Goal: Task Accomplishment & Management: Complete application form

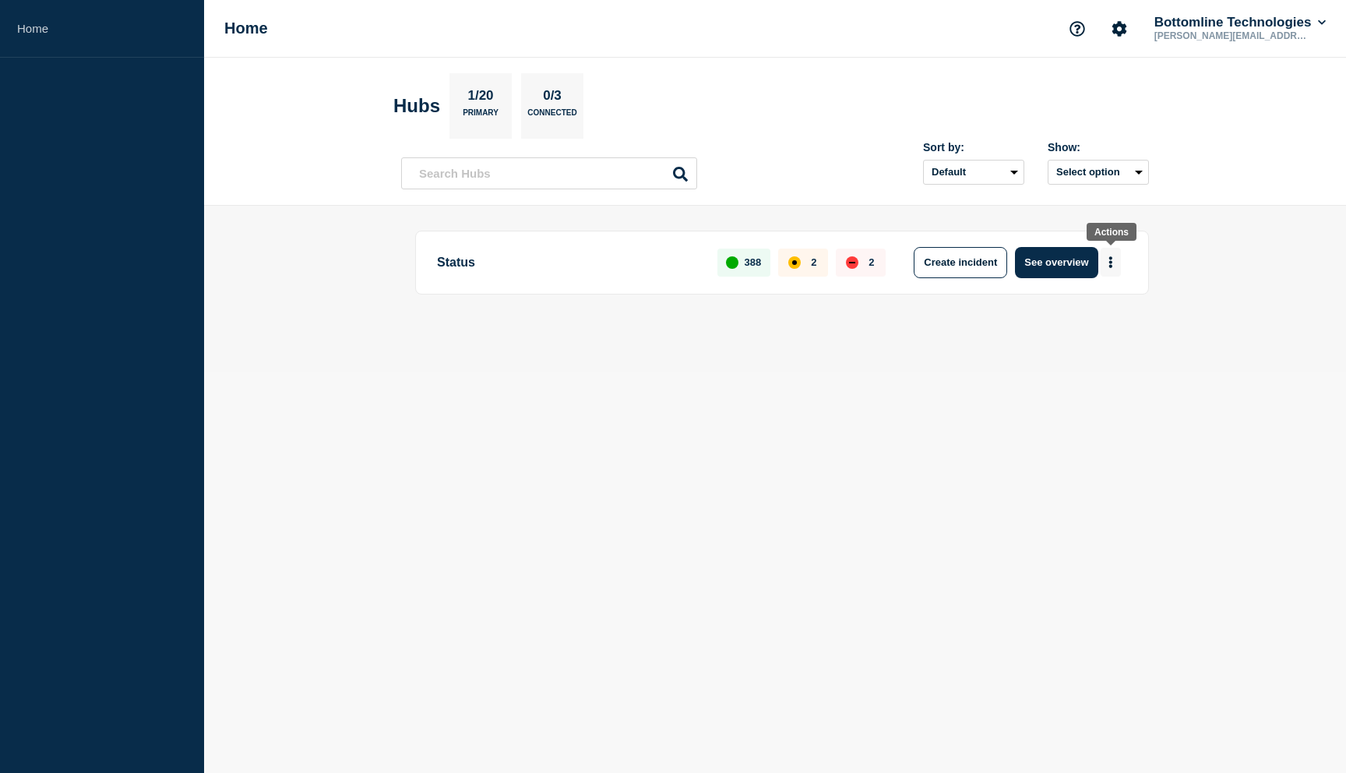
click at [1115, 268] on button "More actions" at bounding box center [1111, 262] width 20 height 29
click at [1094, 316] on button "Create maintenance" at bounding box center [1104, 310] width 105 height 13
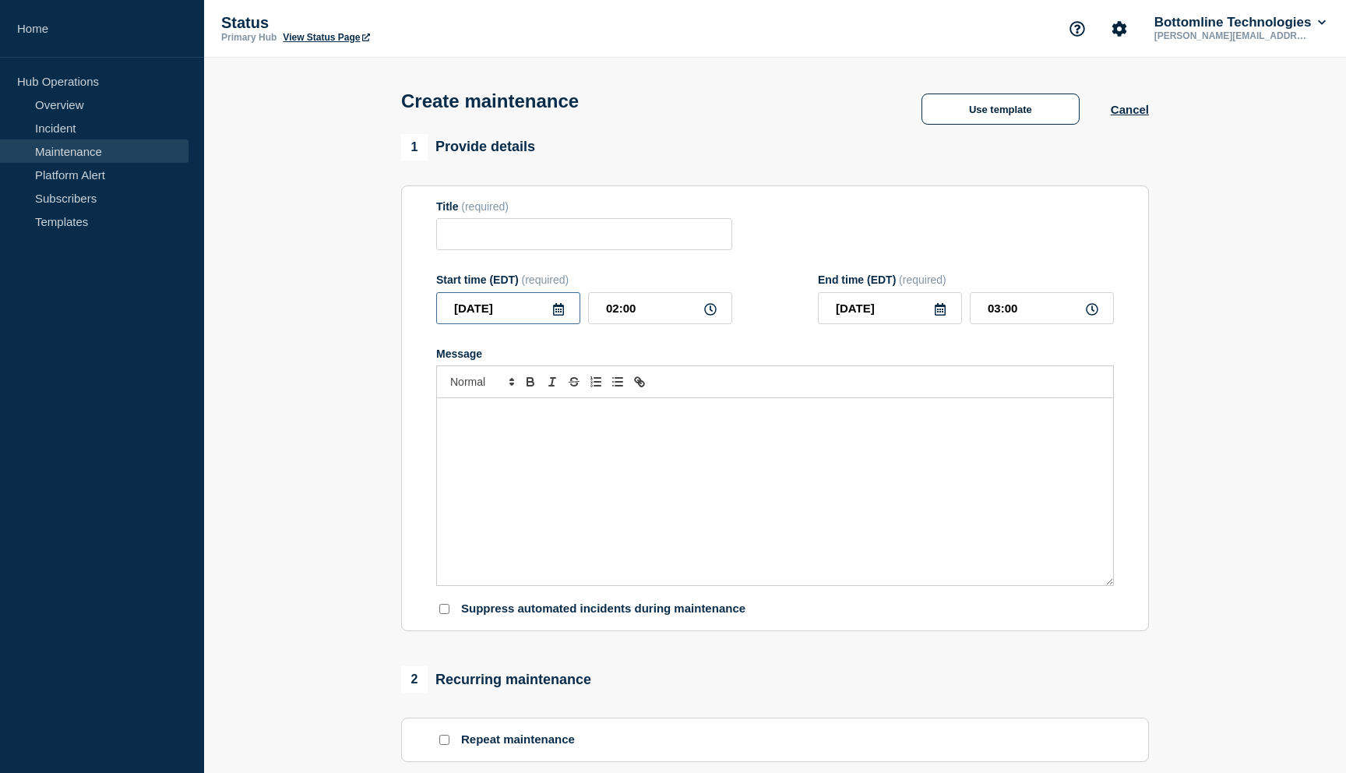
click at [518, 318] on input "[DATE]" at bounding box center [508, 308] width 144 height 32
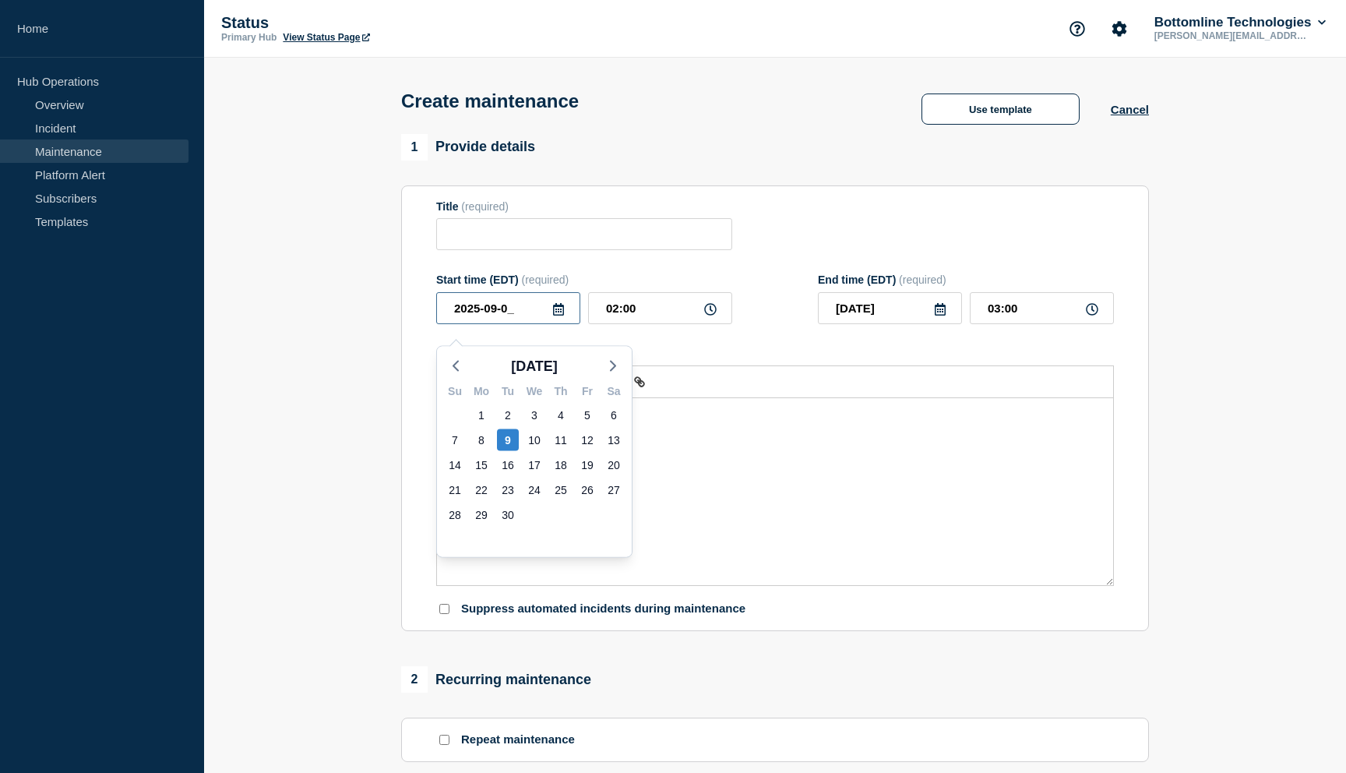
type input "[DATE]"
click at [619, 319] on input "02:00" at bounding box center [660, 308] width 144 height 32
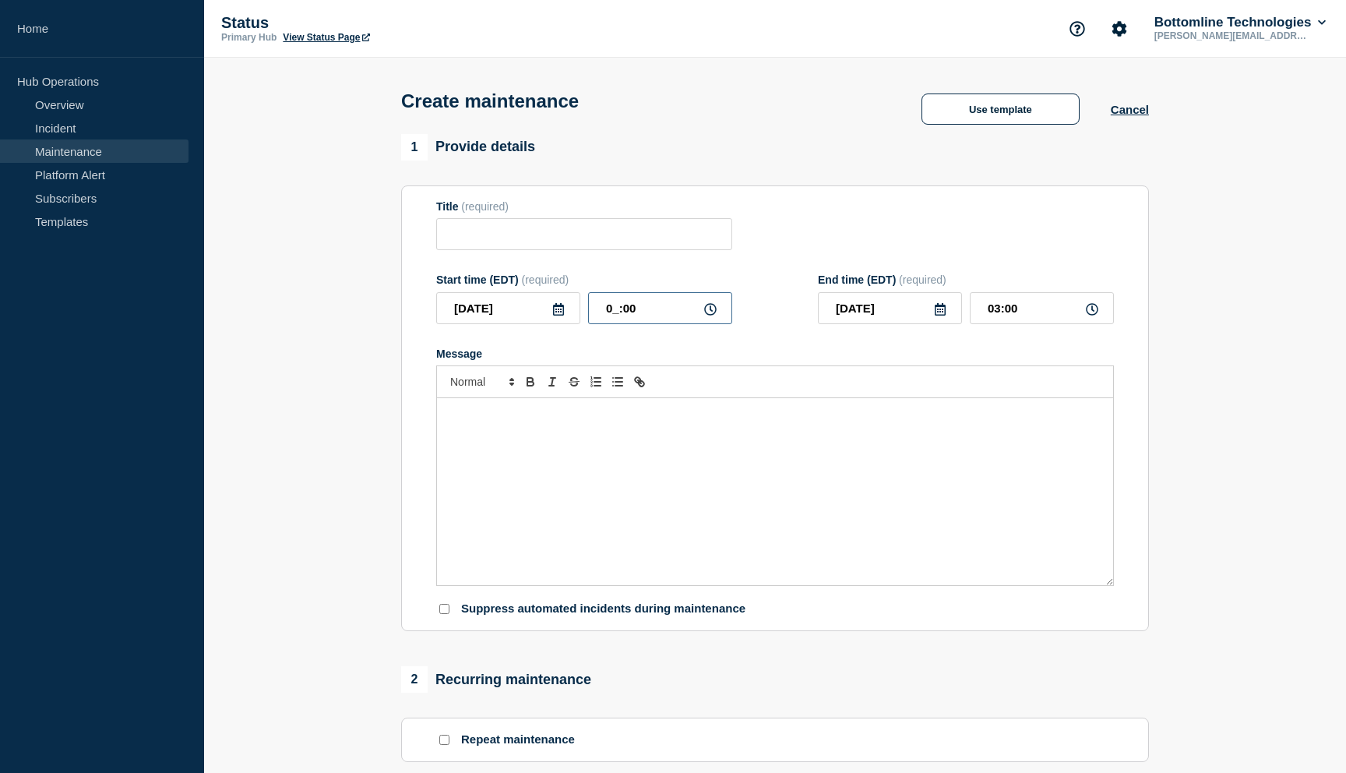
type input "01:00"
click at [999, 320] on input "02:00" at bounding box center [1042, 308] width 144 height 32
type input "05:00"
click at [575, 248] on input "Title" at bounding box center [584, 234] width 296 height 32
click at [1026, 122] on button "Use template" at bounding box center [1001, 108] width 158 height 31
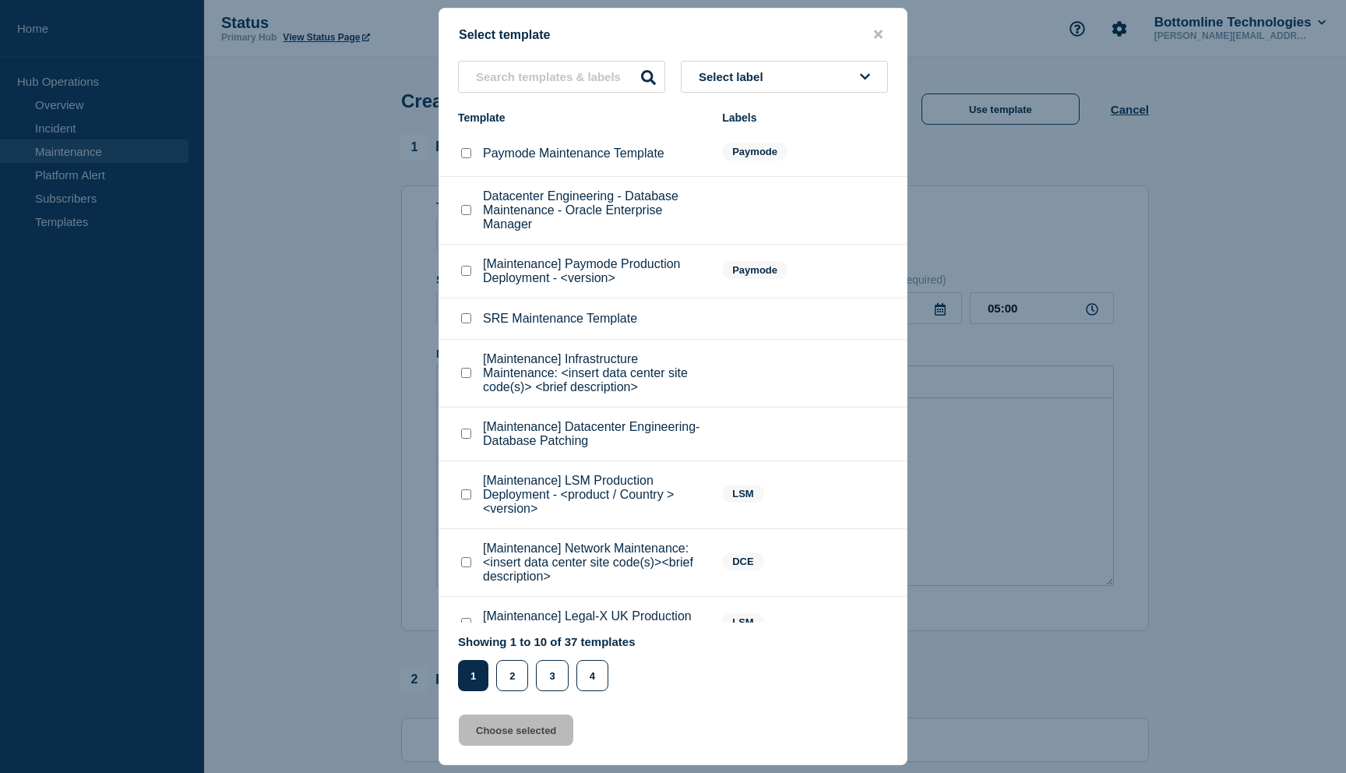
click at [611, 326] on p "SRE Maintenance Template" at bounding box center [560, 319] width 154 height 14
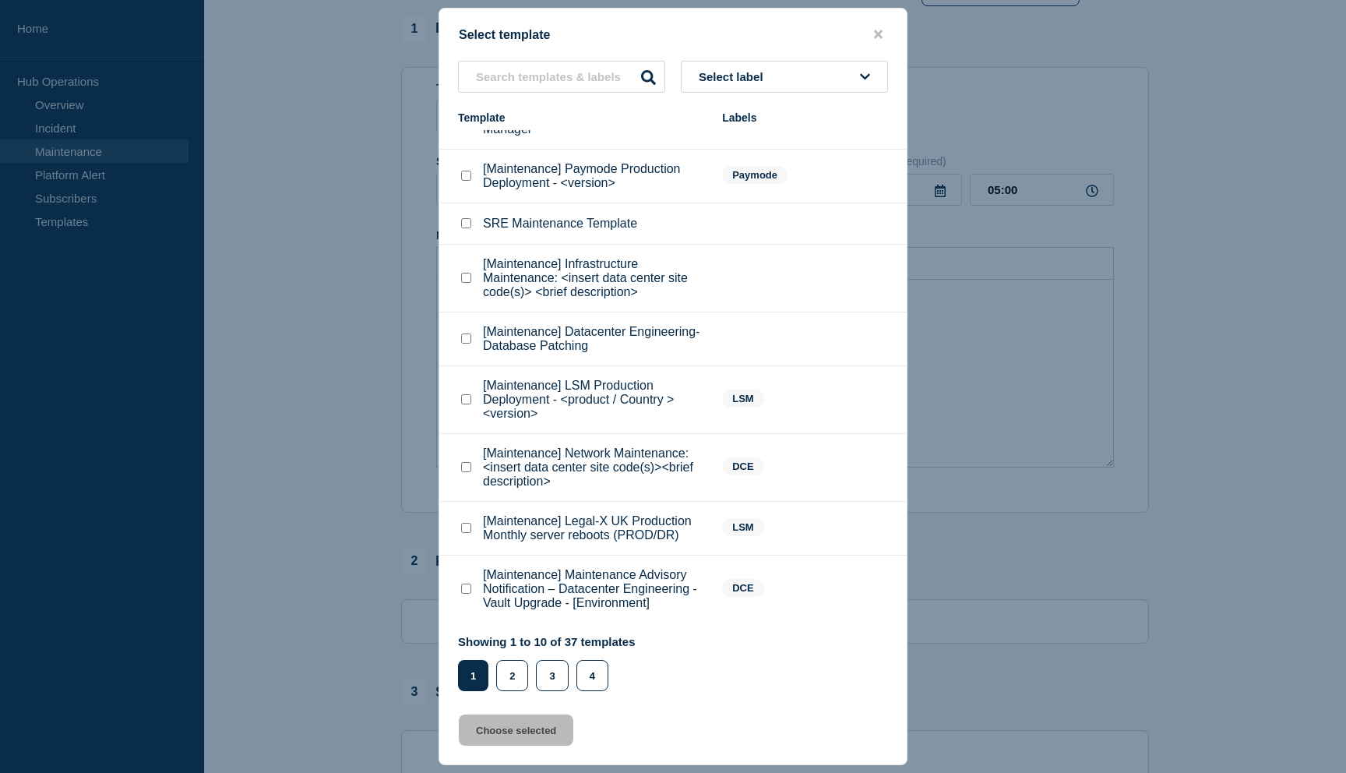
scroll to position [150, 0]
click at [466, 218] on input "SRE Maintenance Template checkbox" at bounding box center [466, 223] width 10 height 10
checkbox input "true"
click at [512, 735] on button "Choose selected" at bounding box center [516, 729] width 115 height 31
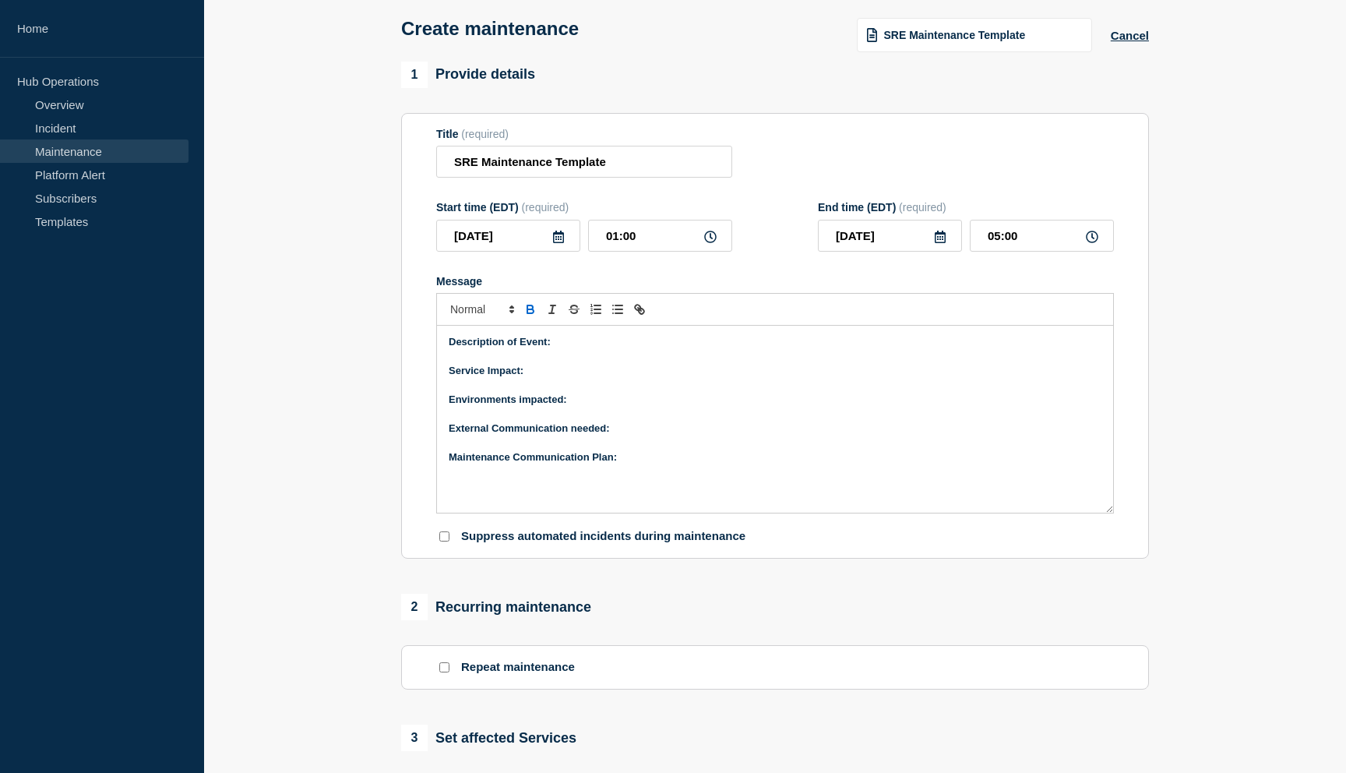
scroll to position [0, 0]
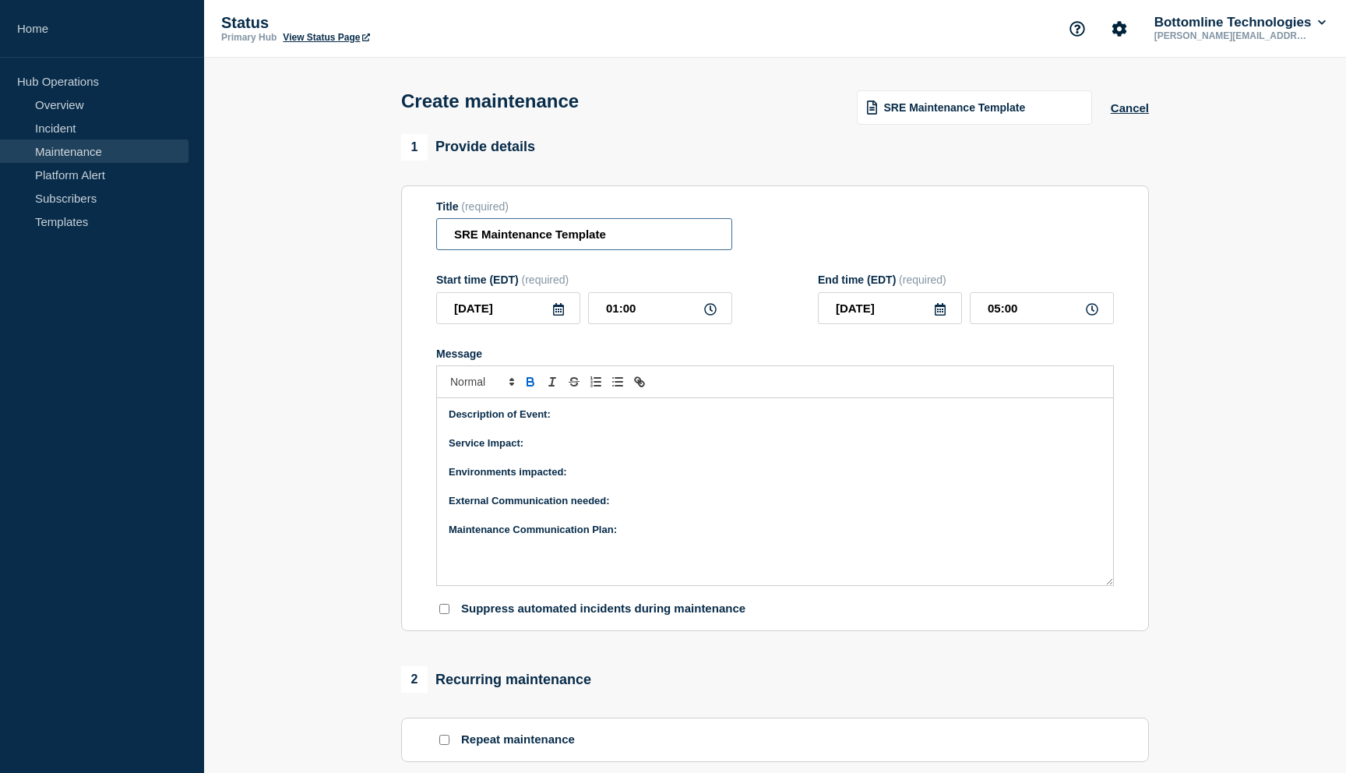
click at [616, 245] on input "SRE Maintenance Template" at bounding box center [584, 234] width 296 height 32
paste input "[Maintenance] SRE - Patching US01 Elastic Stack"
click at [457, 240] on input "[Maintenance] SRE - Patching GB00 Elastic Stack" at bounding box center [584, 234] width 296 height 32
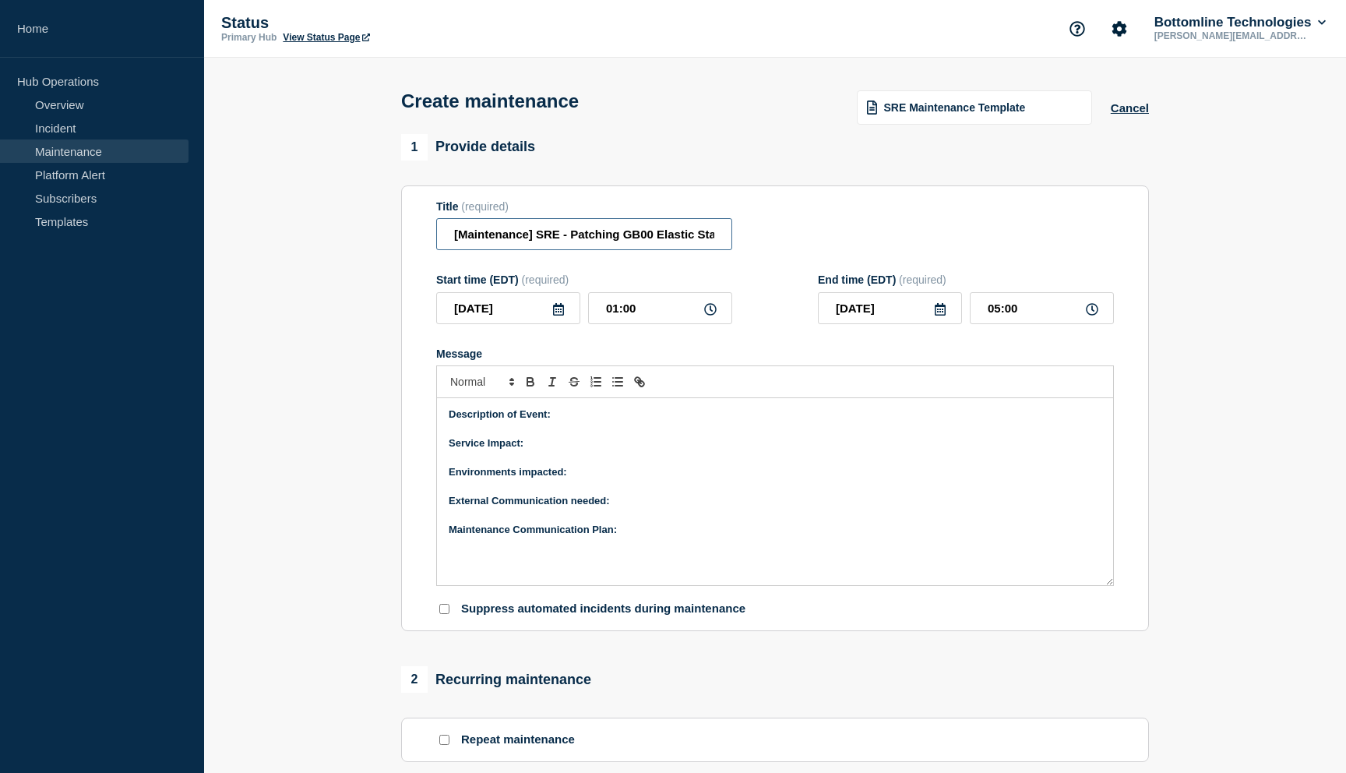
scroll to position [0, 4]
type input "[Maintenance] SRE - Patching GB00 Elastic Stack"
click at [556, 421] on p "Description of Event:" at bounding box center [775, 414] width 653 height 14
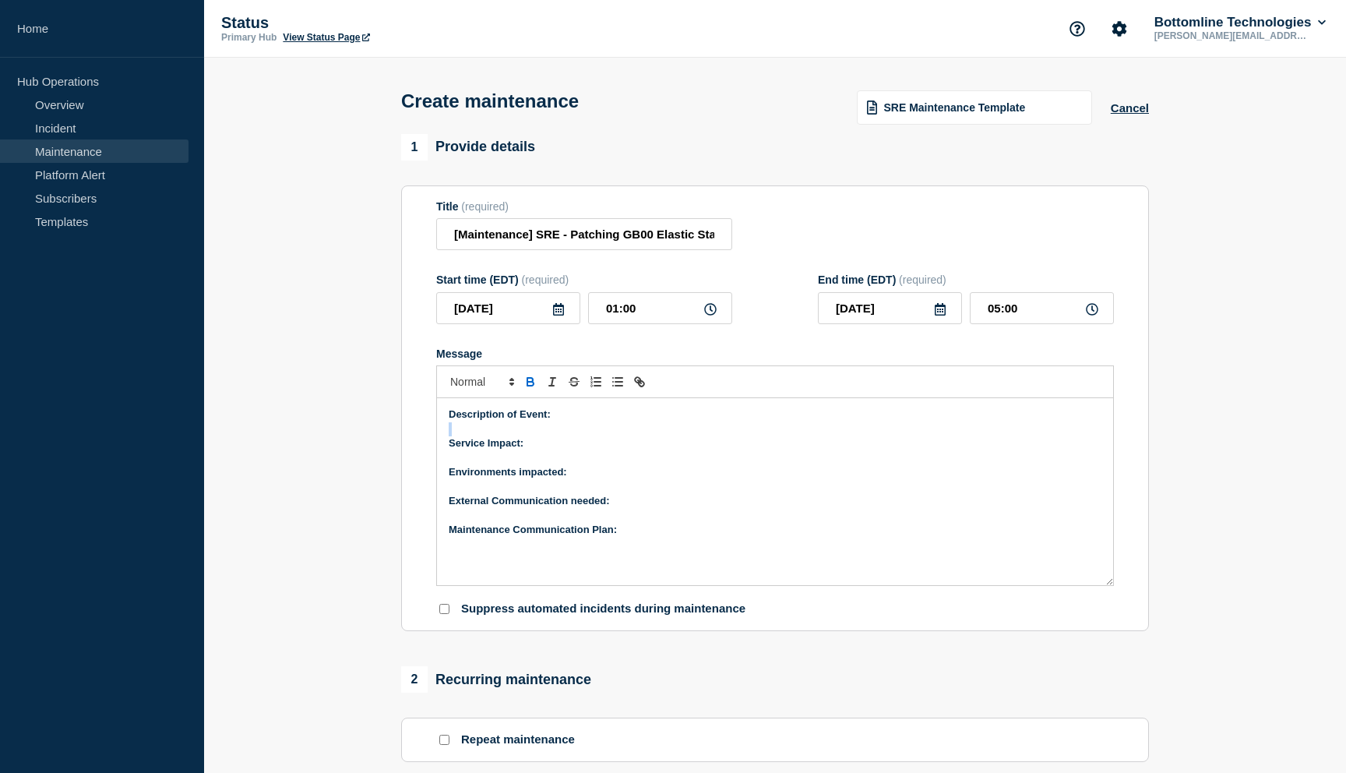
click at [556, 421] on p "Description of Event:" at bounding box center [775, 414] width 653 height 14
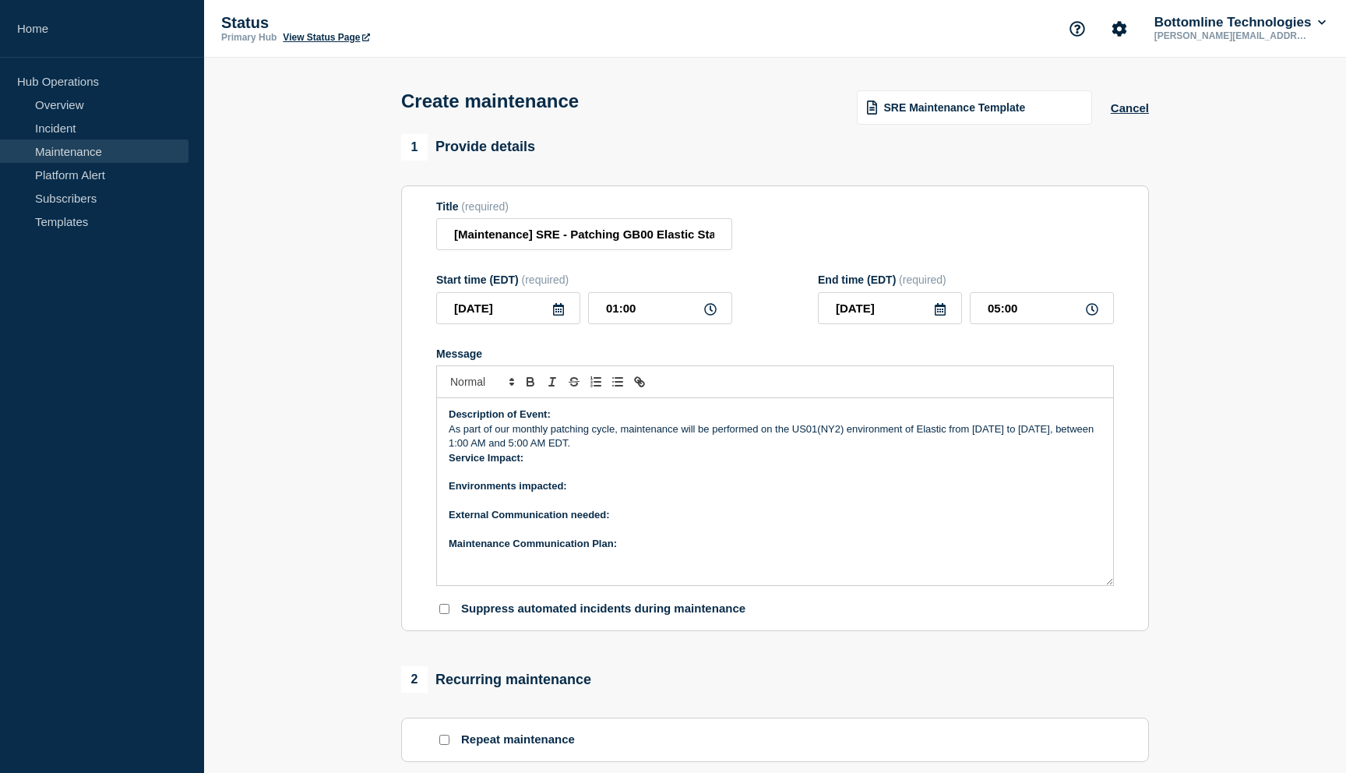
click at [449, 463] on strong "Service Impact:" at bounding box center [486, 458] width 75 height 12
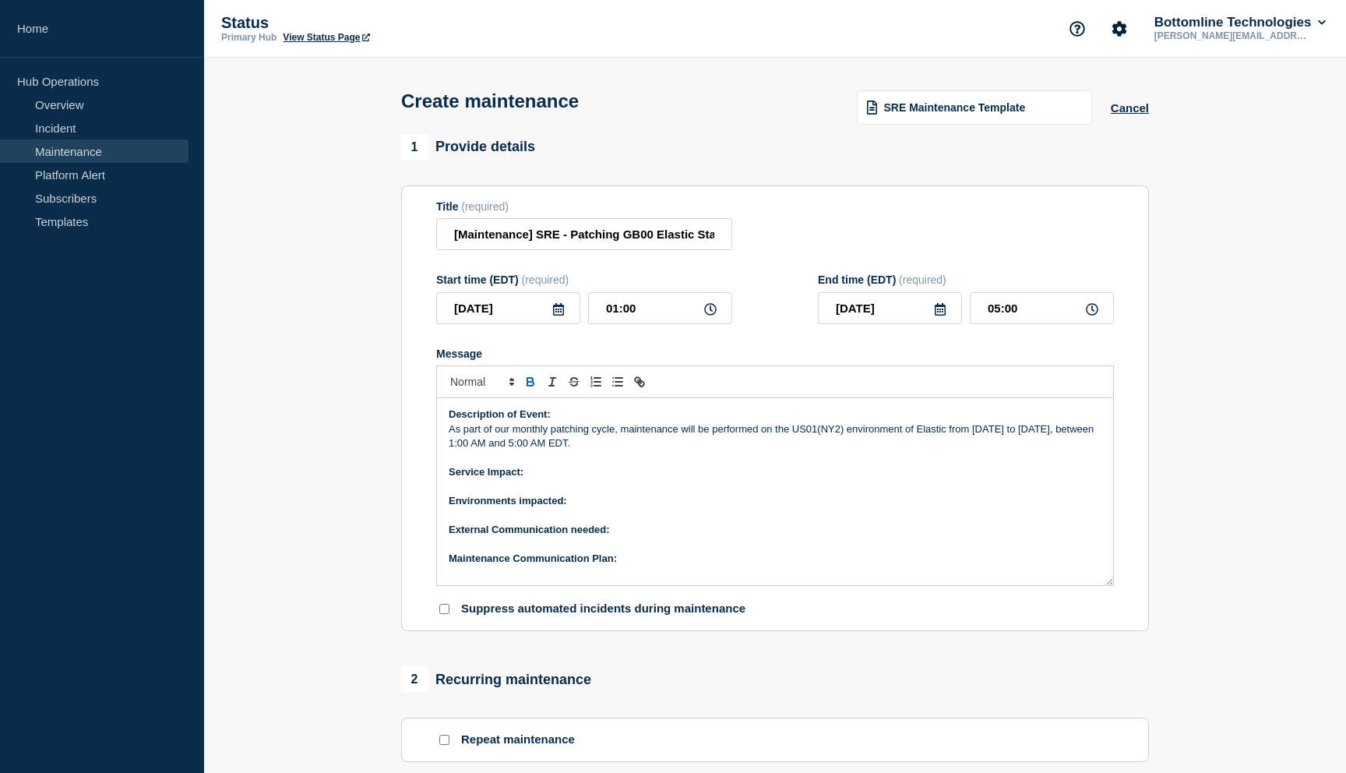
click at [975, 447] on p "As part of our monthly patching cycle, maintenance will be performed on the US0…" at bounding box center [775, 436] width 653 height 29
click at [993, 448] on p "As part of our monthly patching cycle, maintenance will be performed on the US0…" at bounding box center [775, 436] width 653 height 29
click at [1089, 442] on p "As part of our monthly patching cycle, maintenance will be performed on the US0…" at bounding box center [775, 436] width 653 height 29
click at [898, 319] on input "[DATE]" at bounding box center [890, 308] width 144 height 32
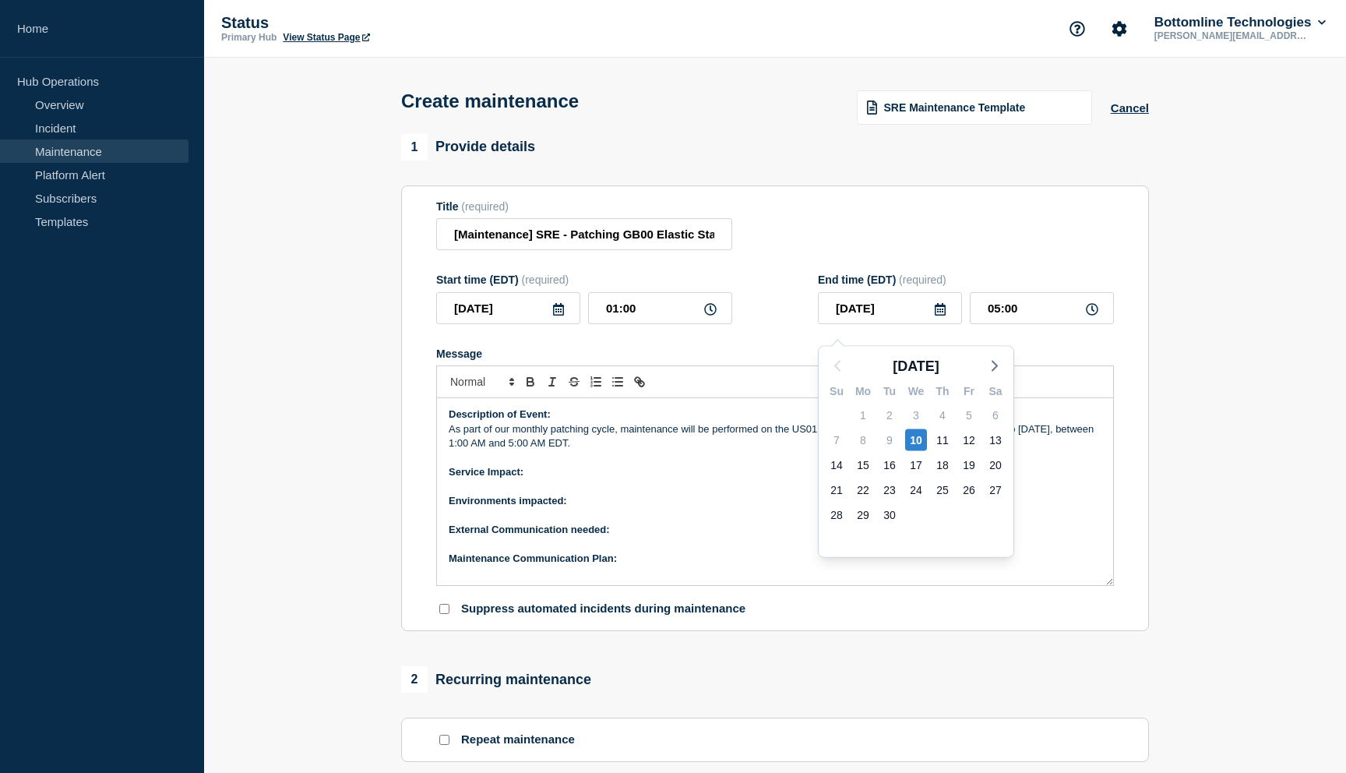
click at [713, 493] on p "Message" at bounding box center [775, 486] width 653 height 14
click at [807, 447] on p "As part of our monthly patching cycle, maintenance will be performed on the US0…" at bounding box center [775, 436] width 653 height 29
click at [727, 465] on p "Message" at bounding box center [775, 458] width 653 height 14
click at [727, 451] on p "As part of our monthly patching cycle, maintenance will be performed on the GB0…" at bounding box center [775, 436] width 653 height 29
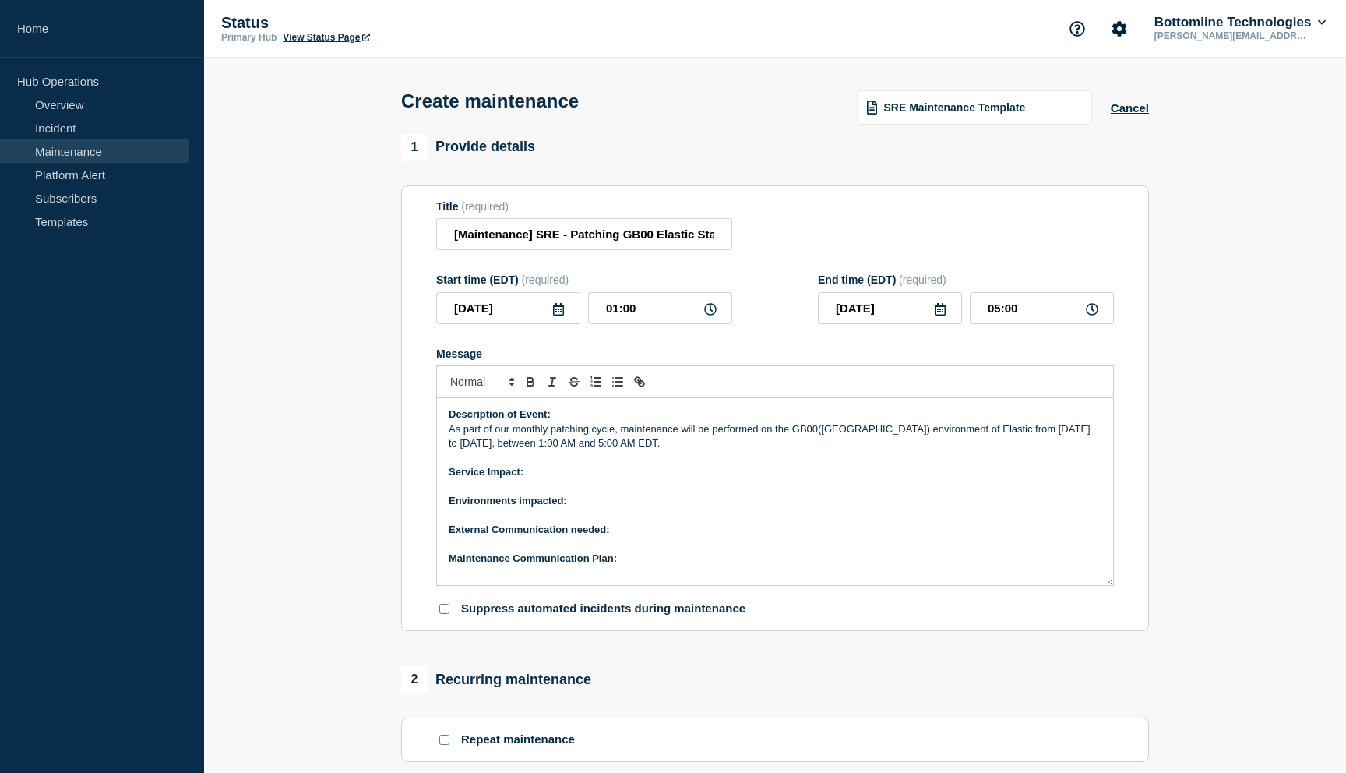
click at [1081, 446] on p "As part of our monthly patching cycle, maintenance will be performed on the GB0…" at bounding box center [775, 436] width 653 height 29
click at [714, 451] on p "As part of our monthly patching cycle, maintenance will be performed on the GB0…" at bounding box center [775, 436] width 653 height 29
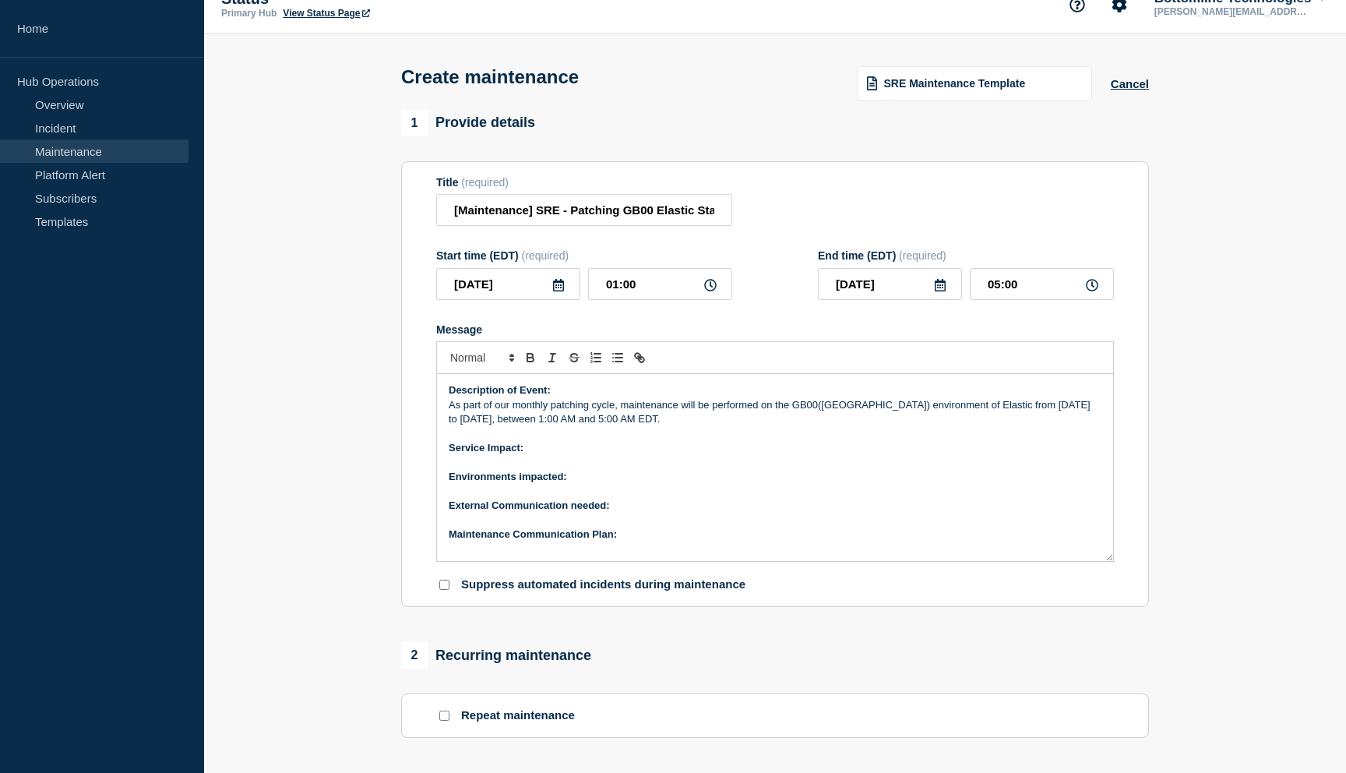
click at [590, 469] on p "Message" at bounding box center [775, 462] width 653 height 14
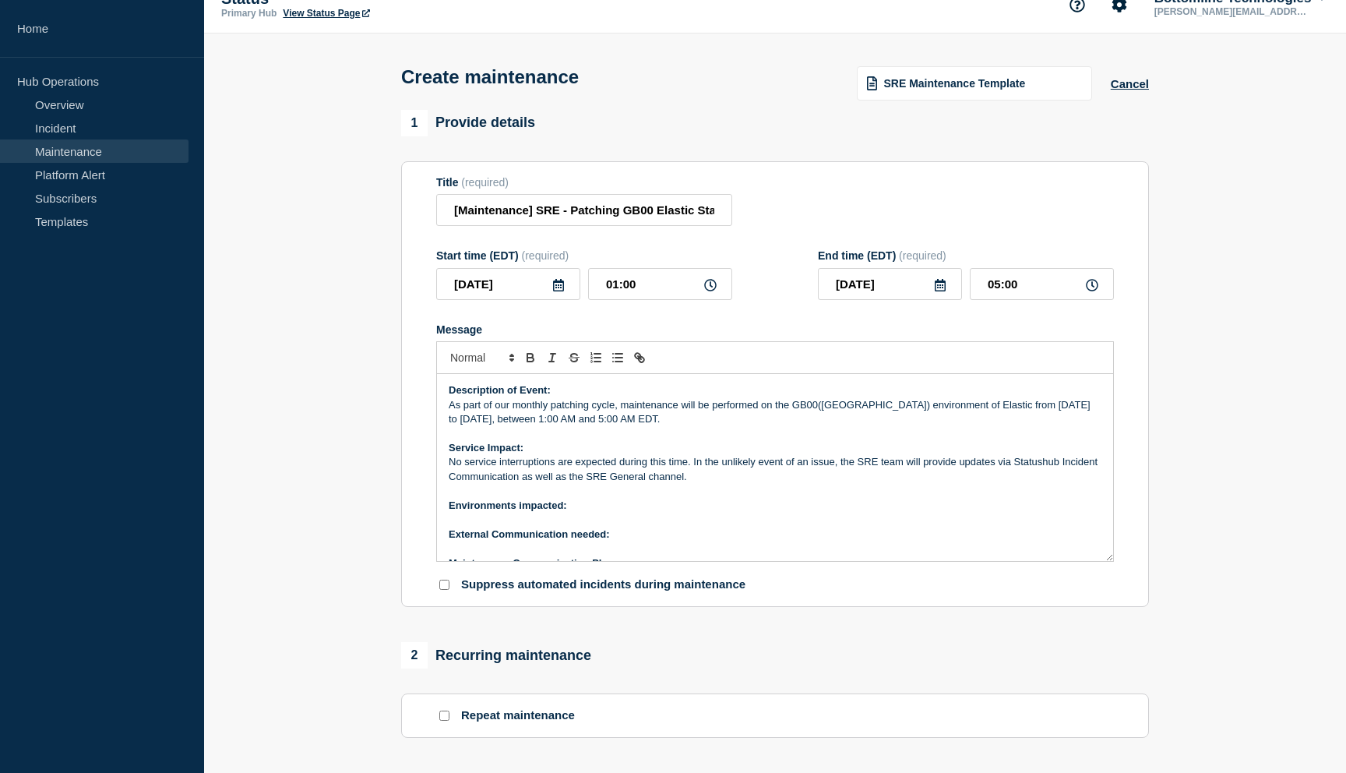
click at [576, 513] on p "Environments impacted:" at bounding box center [775, 506] width 653 height 14
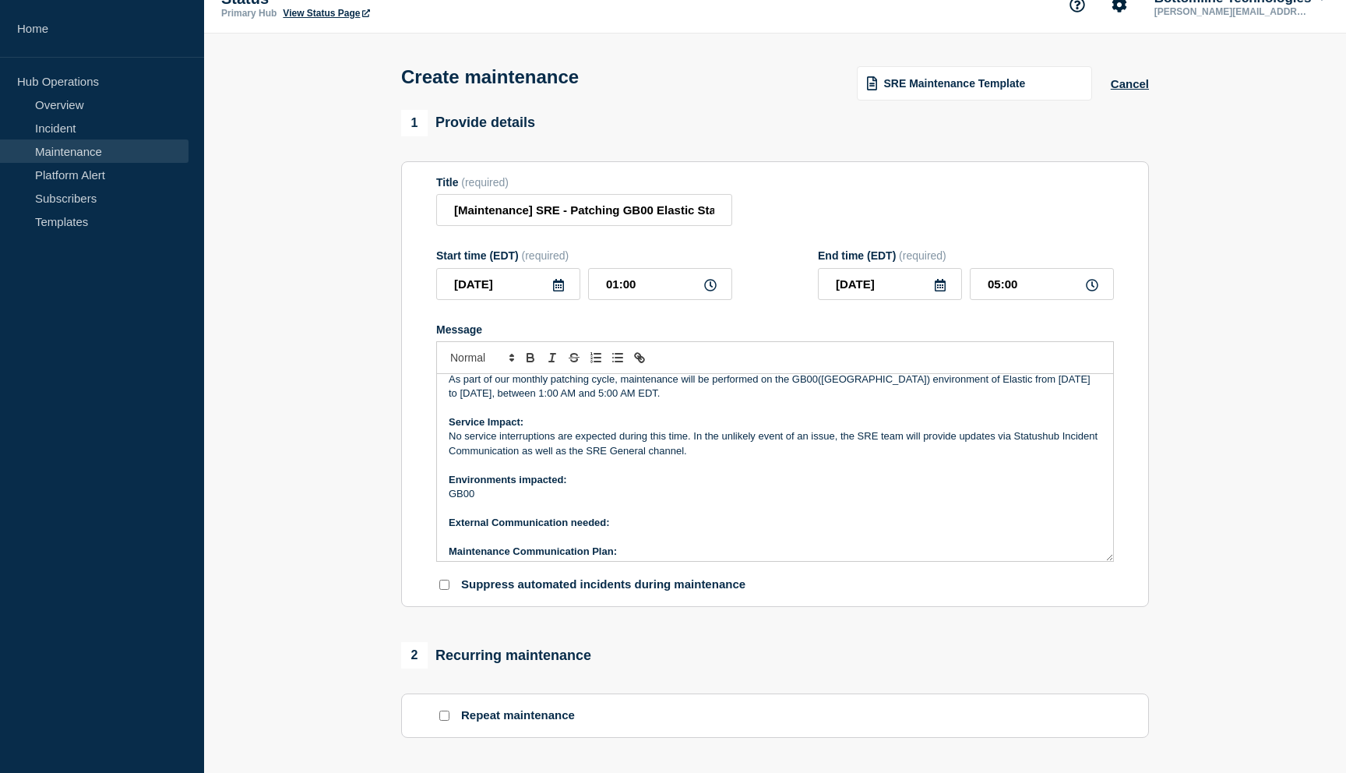
scroll to position [33, 0]
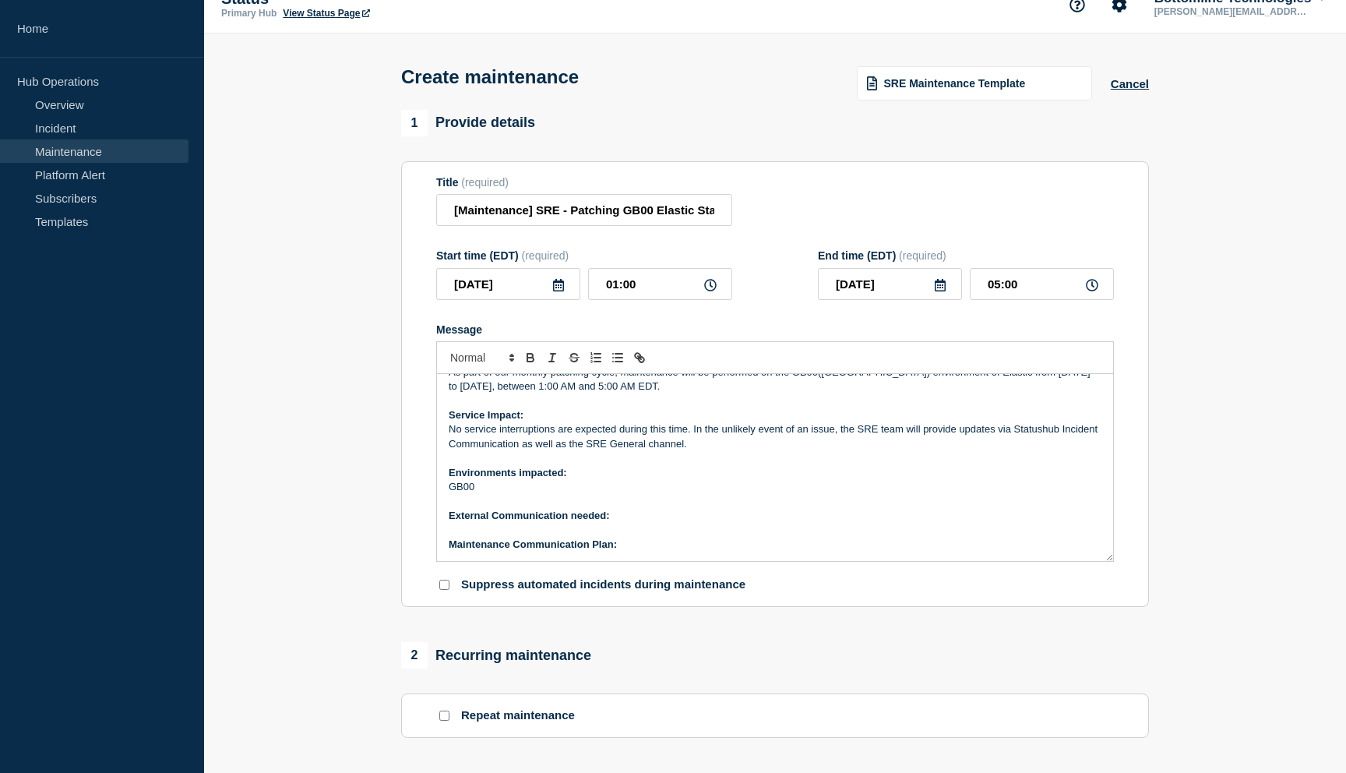
click at [618, 523] on p "External Communication needed:" at bounding box center [775, 516] width 653 height 14
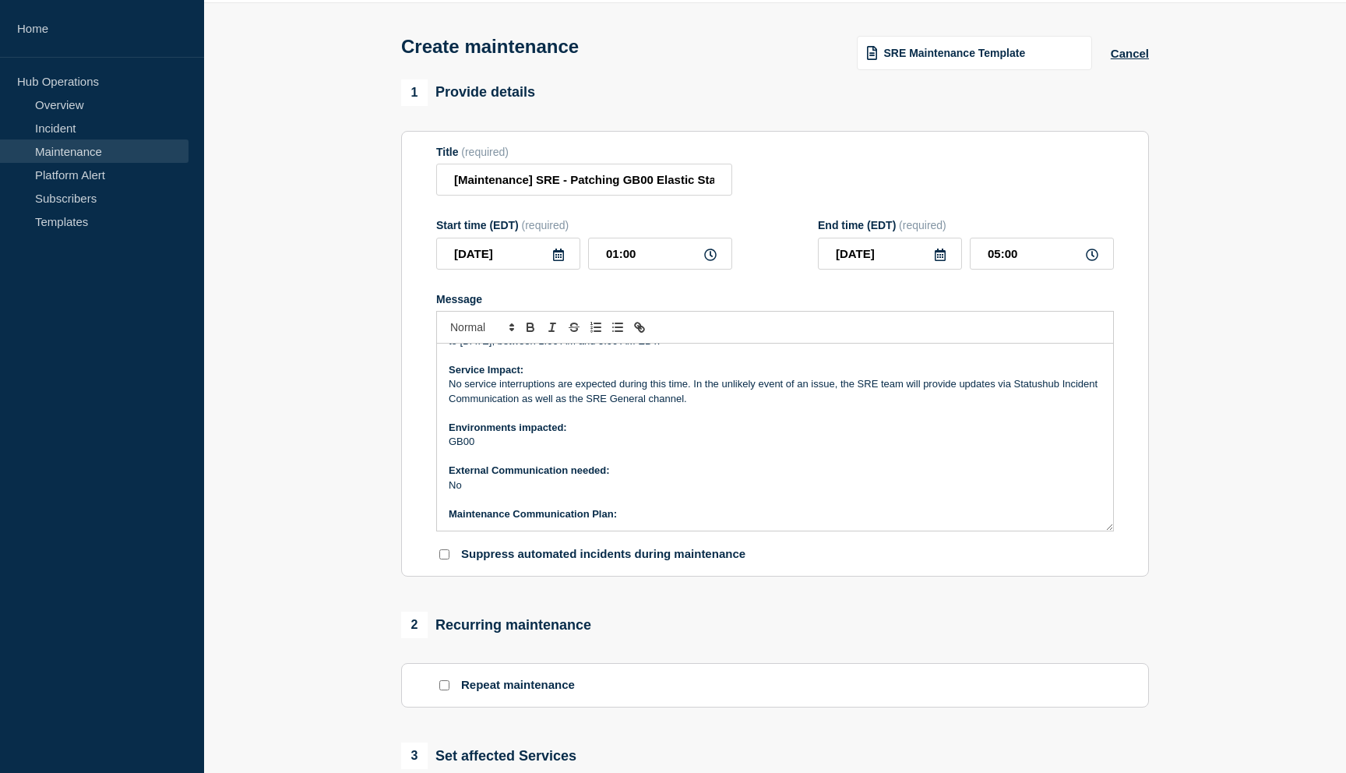
scroll to position [104, 0]
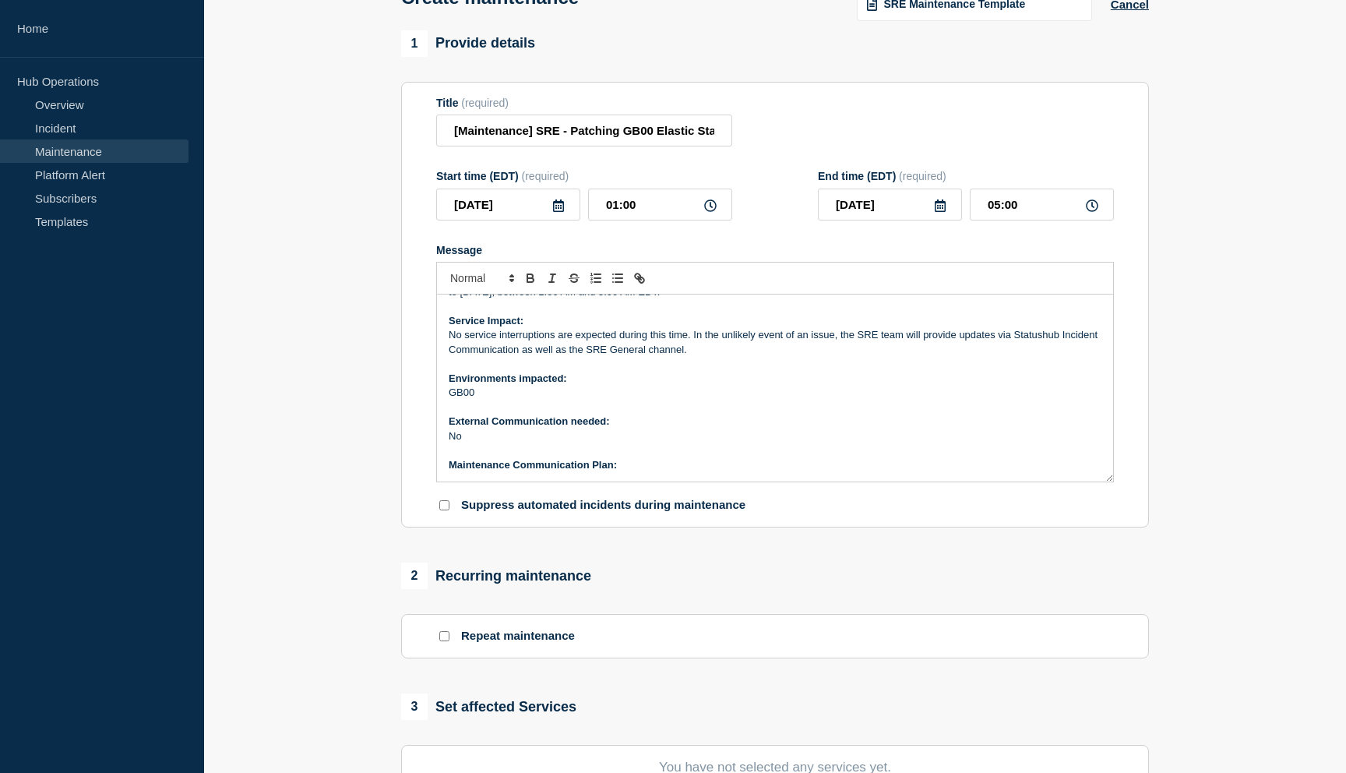
click at [636, 472] on p "Maintenance Communication Plan:" at bounding box center [775, 465] width 653 height 14
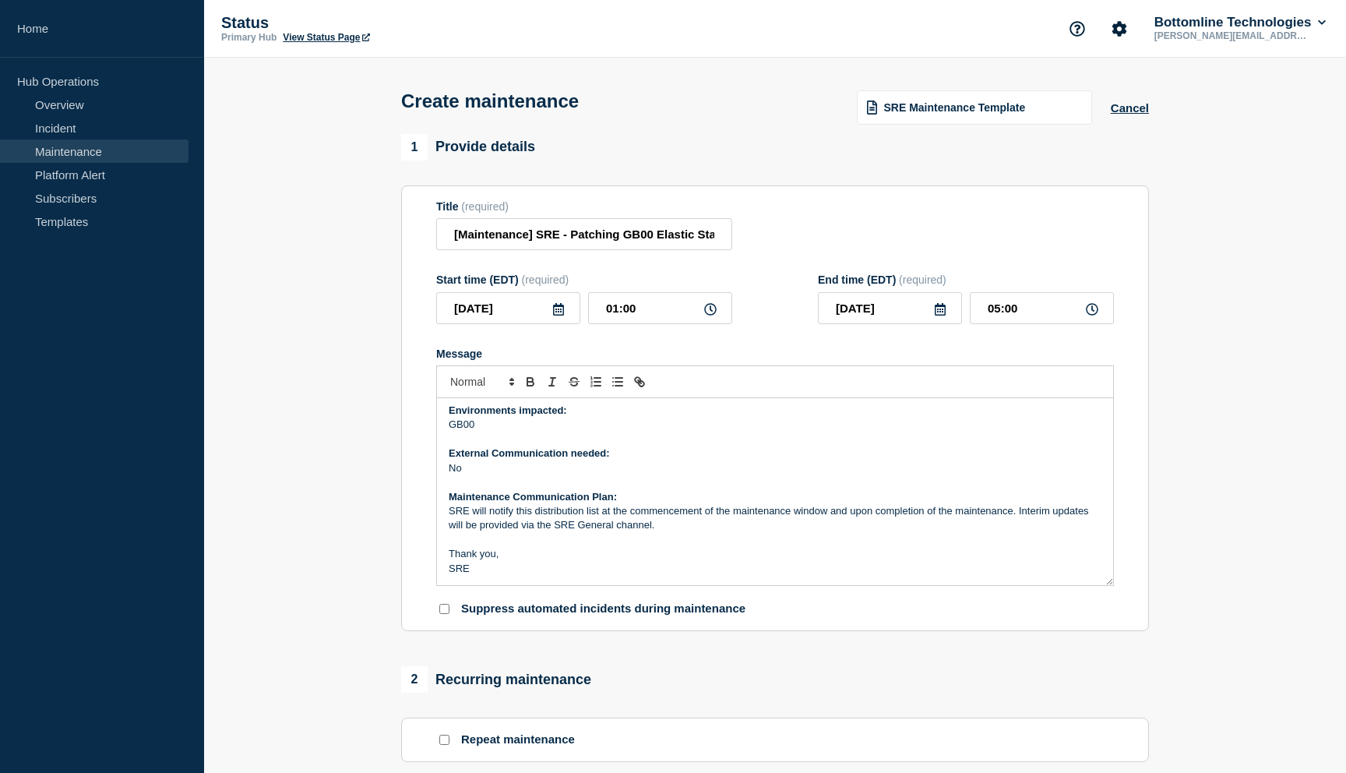
scroll to position [0, 0]
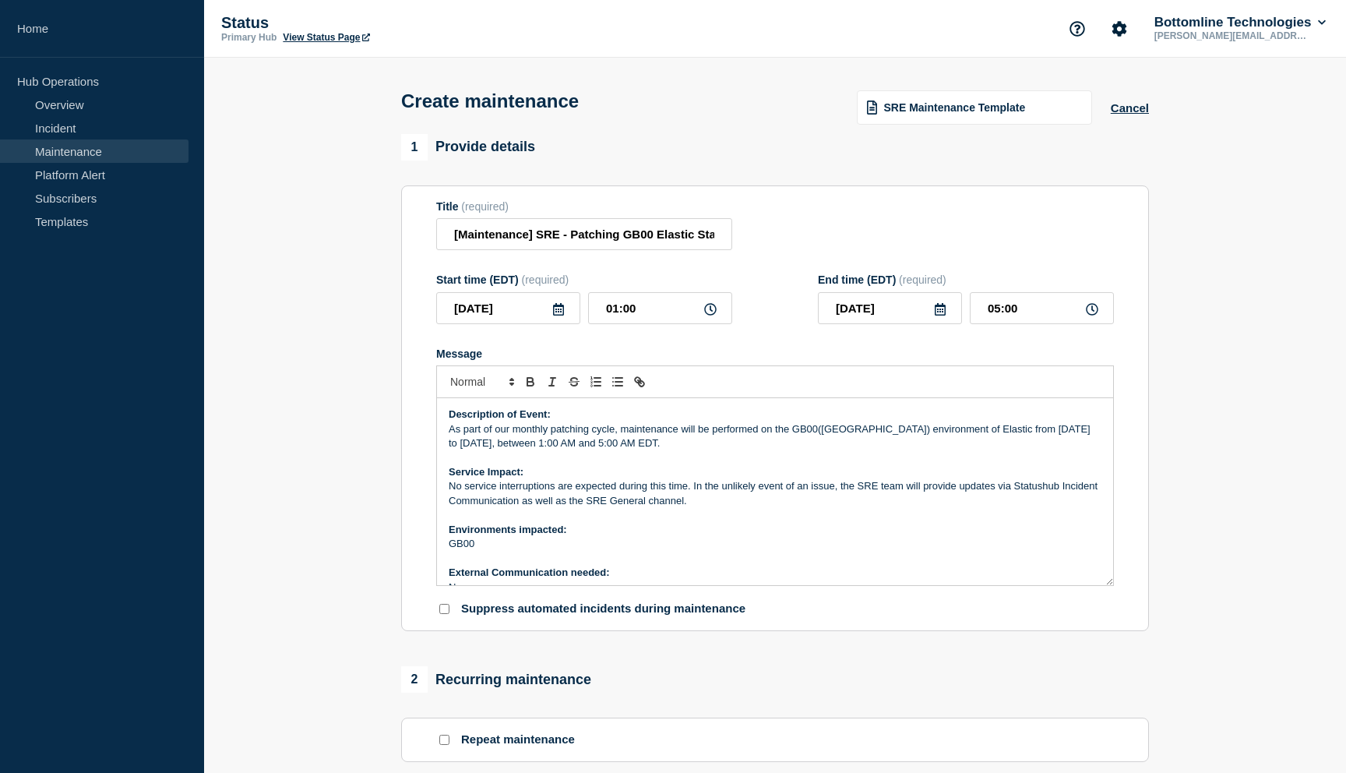
click at [940, 449] on p "As part of our monthly patching cycle, maintenance will be performed on the GB0…" at bounding box center [775, 436] width 653 height 29
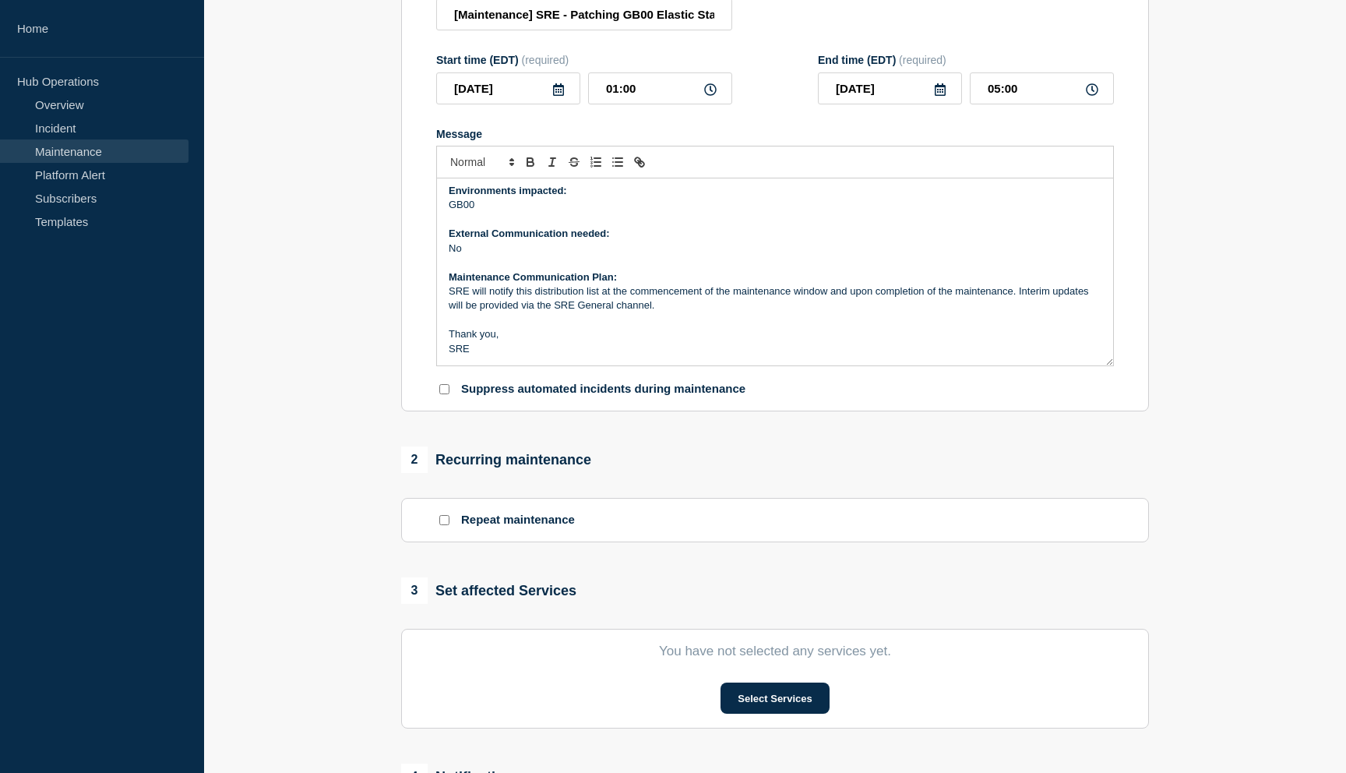
scroll to position [227, 0]
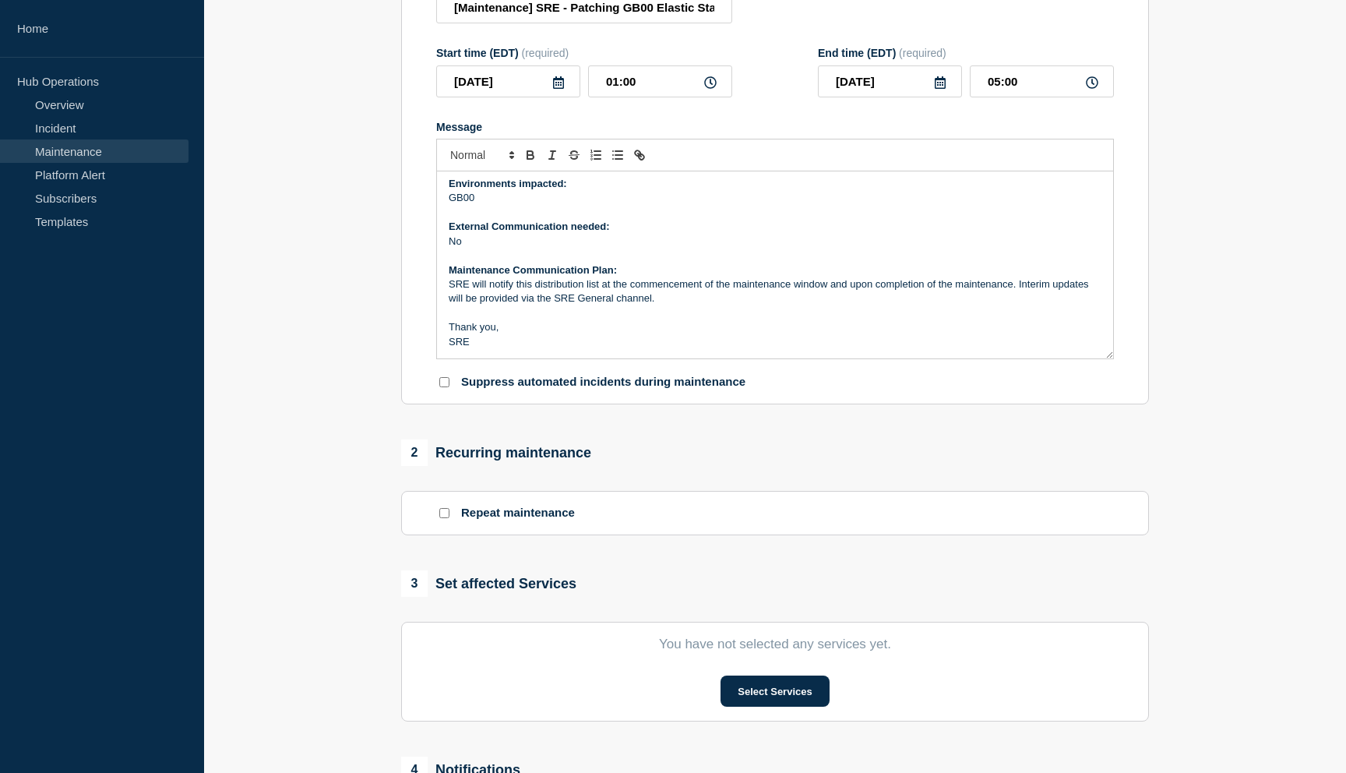
click at [445, 518] on input "Repeat maintenance" at bounding box center [444, 513] width 10 height 10
checkbox input "true"
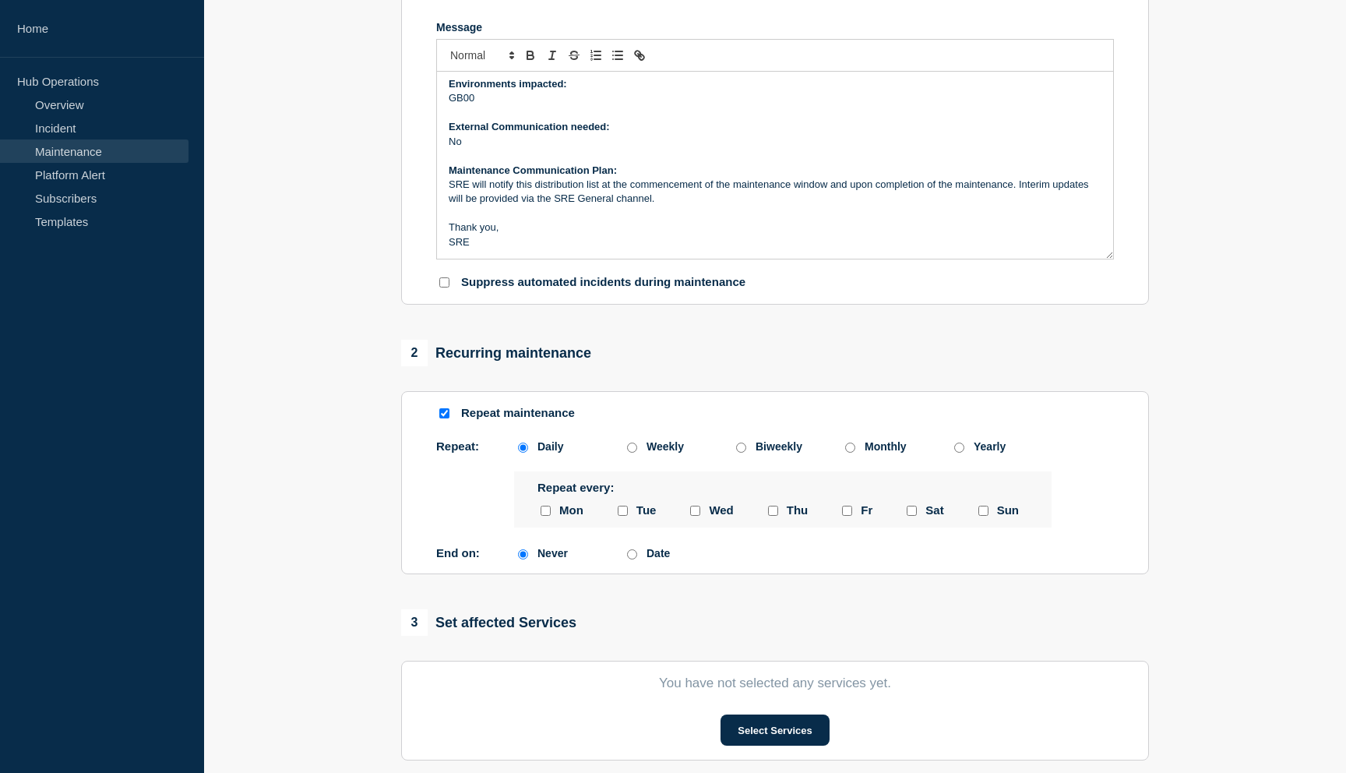
scroll to position [334, 0]
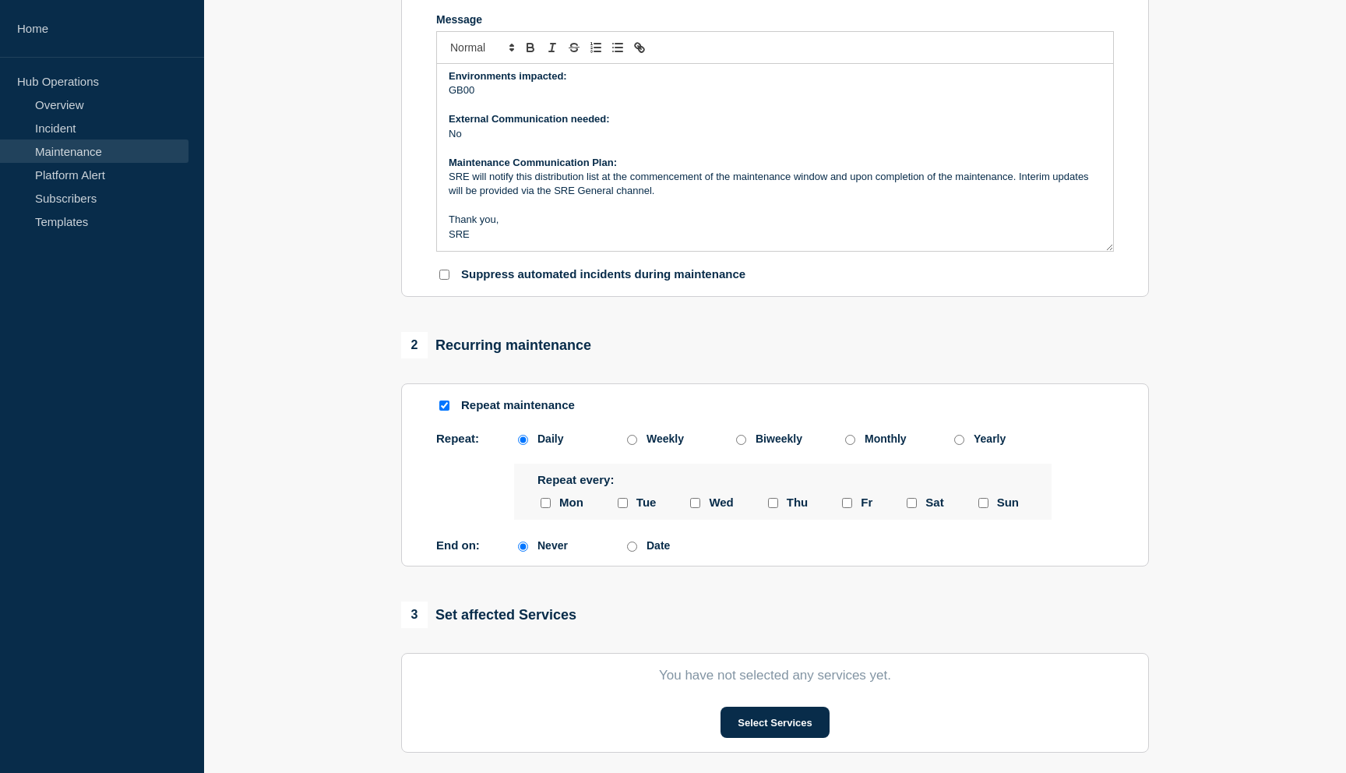
click at [632, 552] on input "Date" at bounding box center [632, 546] width 10 height 10
radio input "true"
radio input "false"
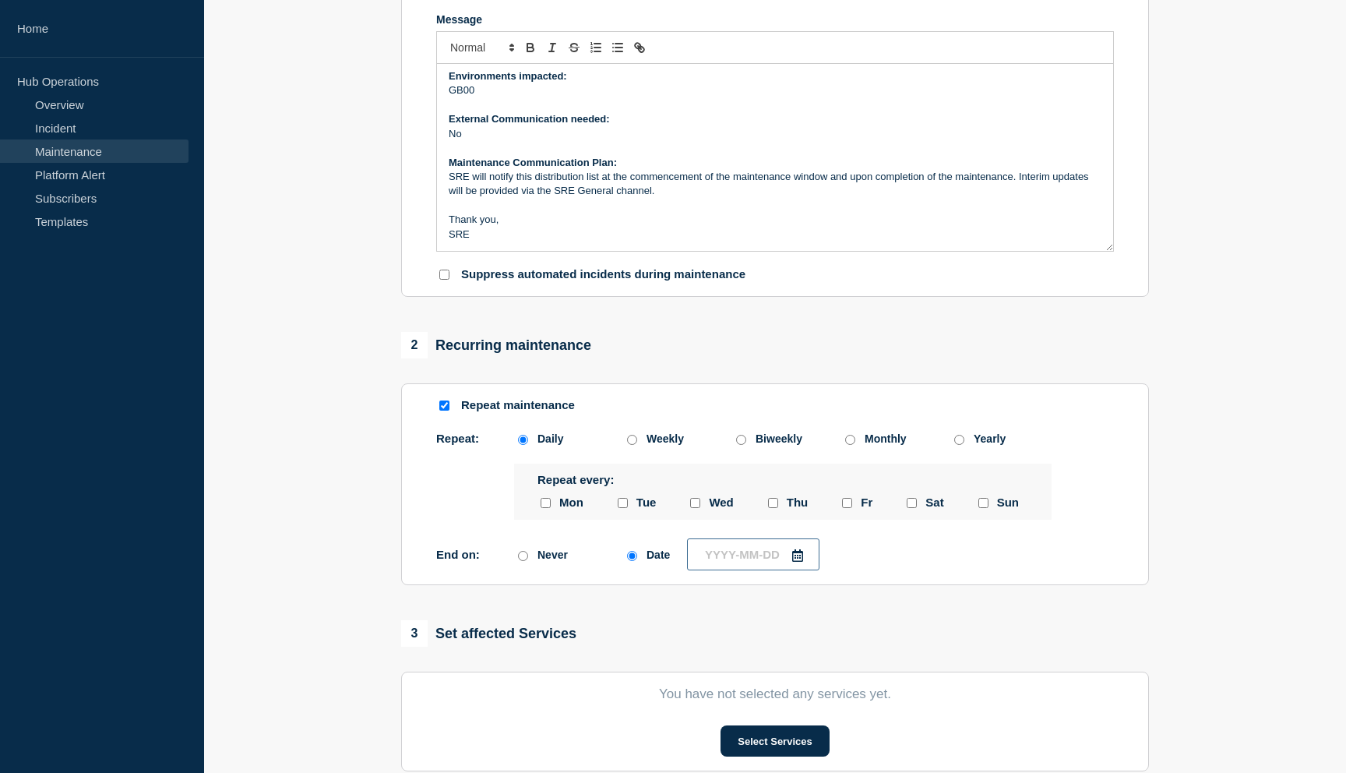
click at [723, 570] on input "text" at bounding box center [753, 554] width 132 height 32
type input "____-__-__"
click at [786, 463] on div "17" at bounding box center [785, 466] width 22 height 22
type input "[DATE]"
click at [545, 508] on input "monday checkbox" at bounding box center [546, 503] width 10 height 10
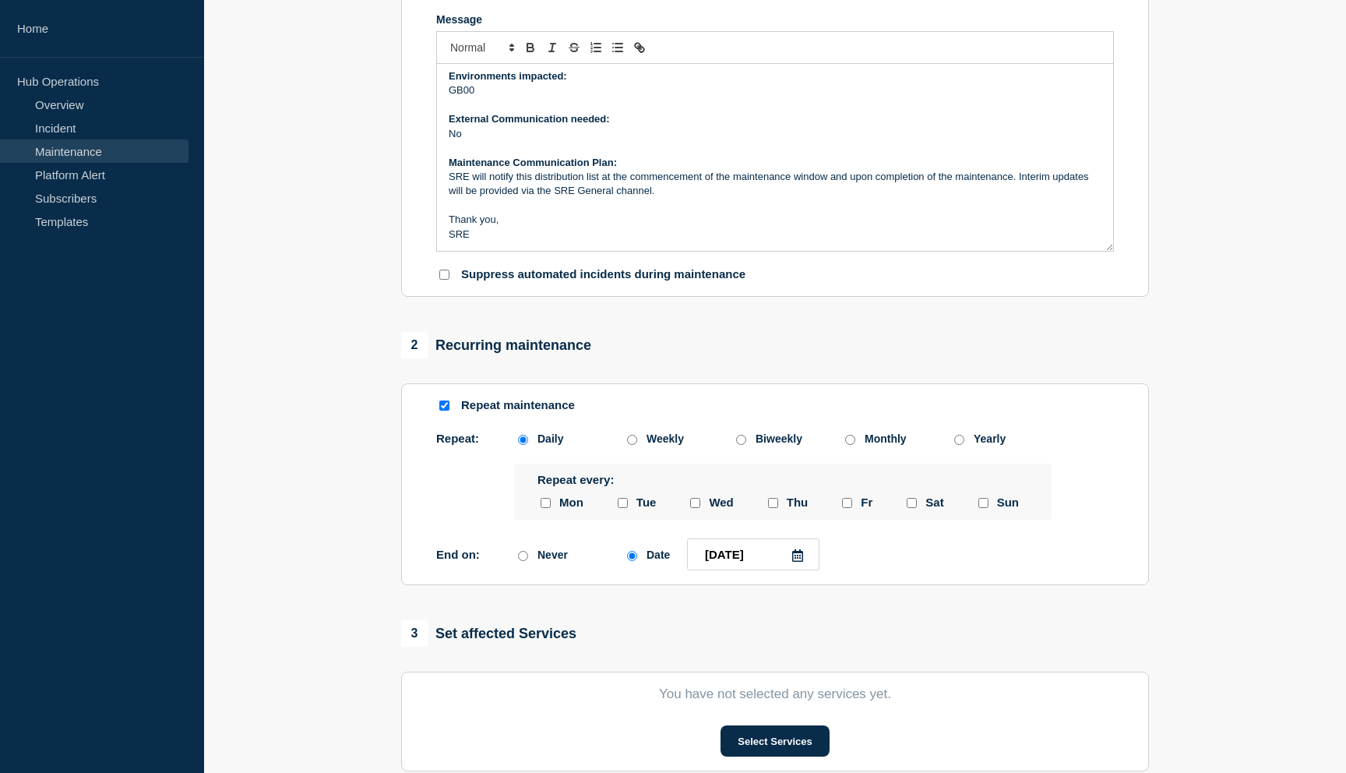
checkbox input "true"
click at [618, 508] on input "tuesday checkbox" at bounding box center [623, 503] width 10 height 10
checkbox input "true"
click at [700, 510] on div at bounding box center [695, 502] width 16 height 15
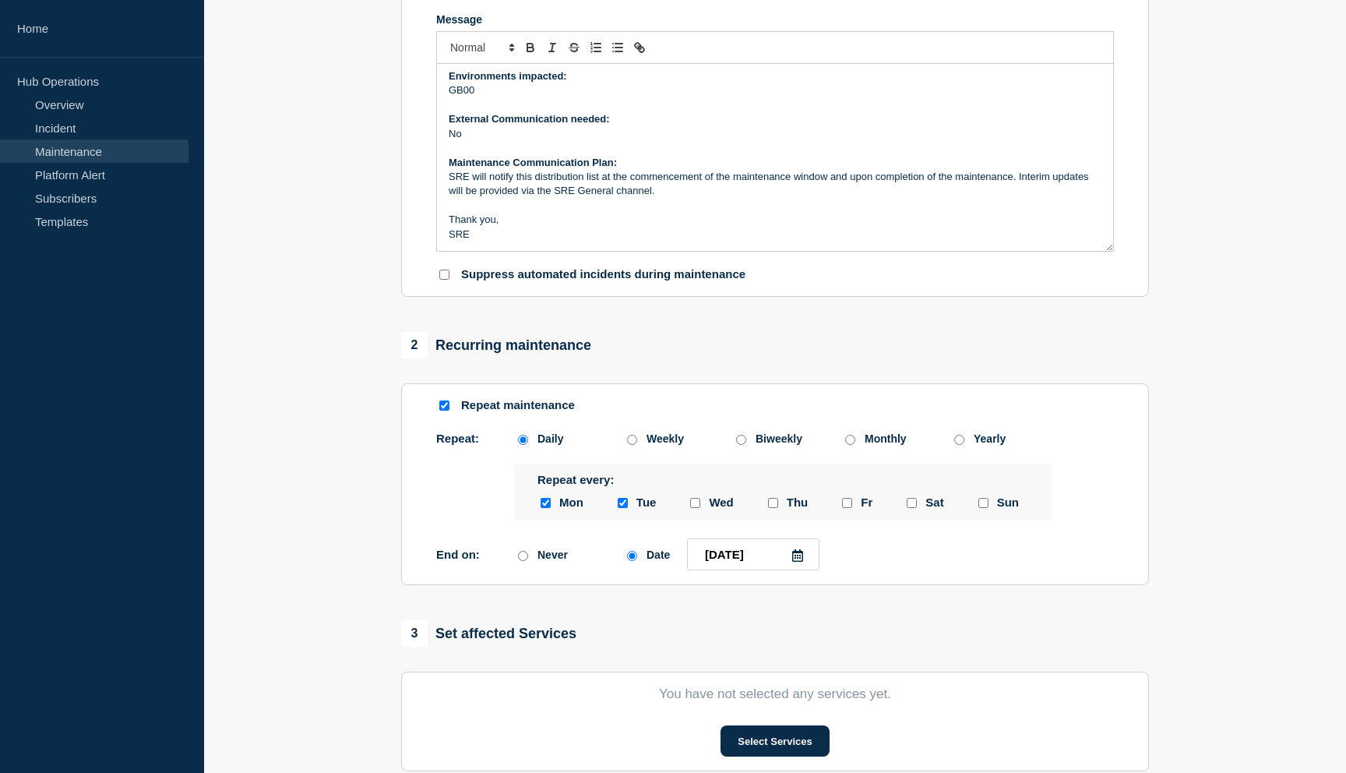
click at [693, 508] on input "wednesday checkbox" at bounding box center [695, 503] width 10 height 10
checkbox input "true"
click at [772, 508] on input "thursday checkbox" at bounding box center [773, 503] width 10 height 10
checkbox input "true"
click at [847, 508] on input "friday checkbox" at bounding box center [847, 503] width 10 height 10
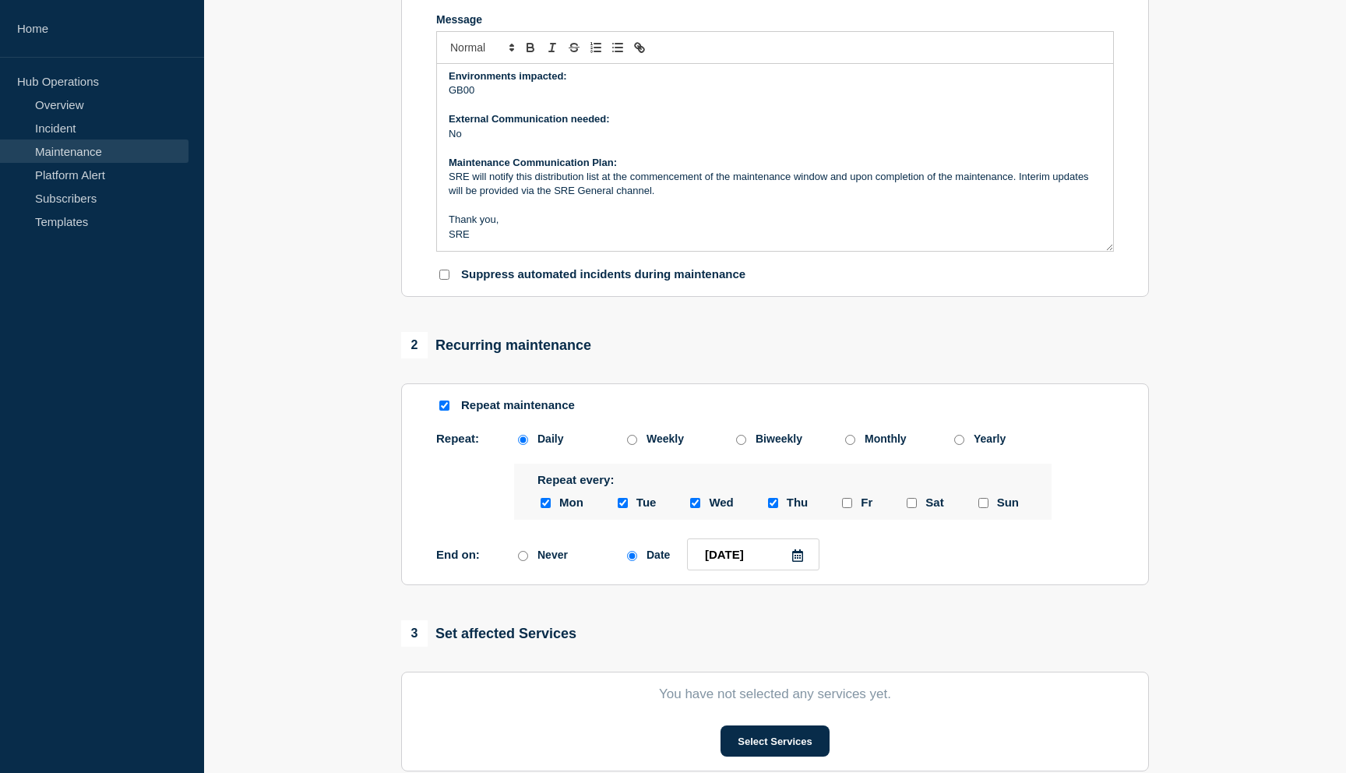
checkbox input "true"
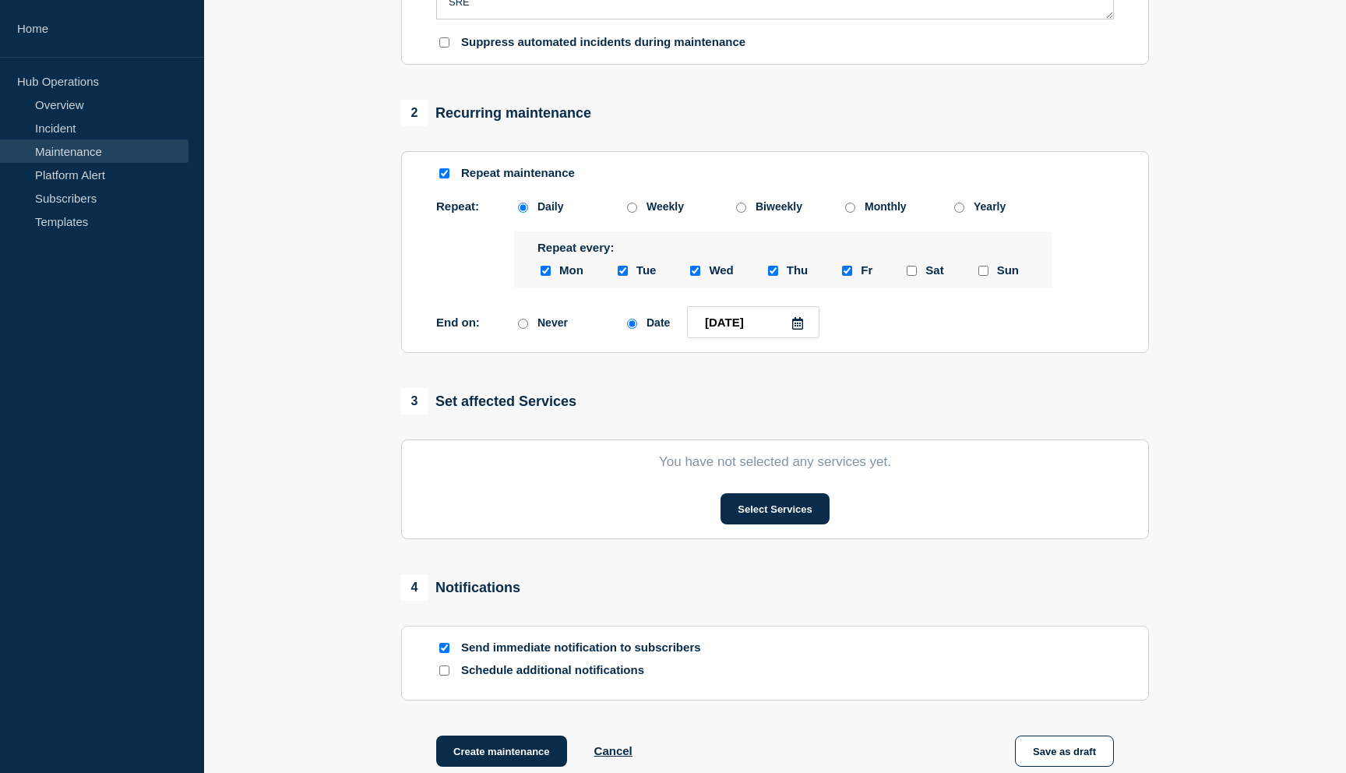
scroll to position [573, 0]
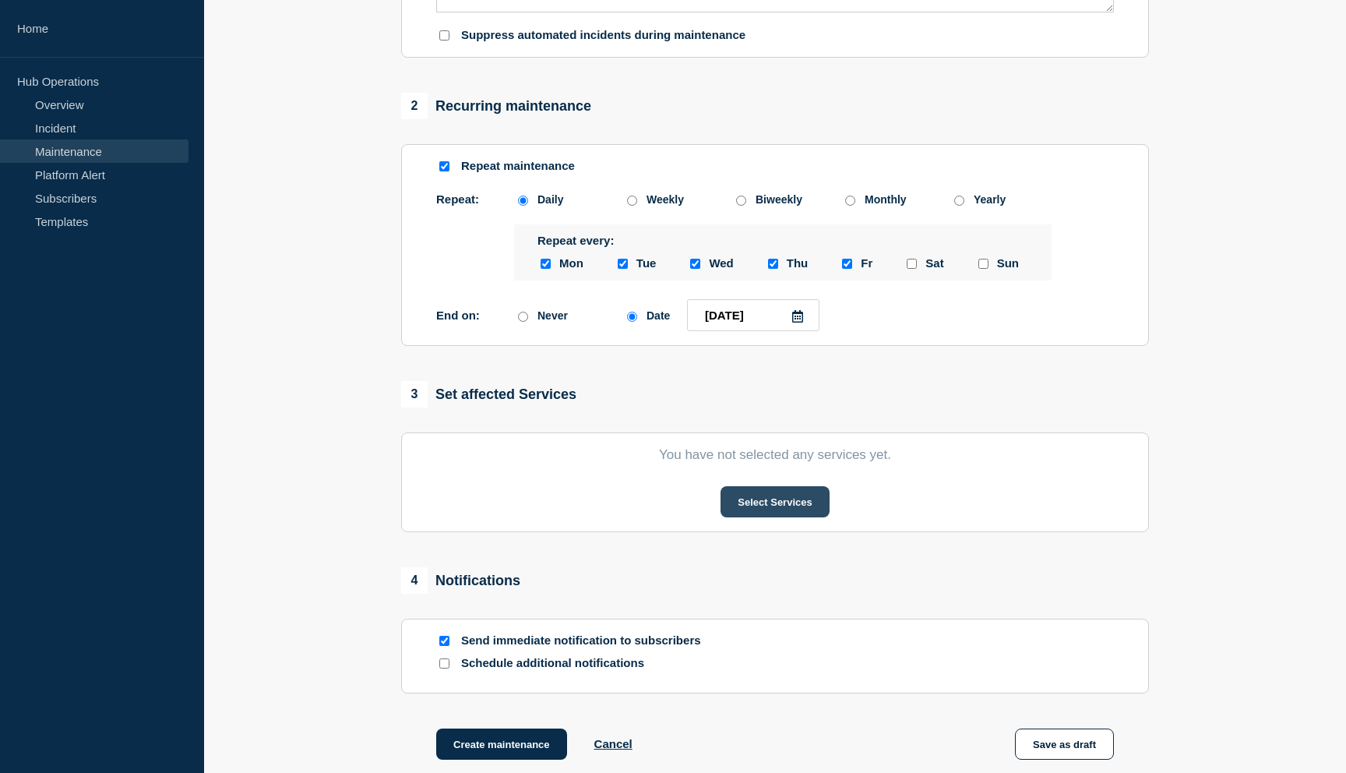
click at [779, 517] on button "Select Services" at bounding box center [775, 501] width 108 height 31
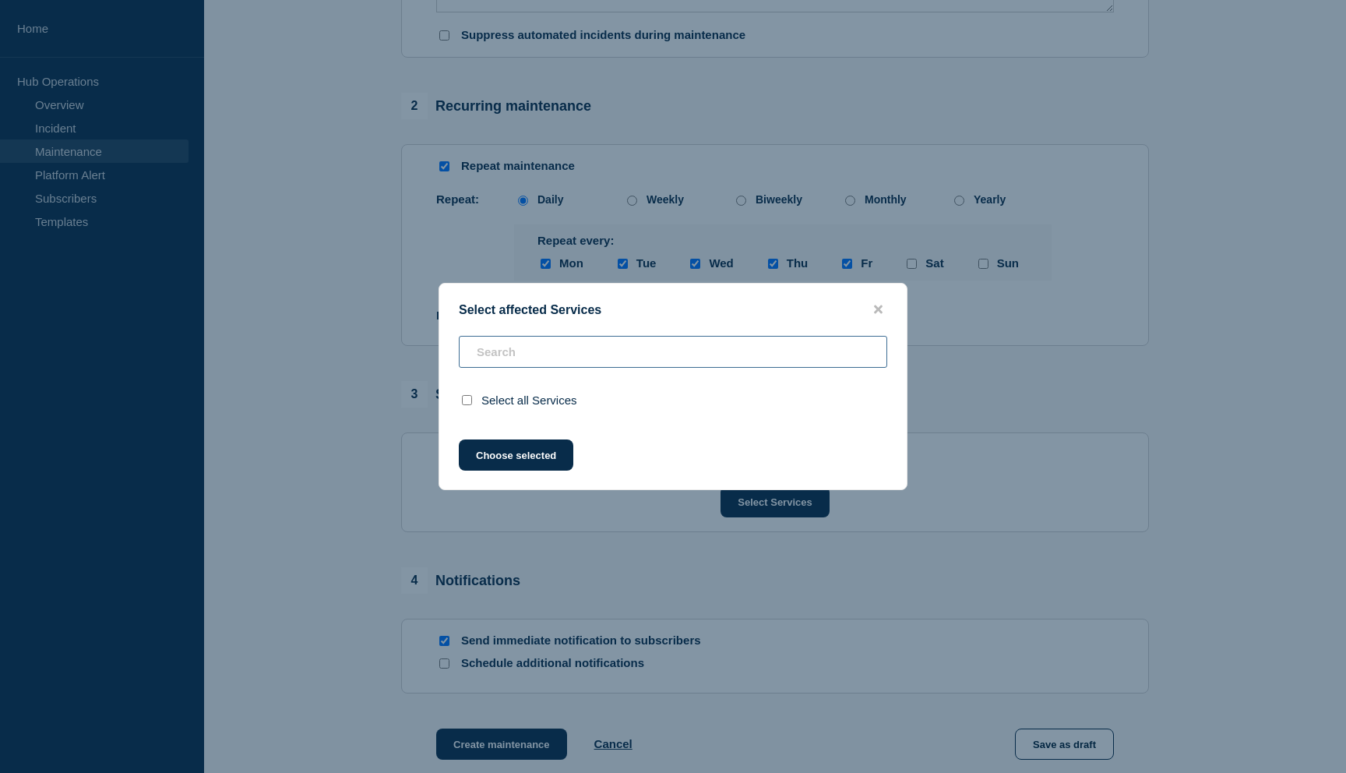
click at [626, 362] on div "Select all Services" at bounding box center [672, 378] width 467 height 84
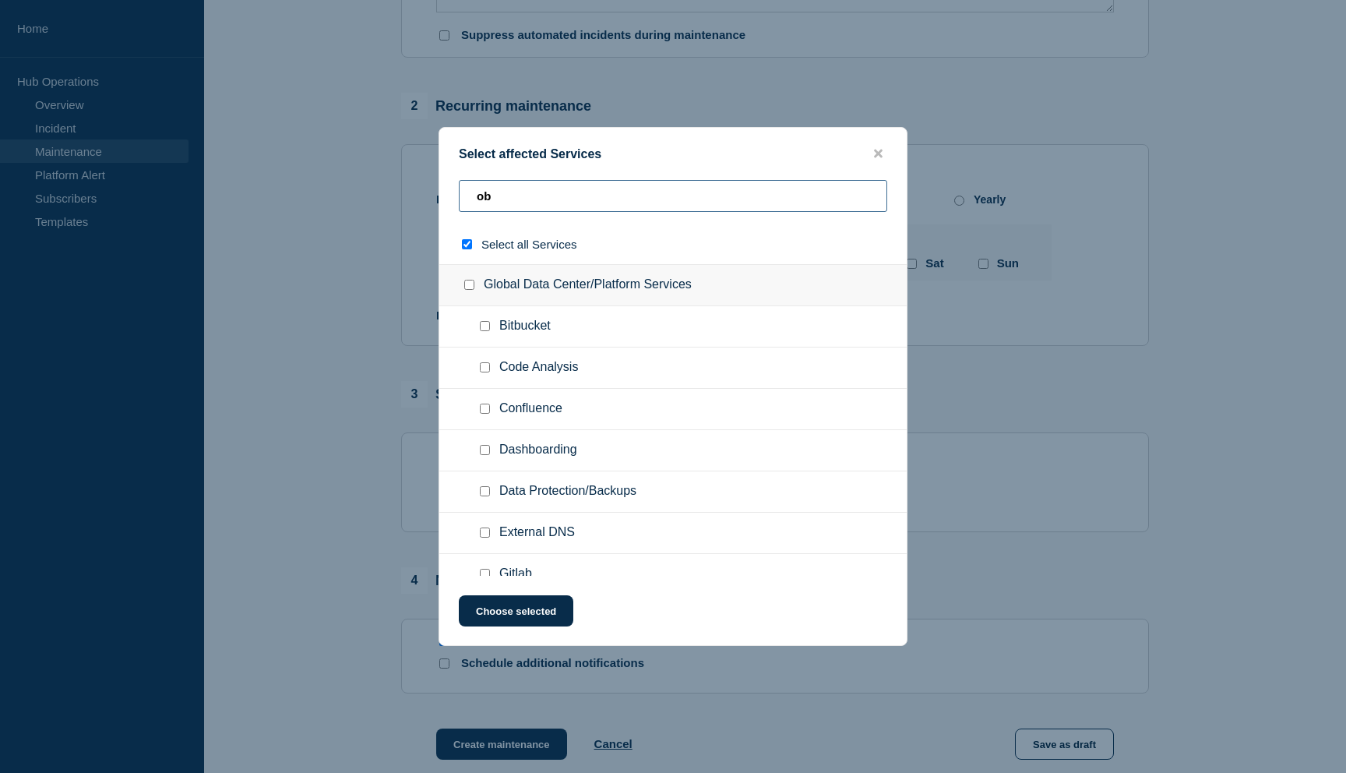
type input "obs"
checkbox input "true"
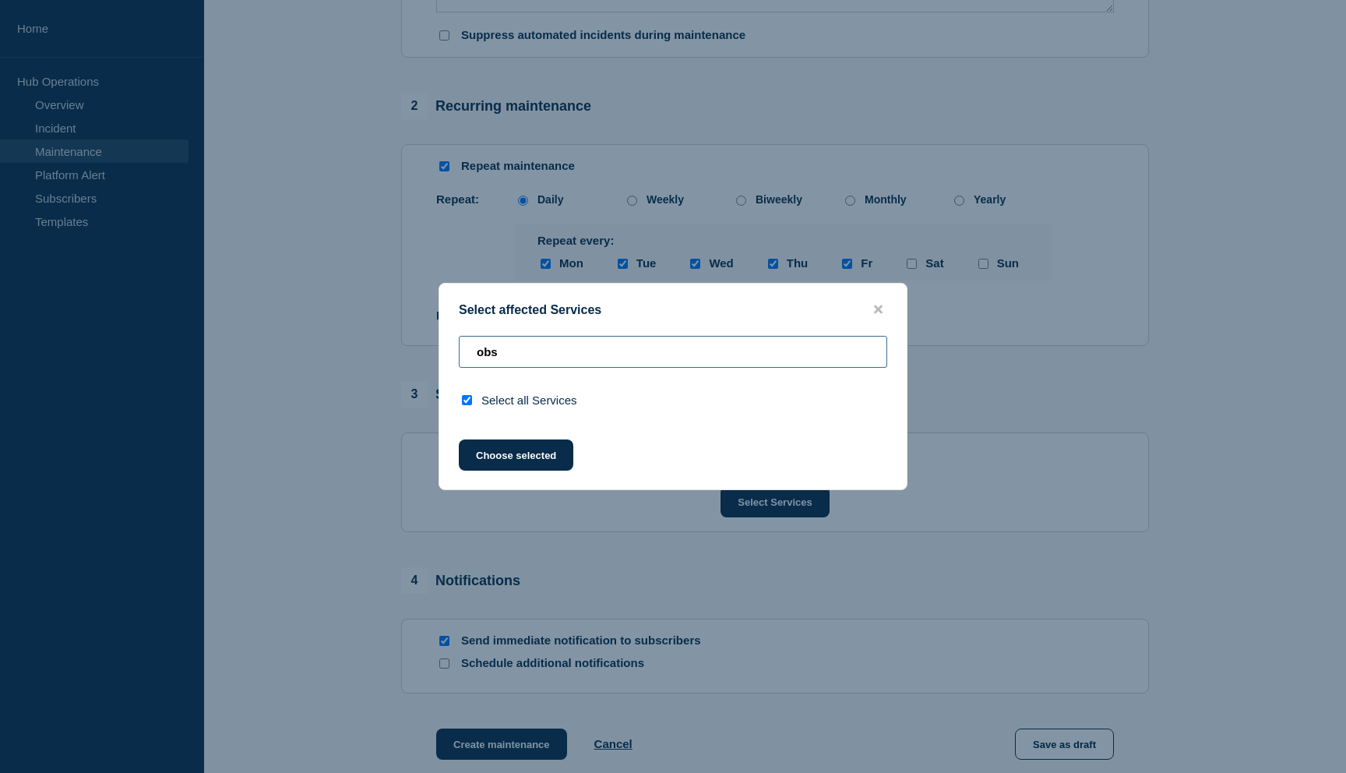
type input "ob"
checkbox input "false"
type input "o"
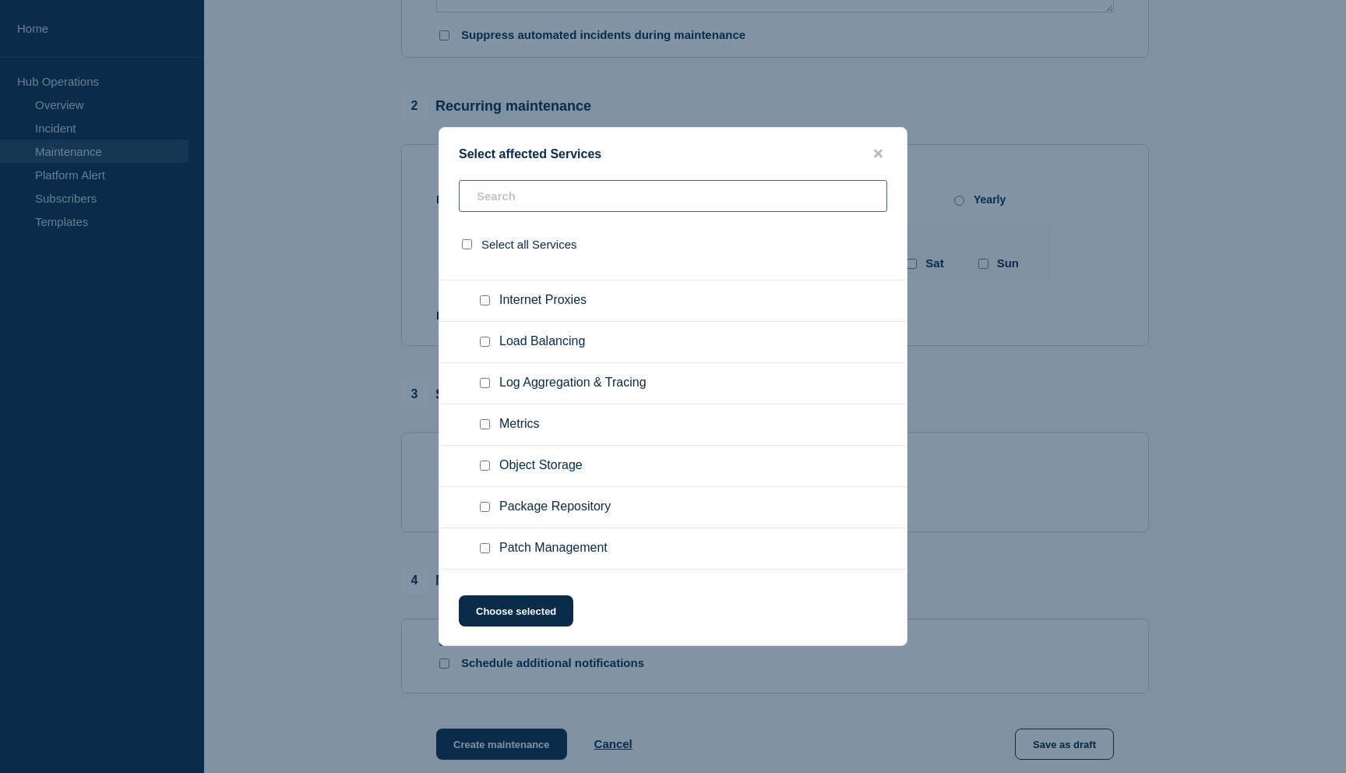
scroll to position [1972, 0]
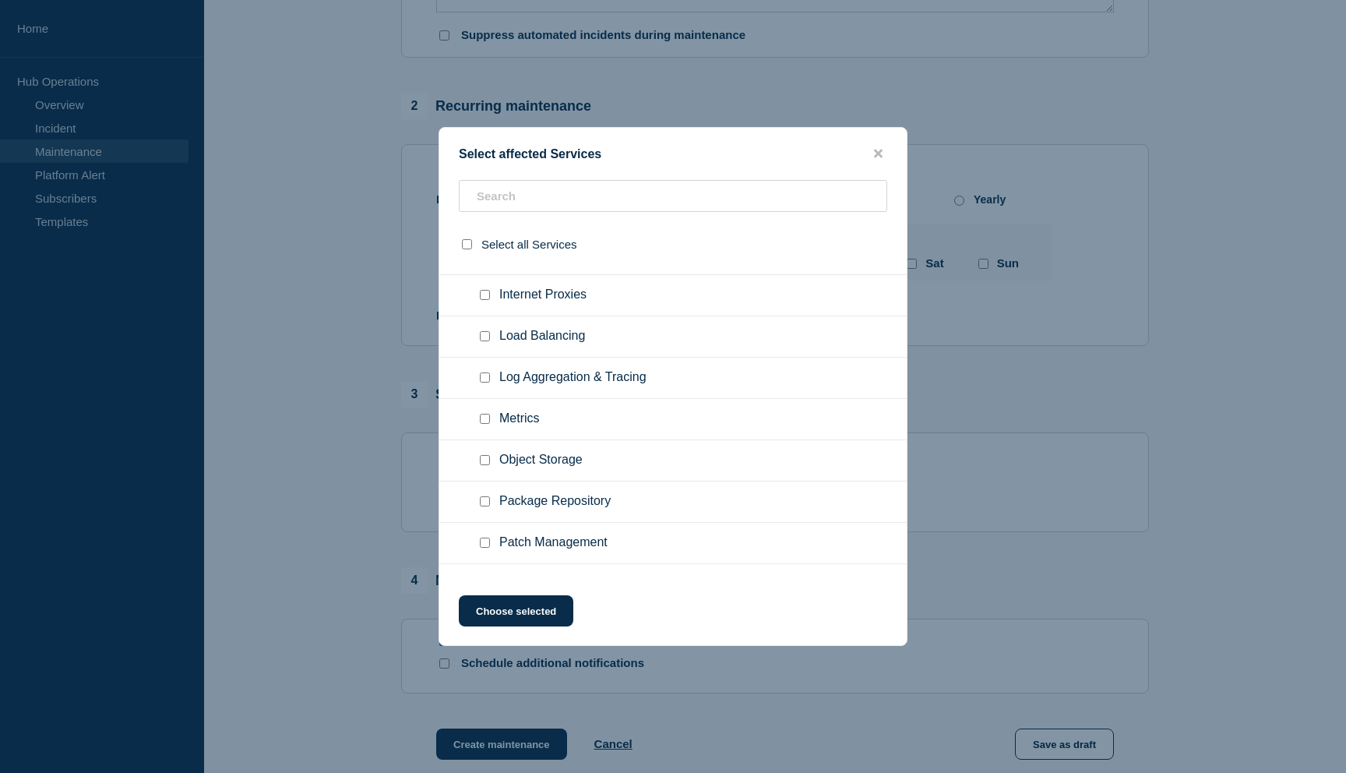
click at [604, 386] on span "Log Aggregation & Tracing" at bounding box center [572, 378] width 147 height 16
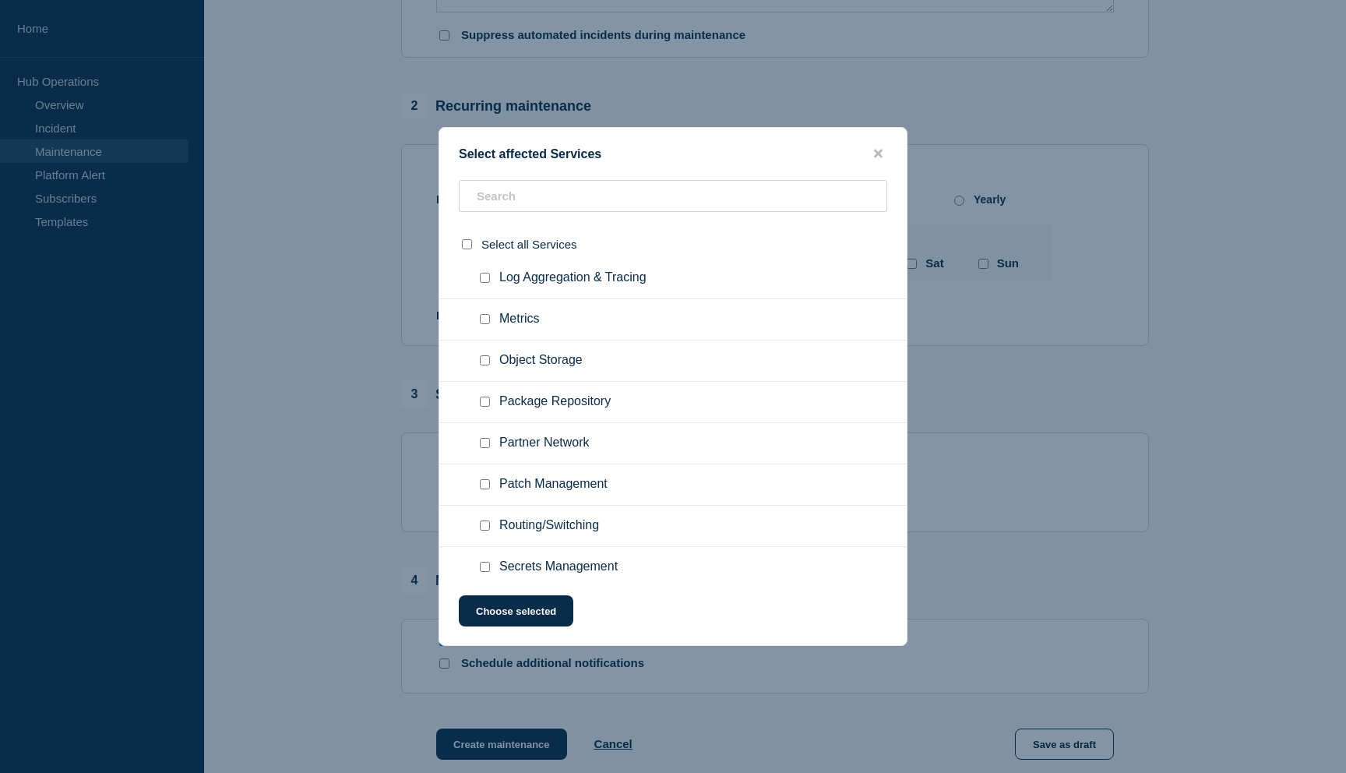
scroll to position [4087, 0]
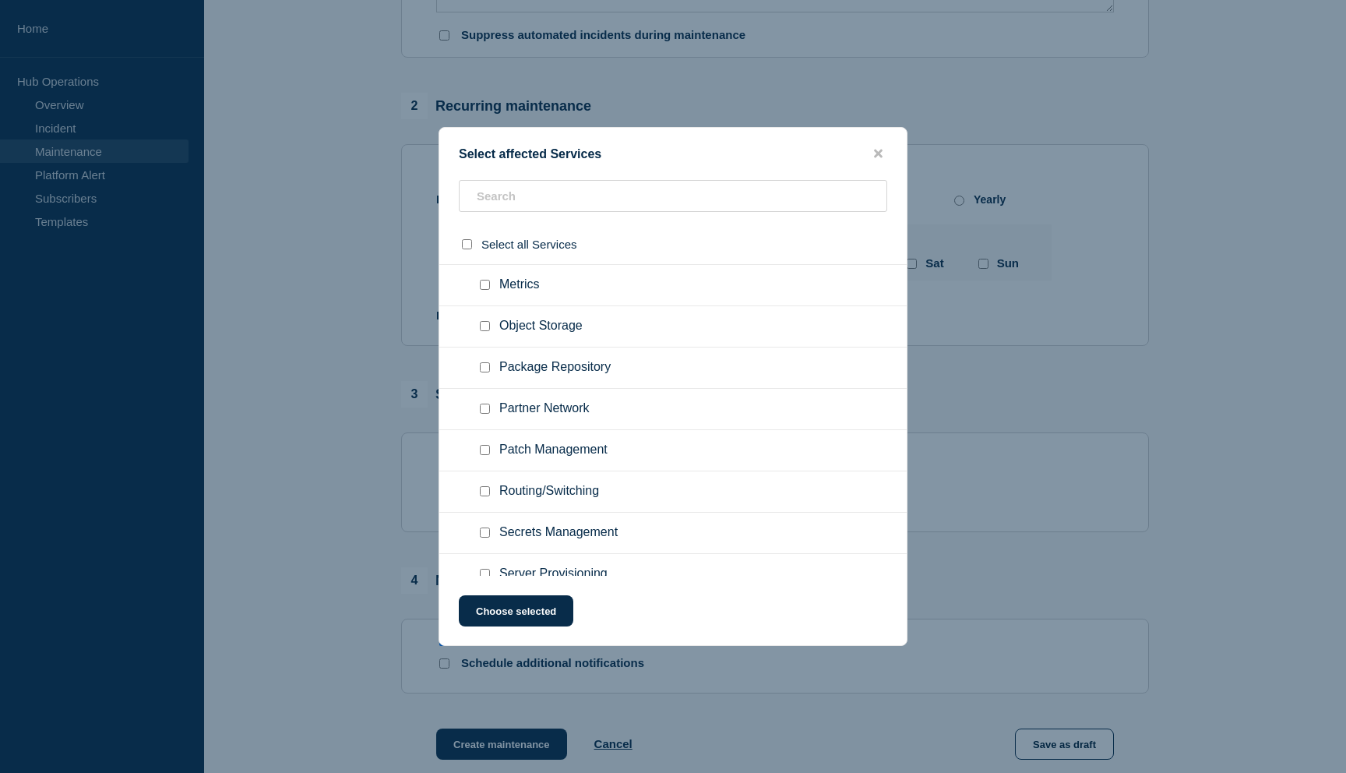
click at [487, 248] on input "Log Aggregation & Tracing checkbox" at bounding box center [485, 243] width 10 height 10
checkbox input "true"
click at [534, 616] on button "Choose selected" at bounding box center [516, 610] width 115 height 31
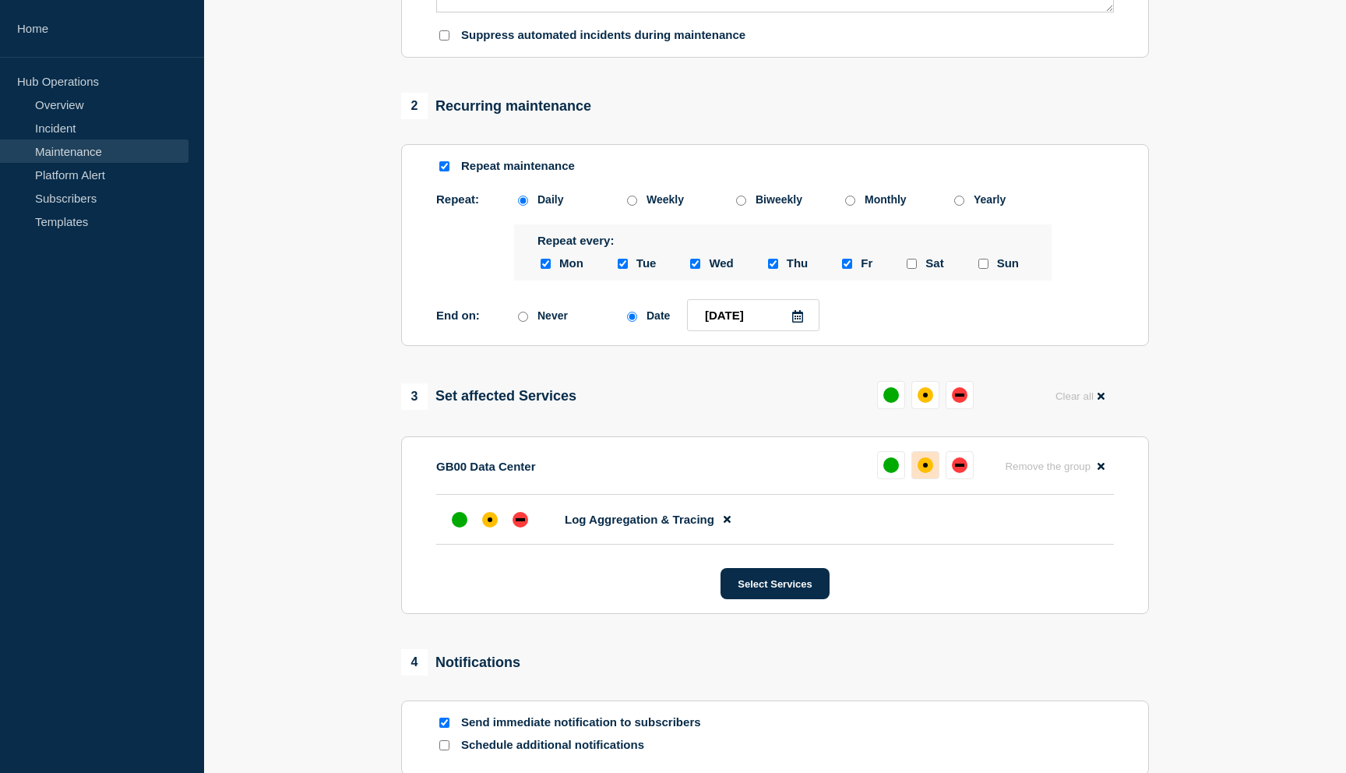
click at [922, 473] on div "affected" at bounding box center [926, 465] width 16 height 16
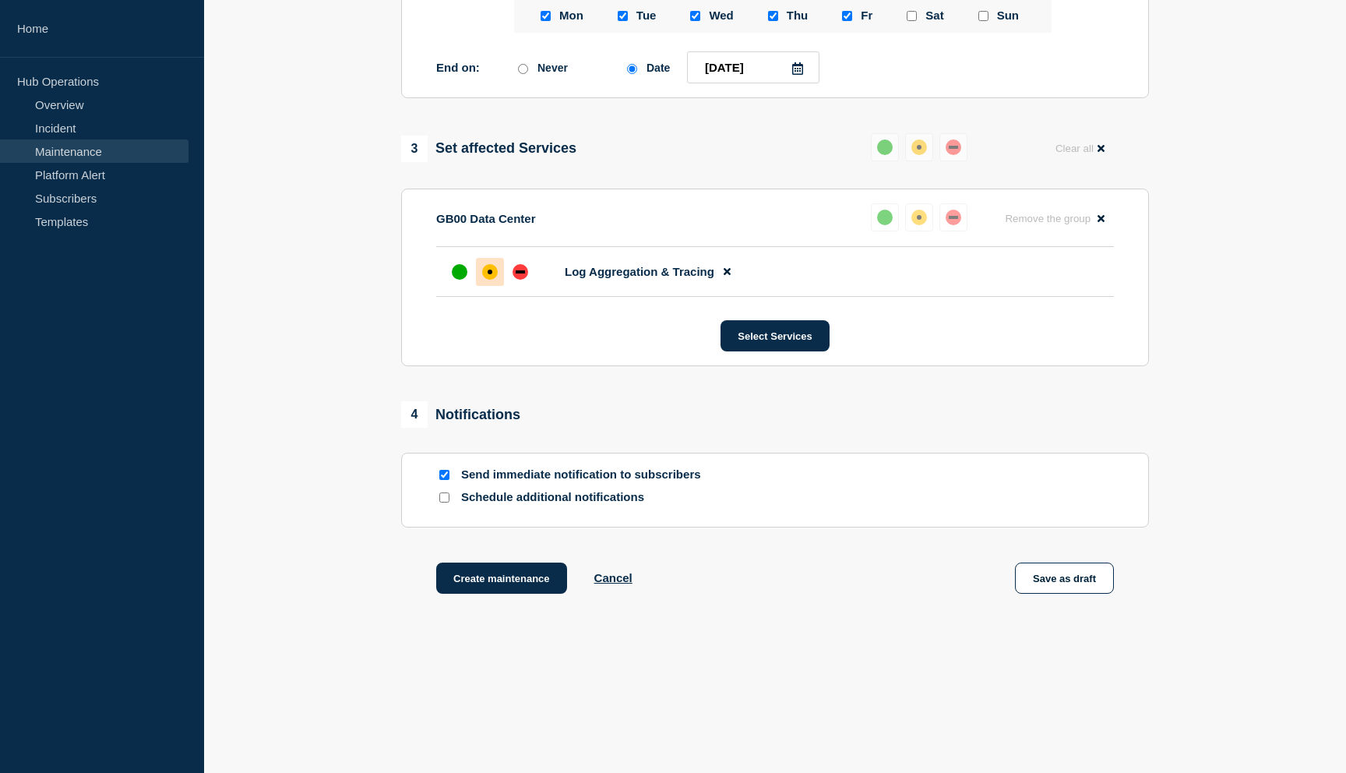
click at [447, 496] on input "Schedule additional notifications" at bounding box center [444, 497] width 10 height 10
checkbox input "true"
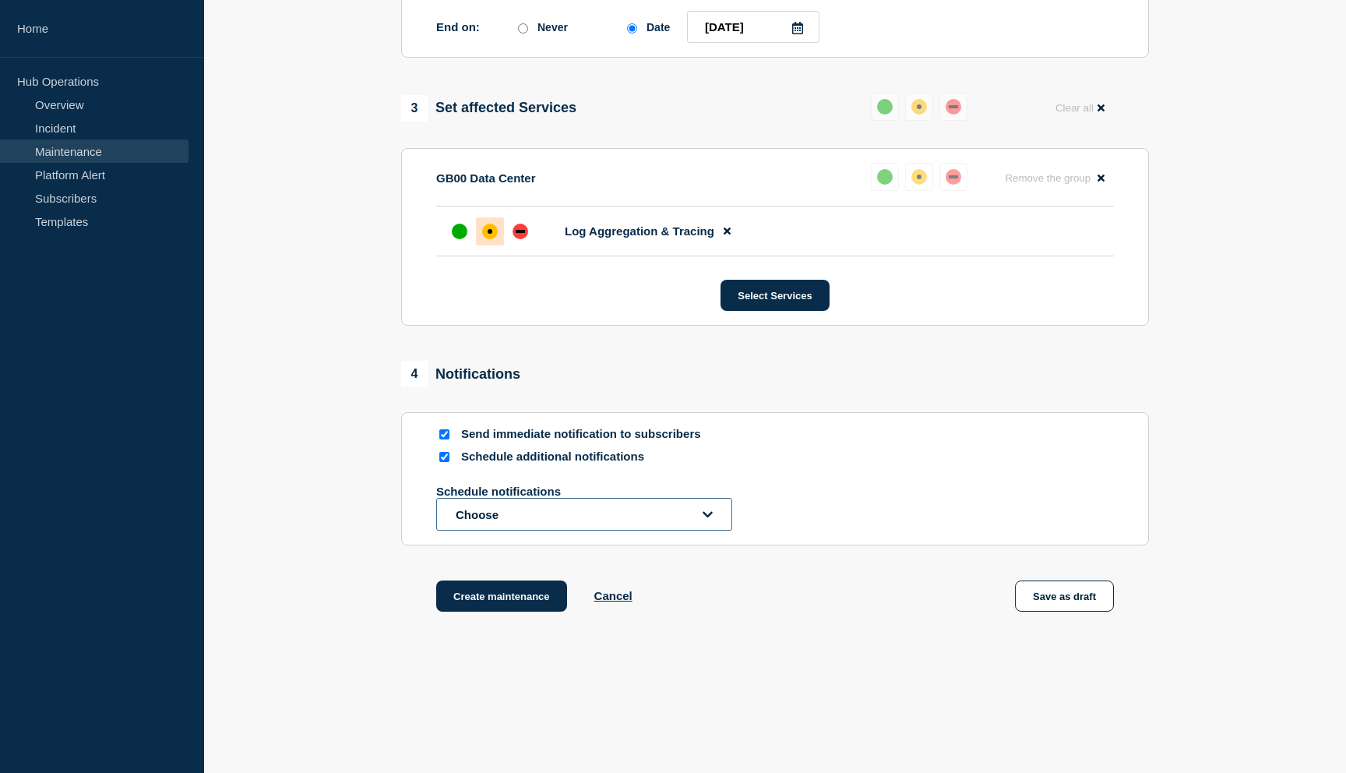
click at [499, 530] on button "Choose" at bounding box center [584, 514] width 296 height 33
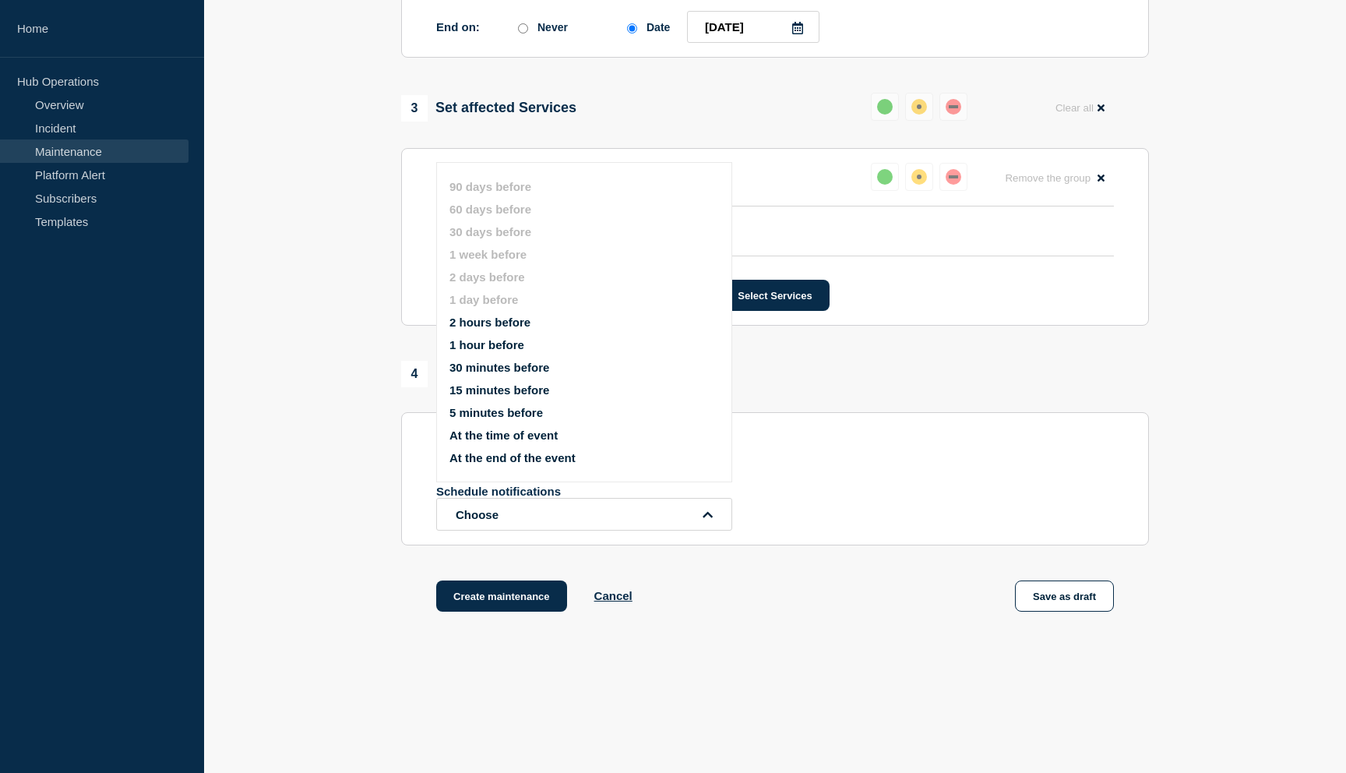
click at [488, 351] on button "1 hour before" at bounding box center [486, 344] width 75 height 13
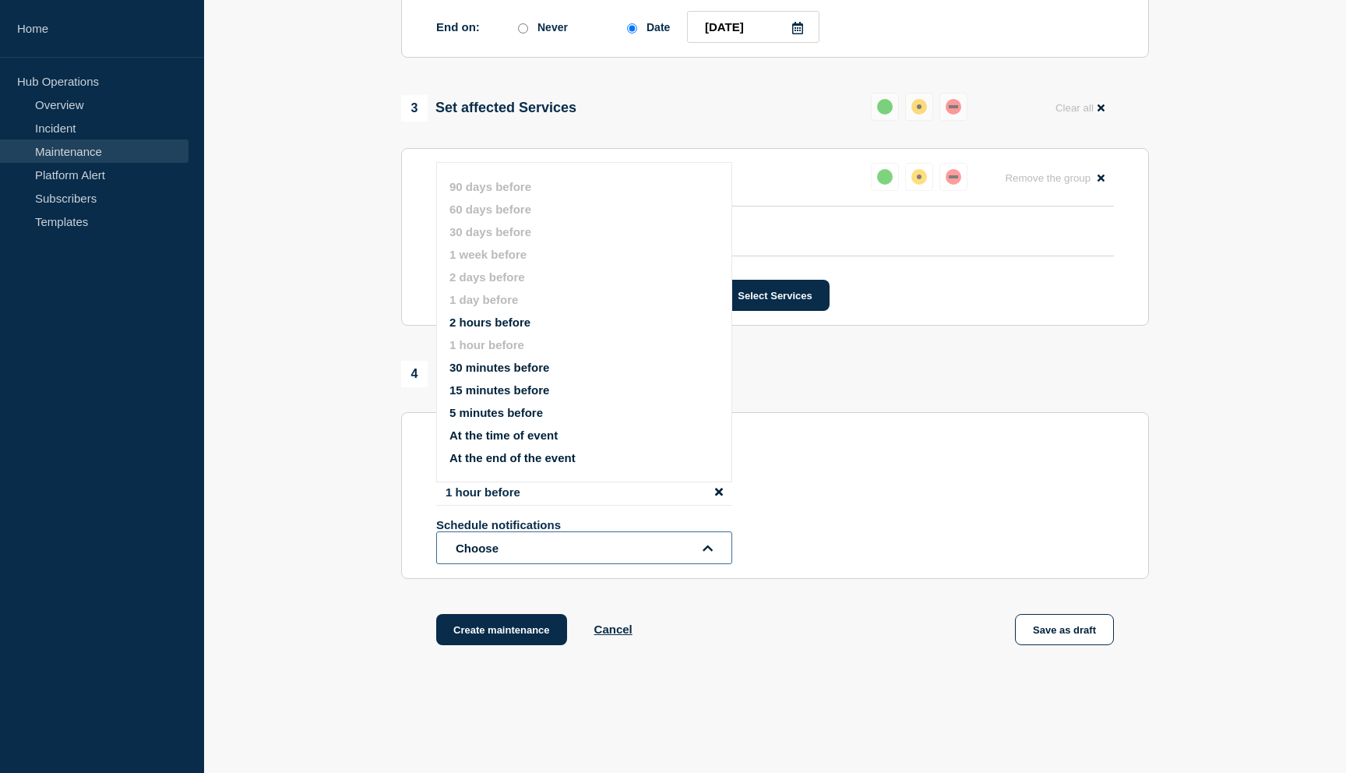
click at [497, 564] on button "Choose" at bounding box center [584, 547] width 296 height 33
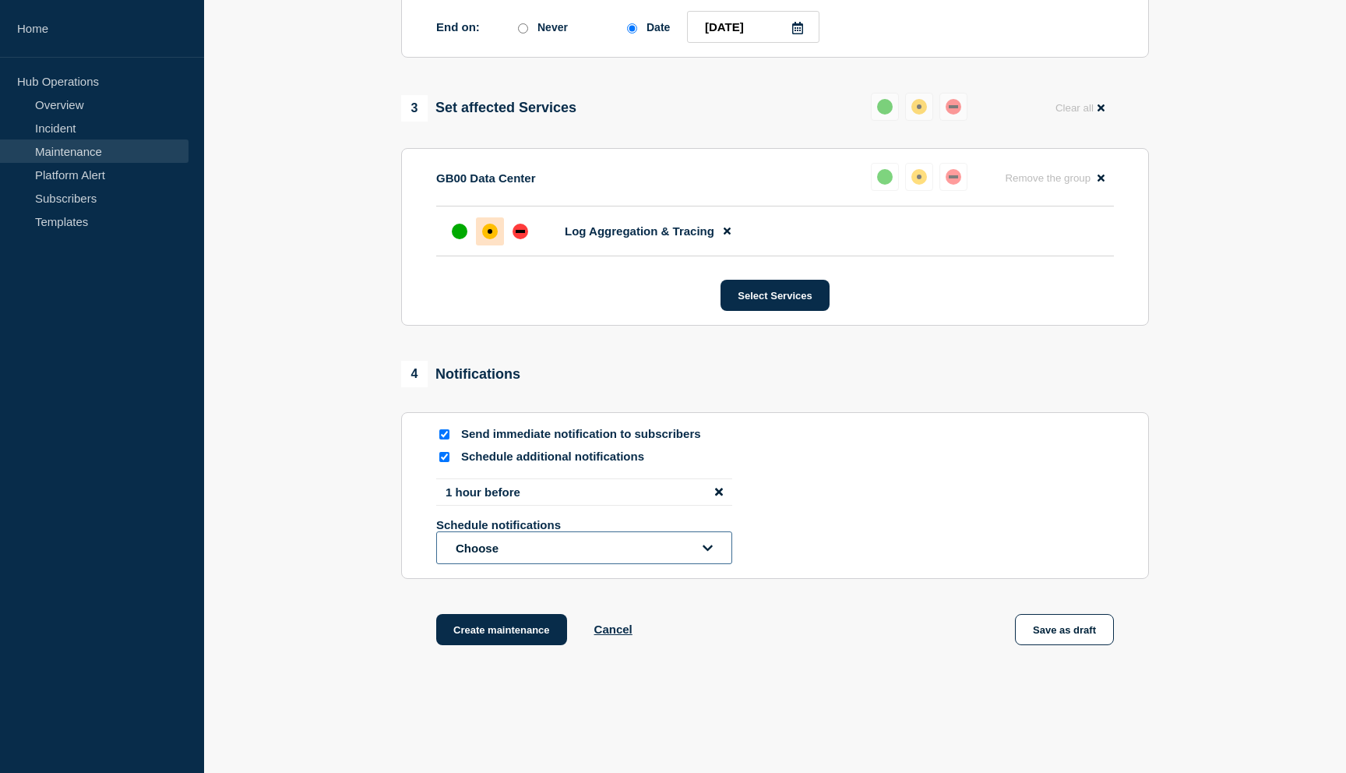
click at [497, 564] on button "Choose" at bounding box center [584, 547] width 296 height 33
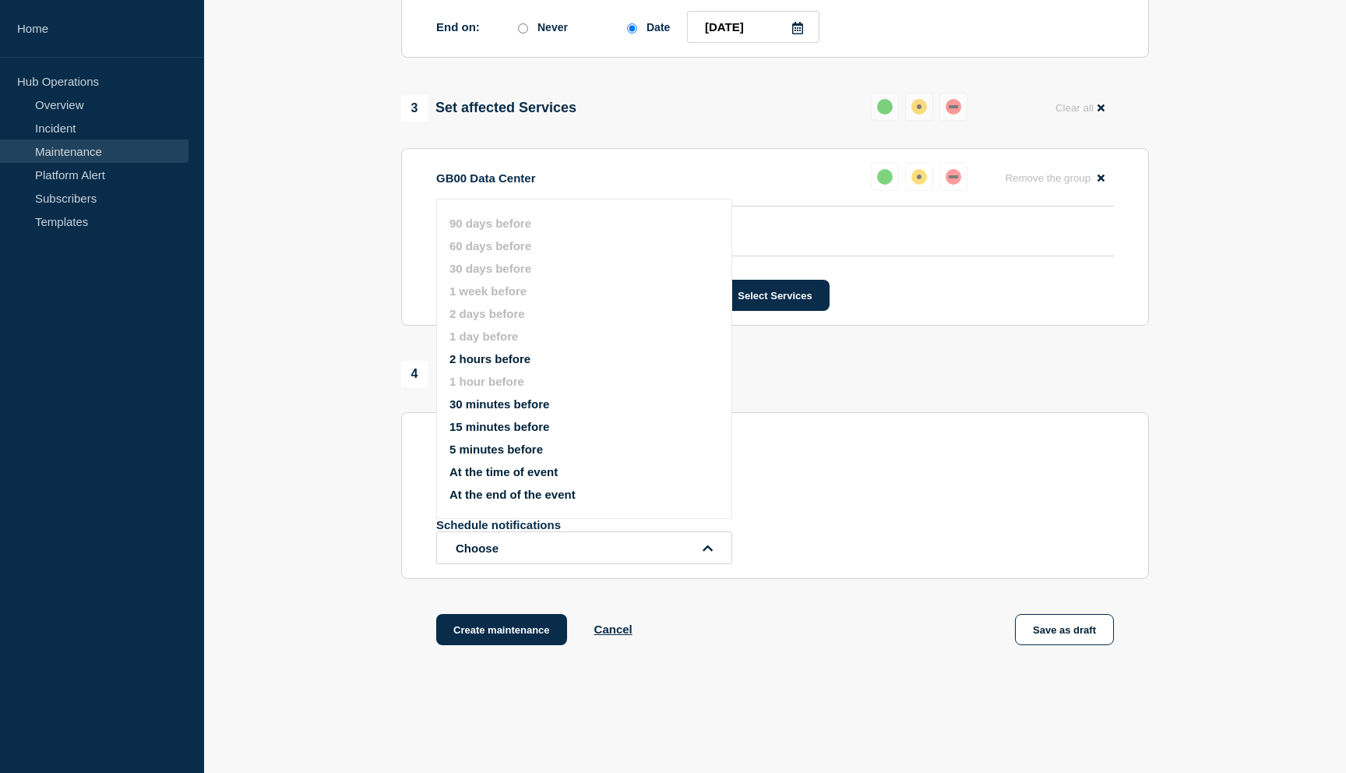
click at [486, 411] on button "30 minutes before" at bounding box center [499, 403] width 100 height 13
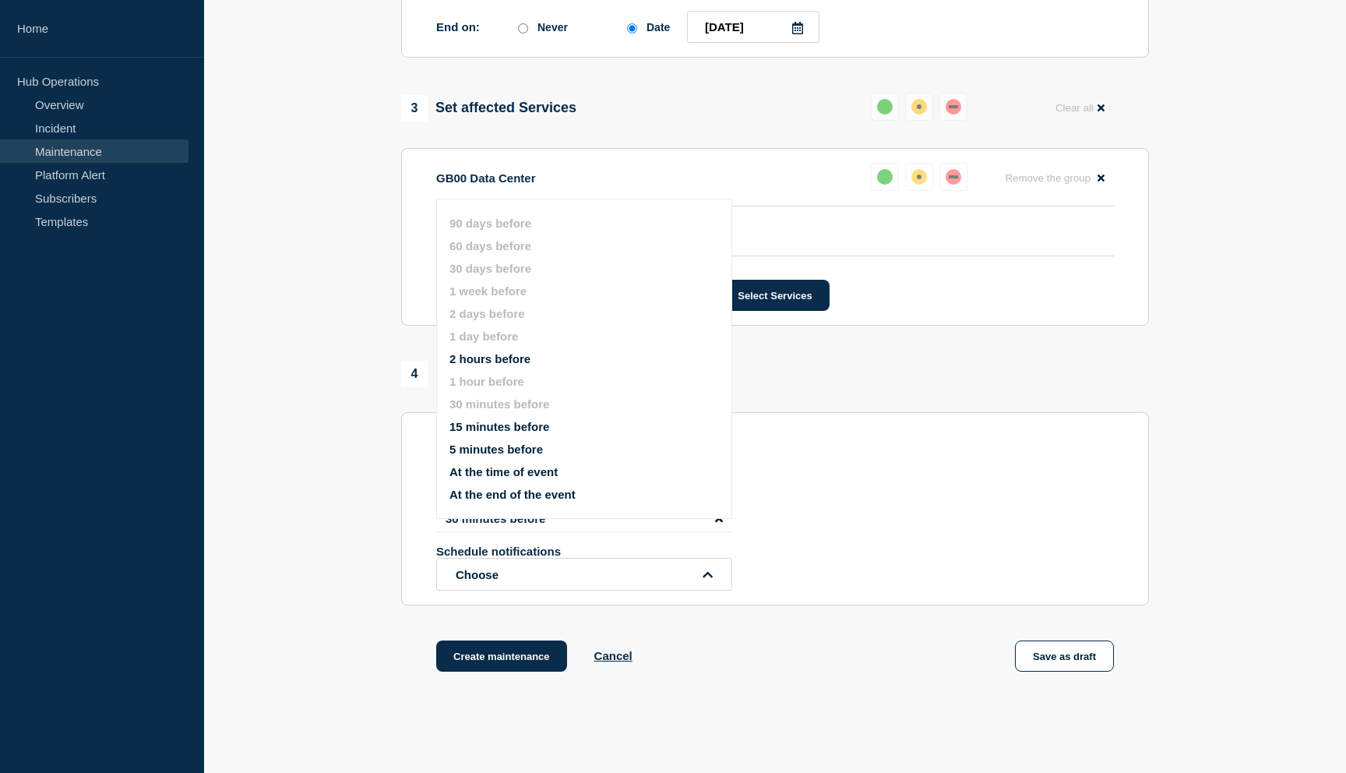
click at [411, 548] on section "Send immediate notification to subscribers Schedule additional notifications 1 …" at bounding box center [775, 508] width 748 height 193
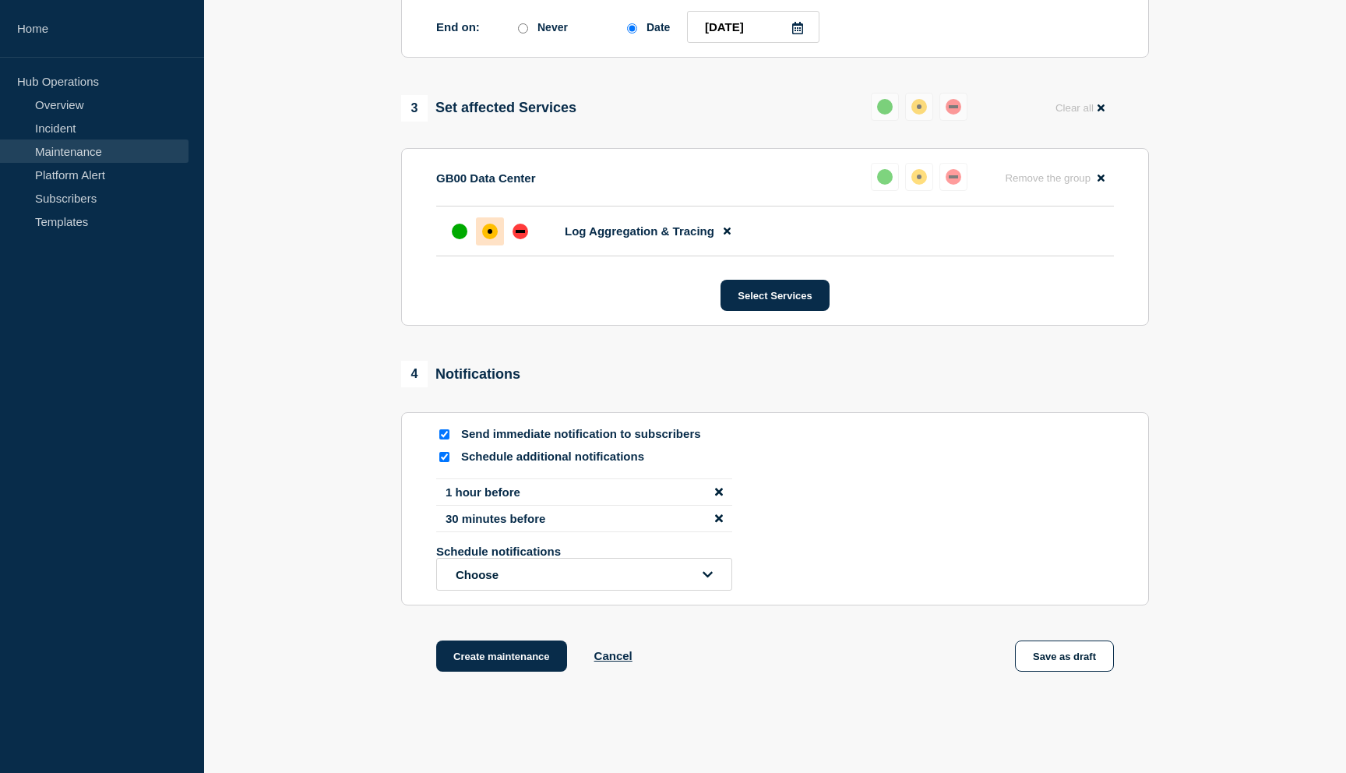
click at [442, 439] on input "Send immediate notification to subscribers" at bounding box center [444, 434] width 10 height 10
click at [446, 439] on input "Send immediate notification to subscribers" at bounding box center [444, 434] width 10 height 10
checkbox input "true"
click at [566, 590] on button "Choose" at bounding box center [584, 574] width 296 height 33
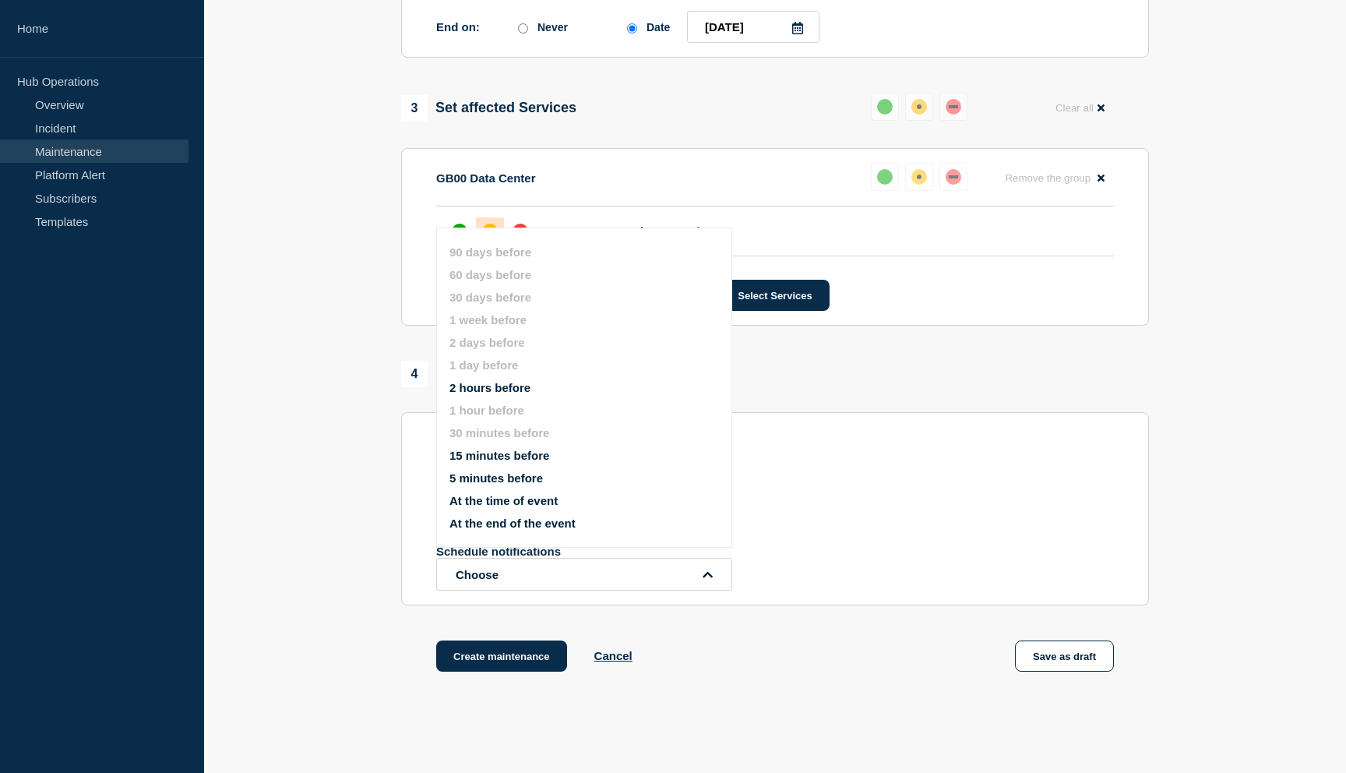
click at [413, 528] on section "Send immediate notification to subscribers Schedule additional notifications 1 …" at bounding box center [775, 508] width 748 height 193
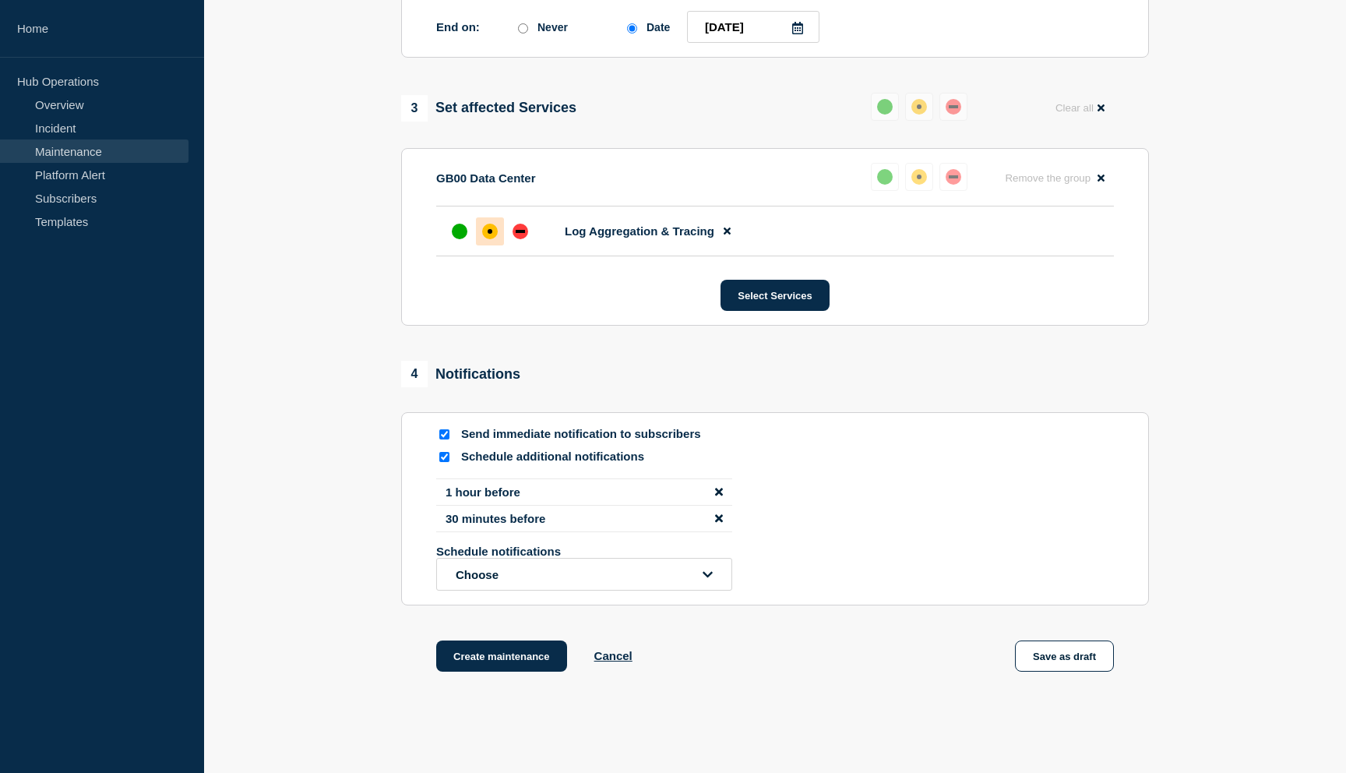
click at [494, 506] on li "1 hour before" at bounding box center [584, 491] width 296 height 27
click at [717, 495] on icon "disable notification 1 hour before" at bounding box center [719, 492] width 8 height 8
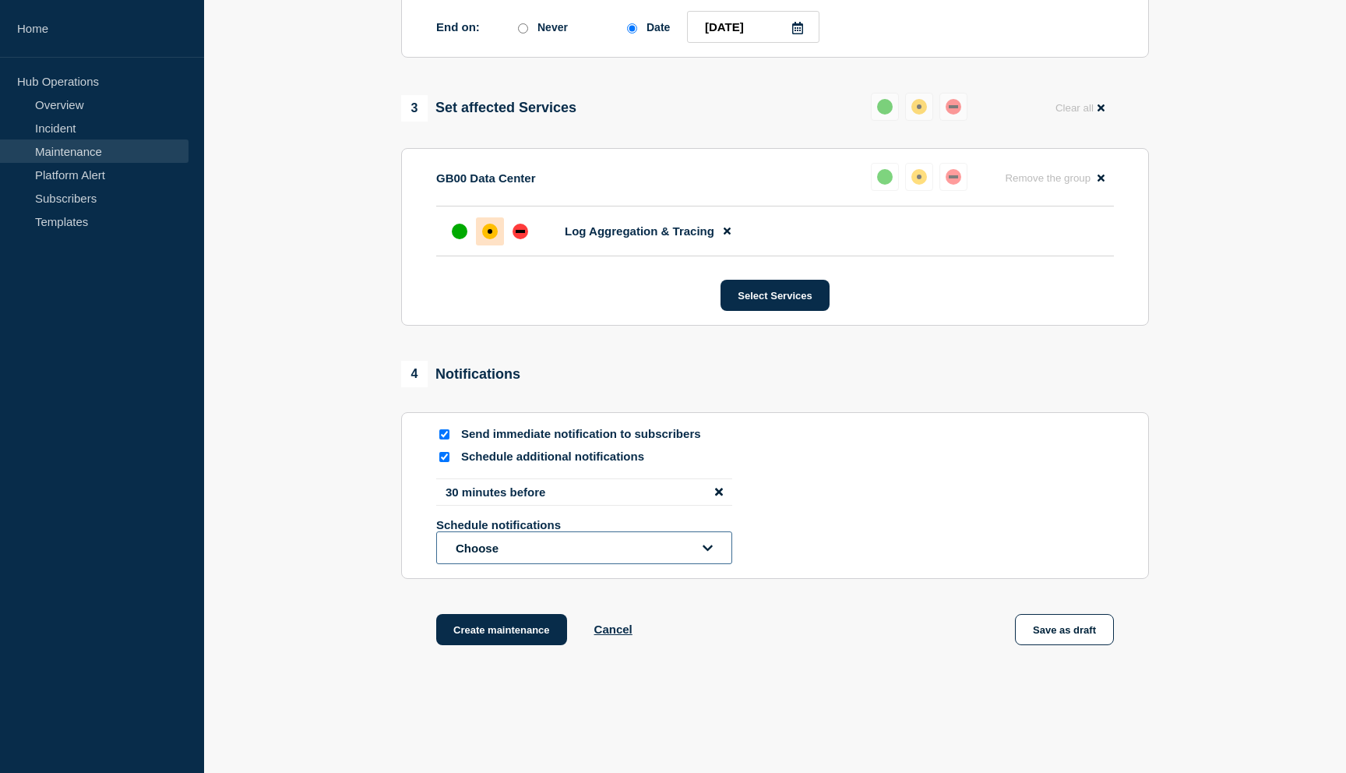
click at [559, 564] on button "Choose" at bounding box center [584, 547] width 296 height 33
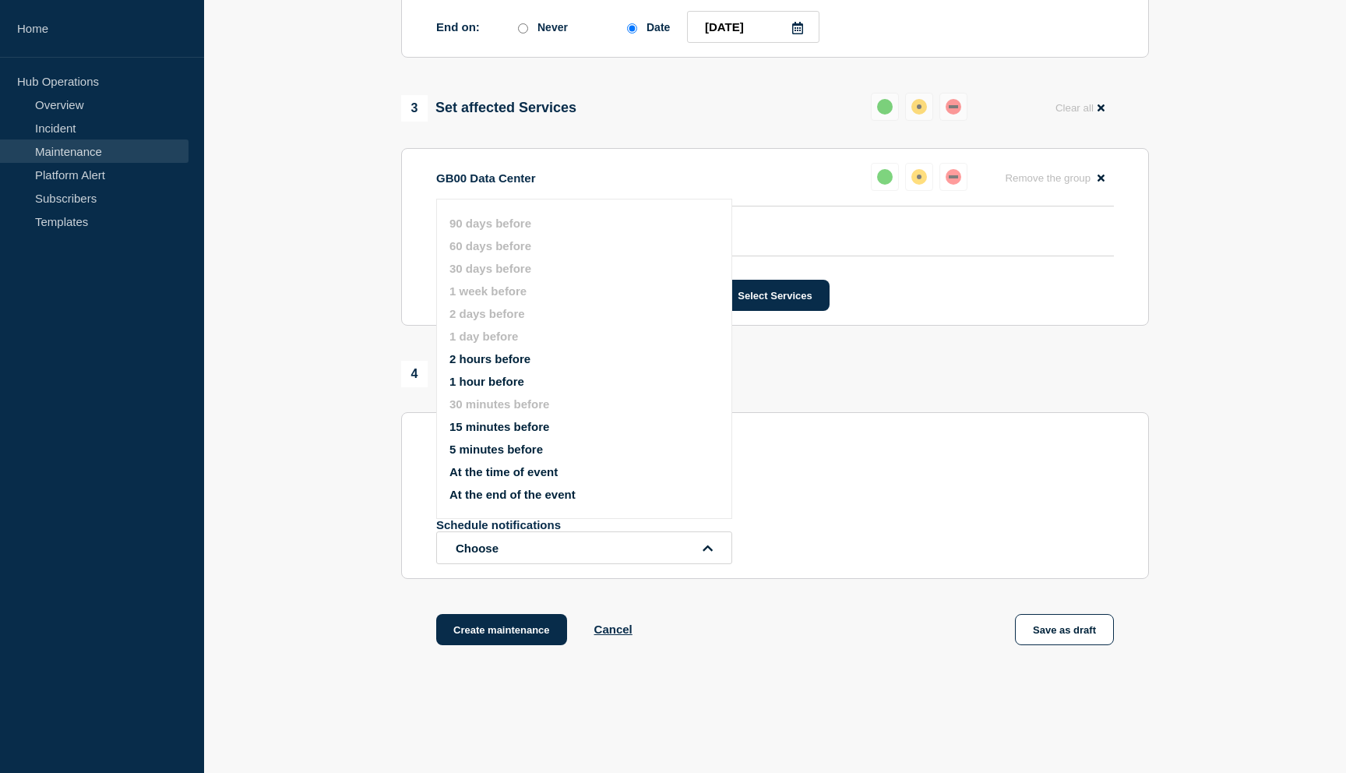
click at [487, 478] on button "At the time of event" at bounding box center [503, 471] width 108 height 13
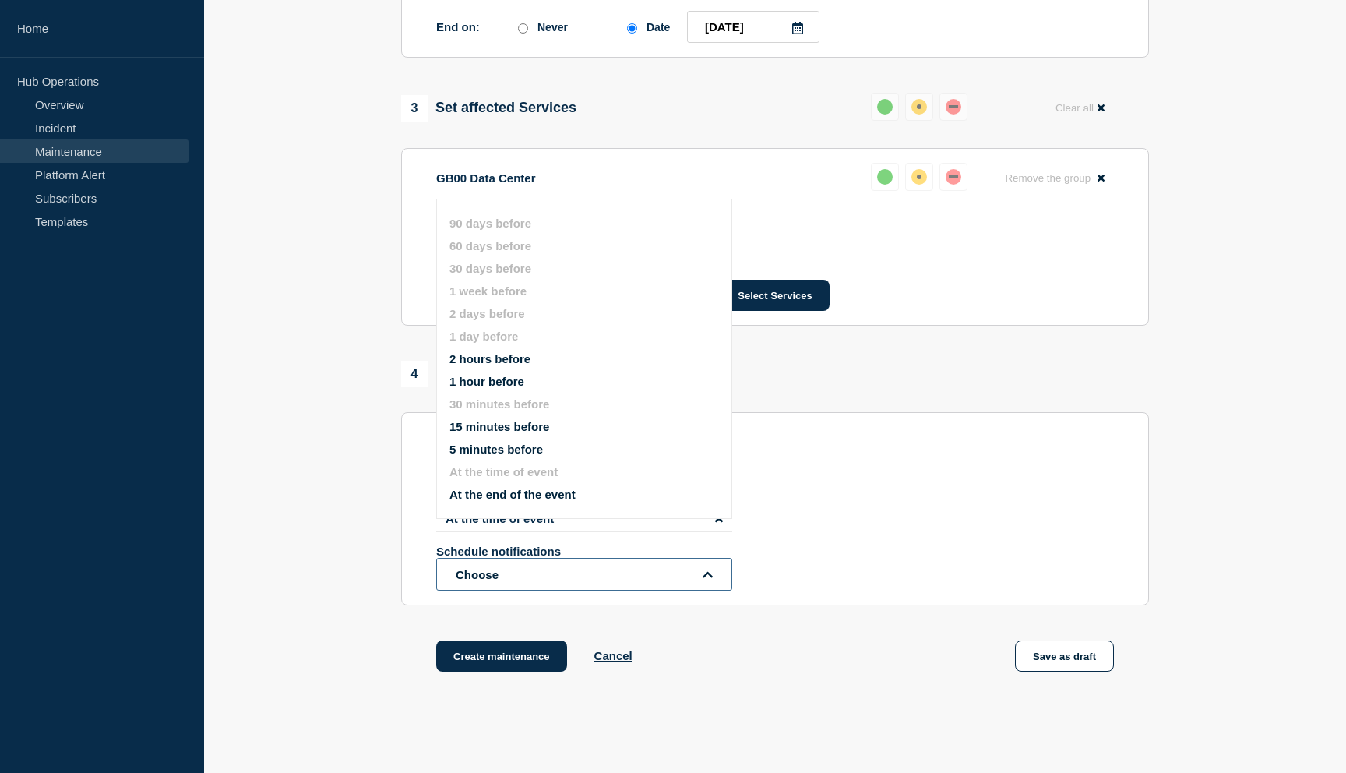
click at [495, 590] on button "Choose" at bounding box center [584, 574] width 296 height 33
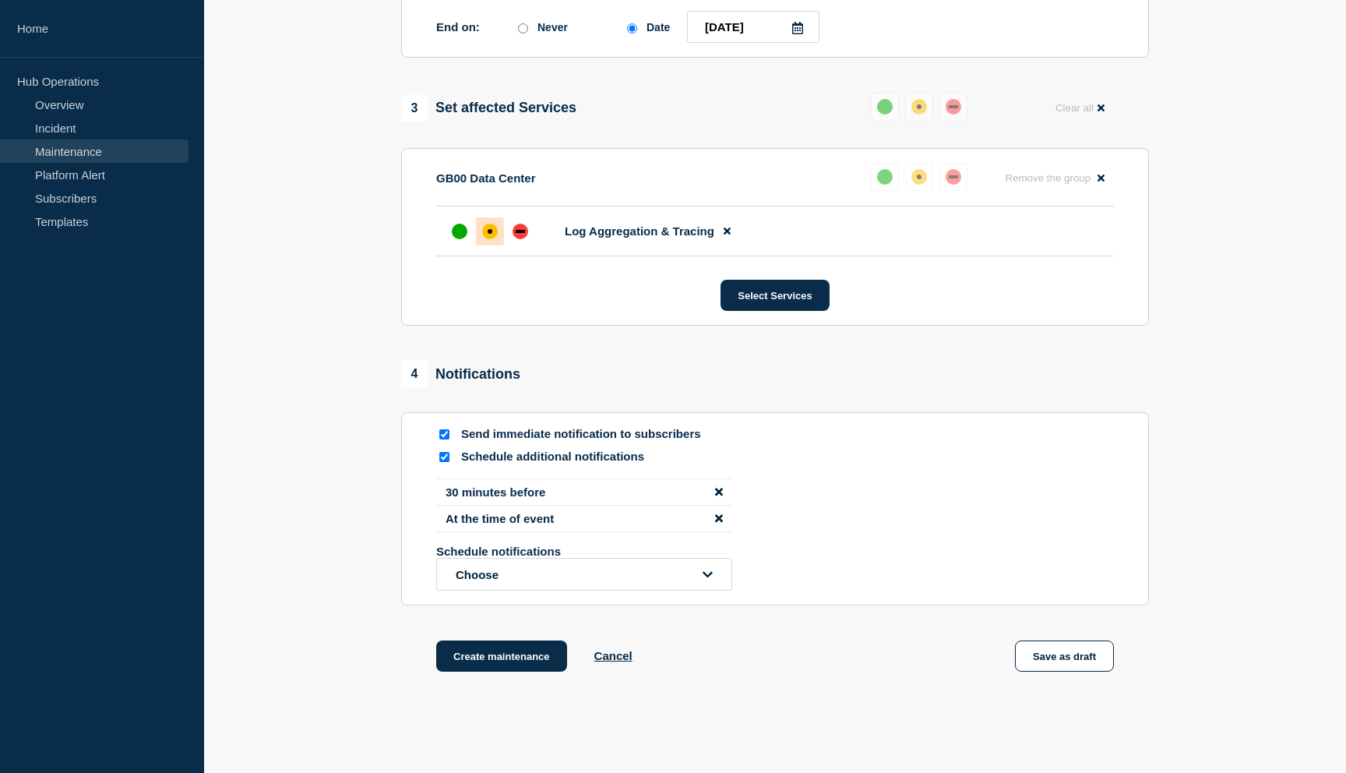
click at [414, 594] on section "Send immediate notification to subscribers Schedule additional notifications 30…" at bounding box center [775, 508] width 748 height 193
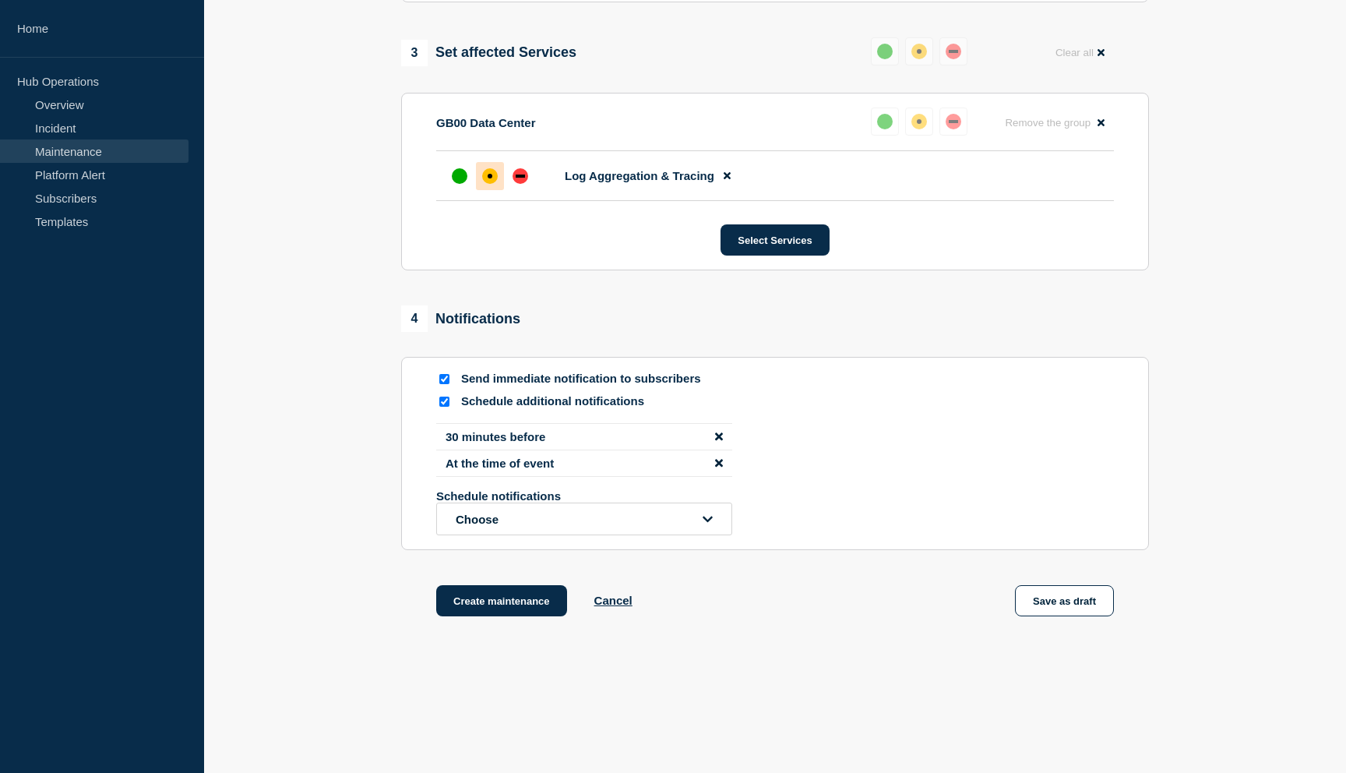
scroll to position [919, 0]
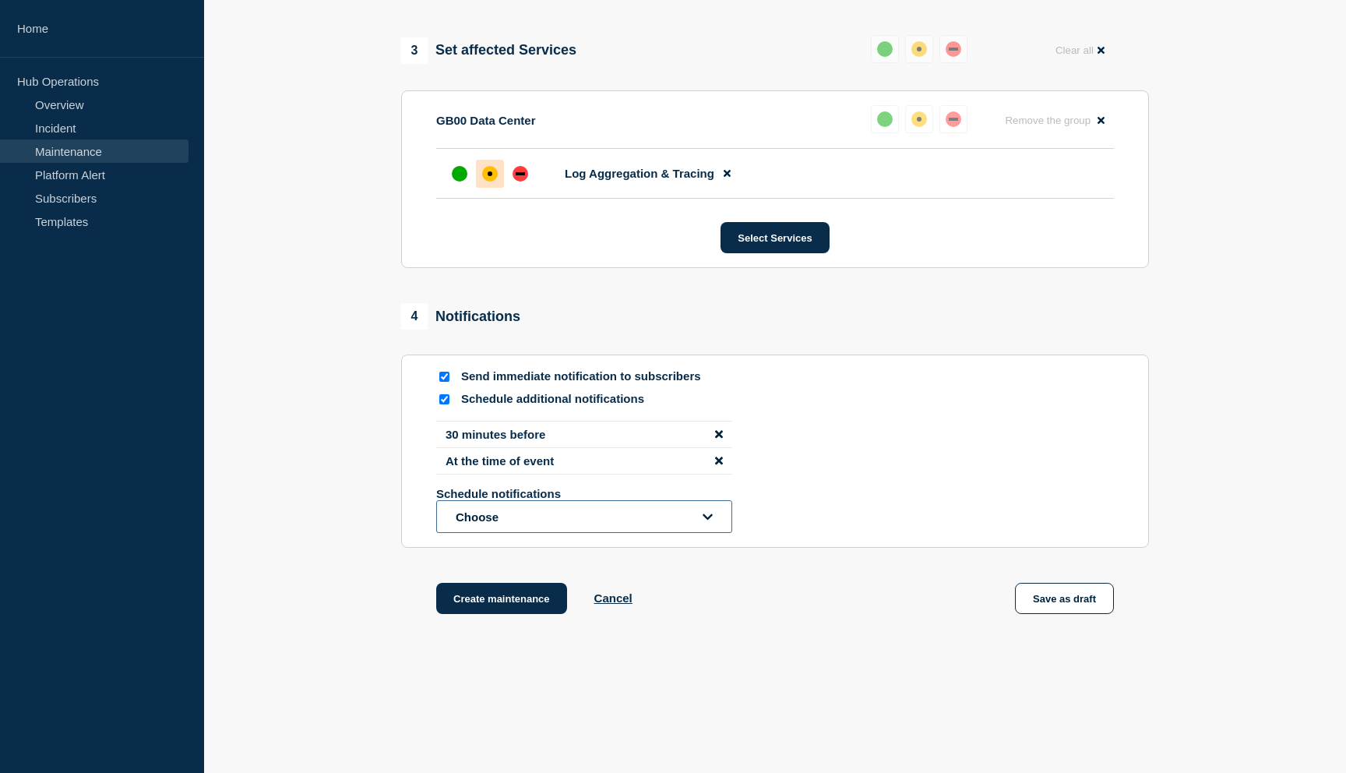
click at [495, 533] on button "Choose" at bounding box center [584, 516] width 296 height 33
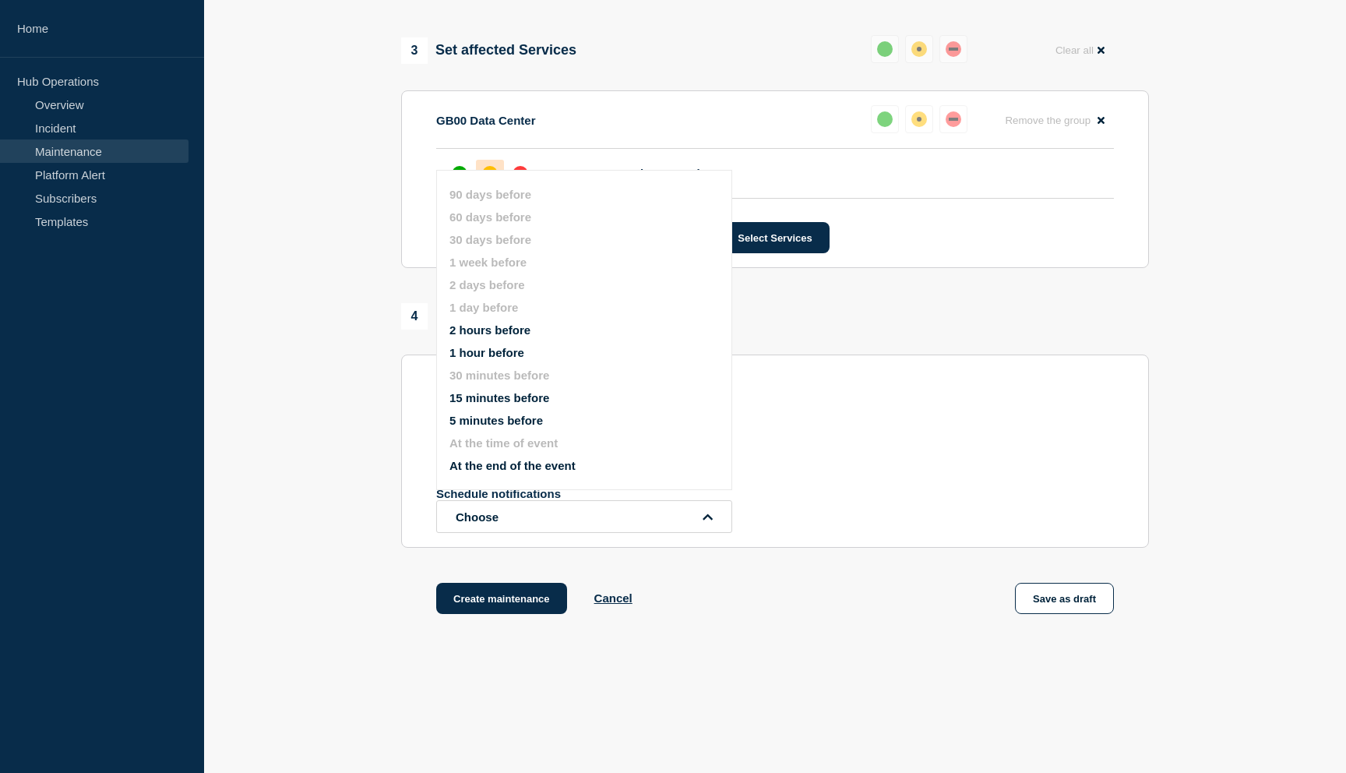
click at [497, 472] on button "At the end of the event" at bounding box center [512, 465] width 126 height 13
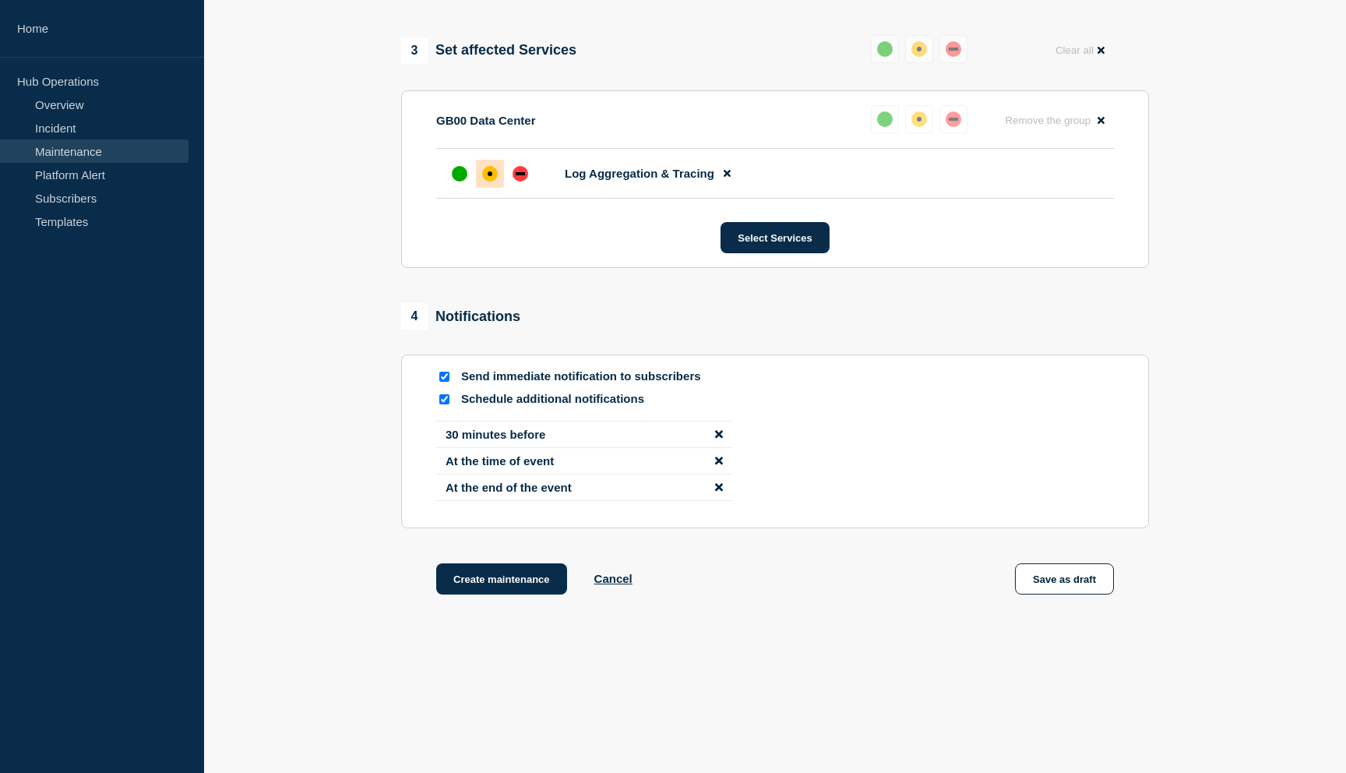
click at [720, 491] on icon "disable notification At the end of the event" at bounding box center [719, 487] width 8 height 8
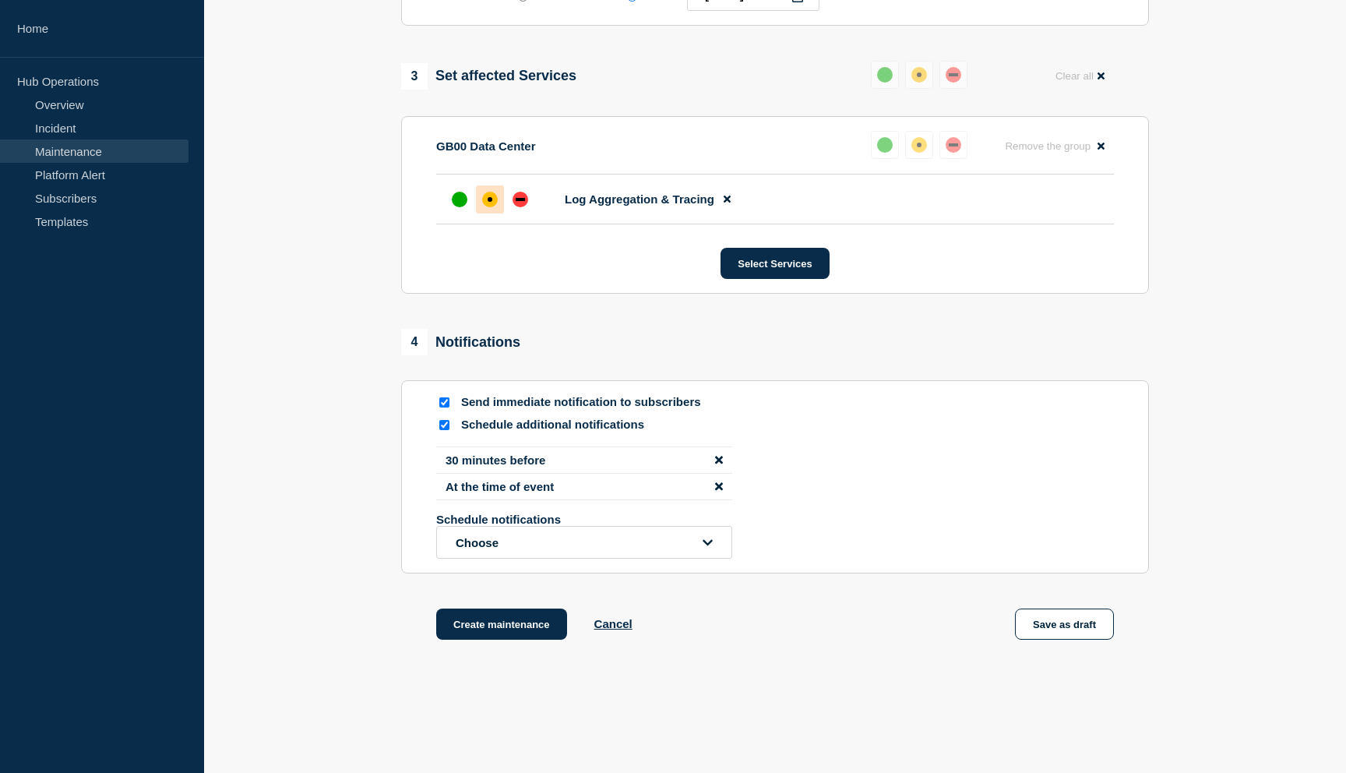
scroll to position [989, 0]
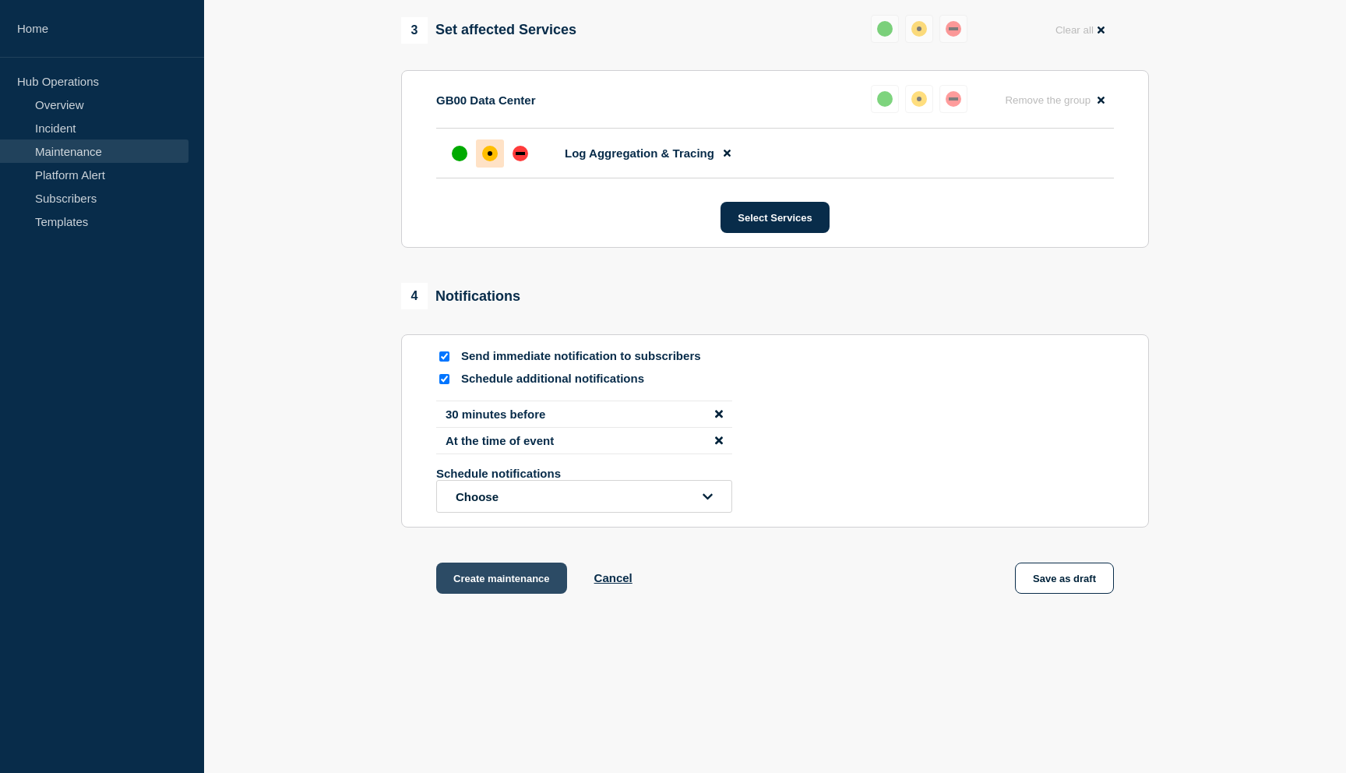
click at [493, 585] on button "Create maintenance" at bounding box center [501, 577] width 131 height 31
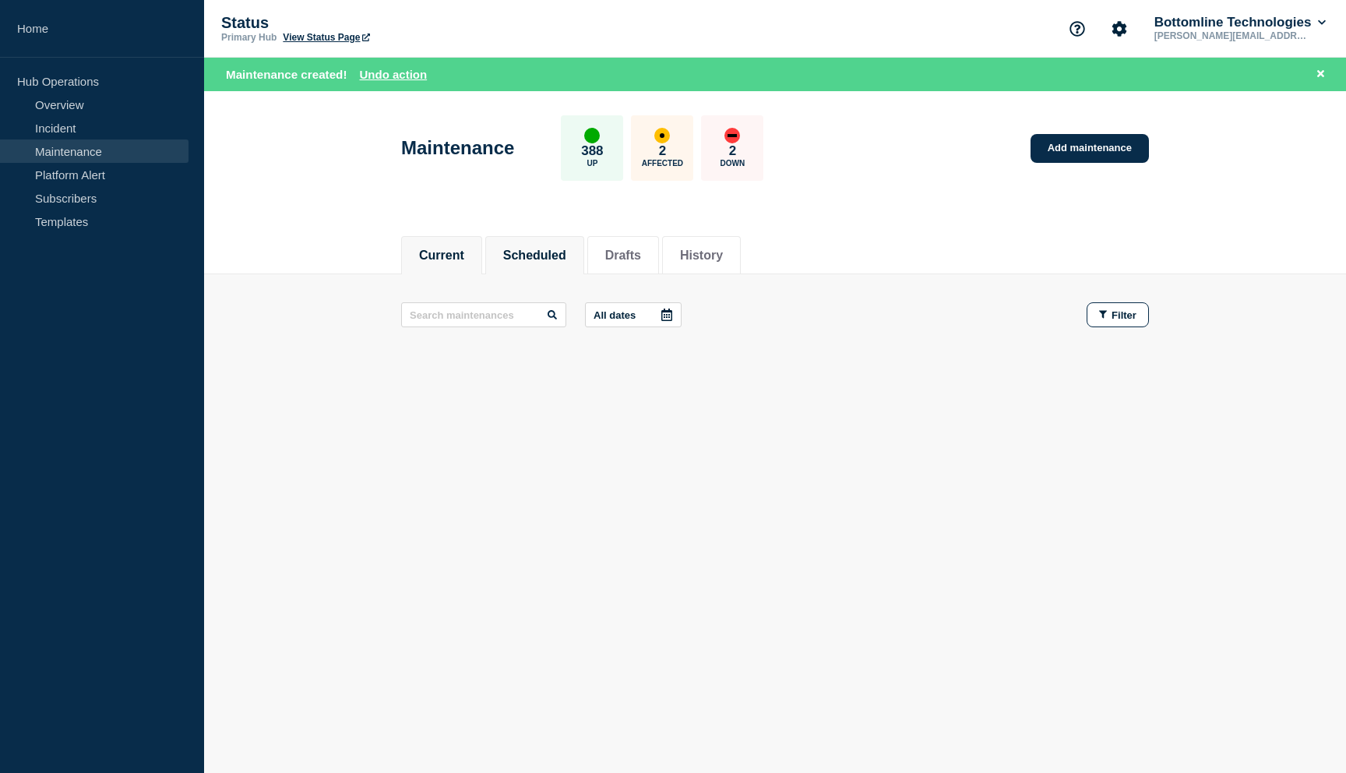
click at [537, 259] on button "Scheduled" at bounding box center [534, 255] width 63 height 14
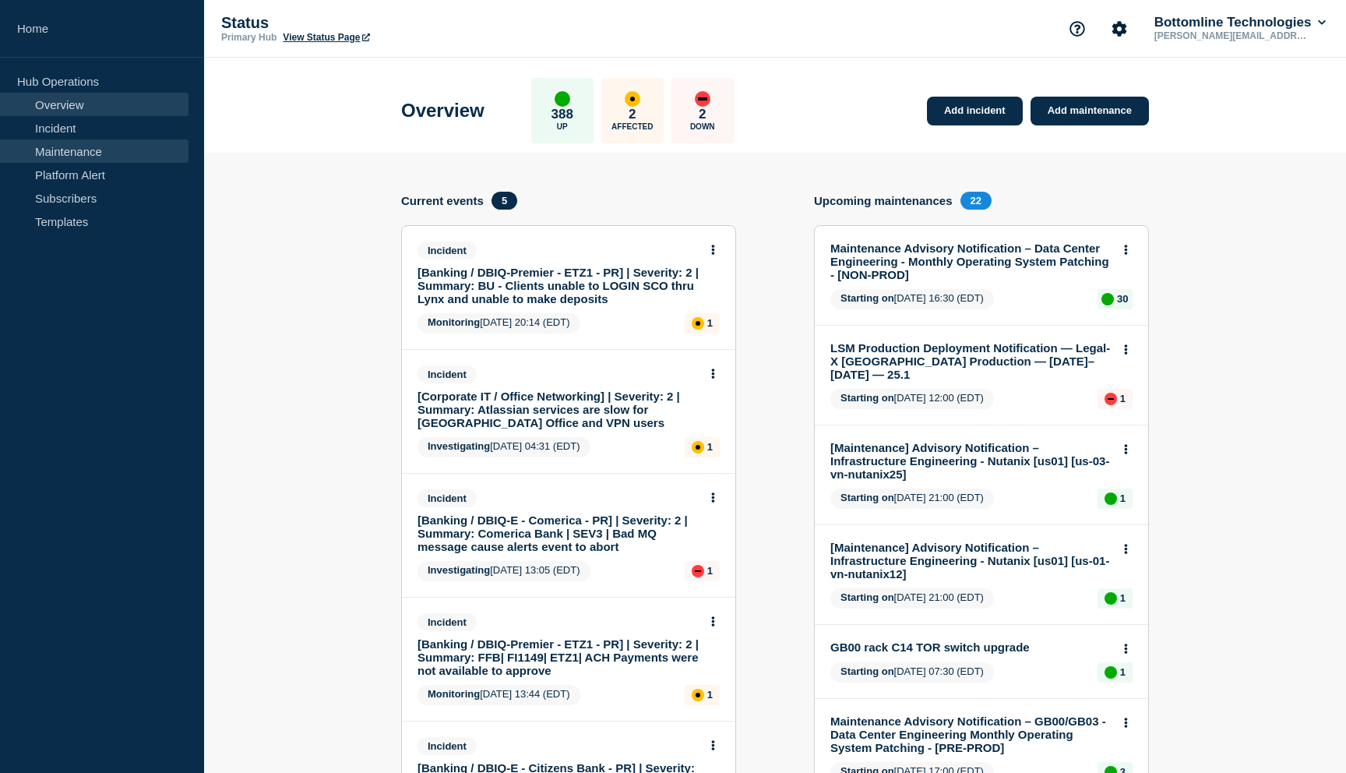
click at [78, 153] on link "Maintenance" at bounding box center [94, 150] width 189 height 23
click at [78, 152] on link "Maintenance" at bounding box center [94, 150] width 189 height 23
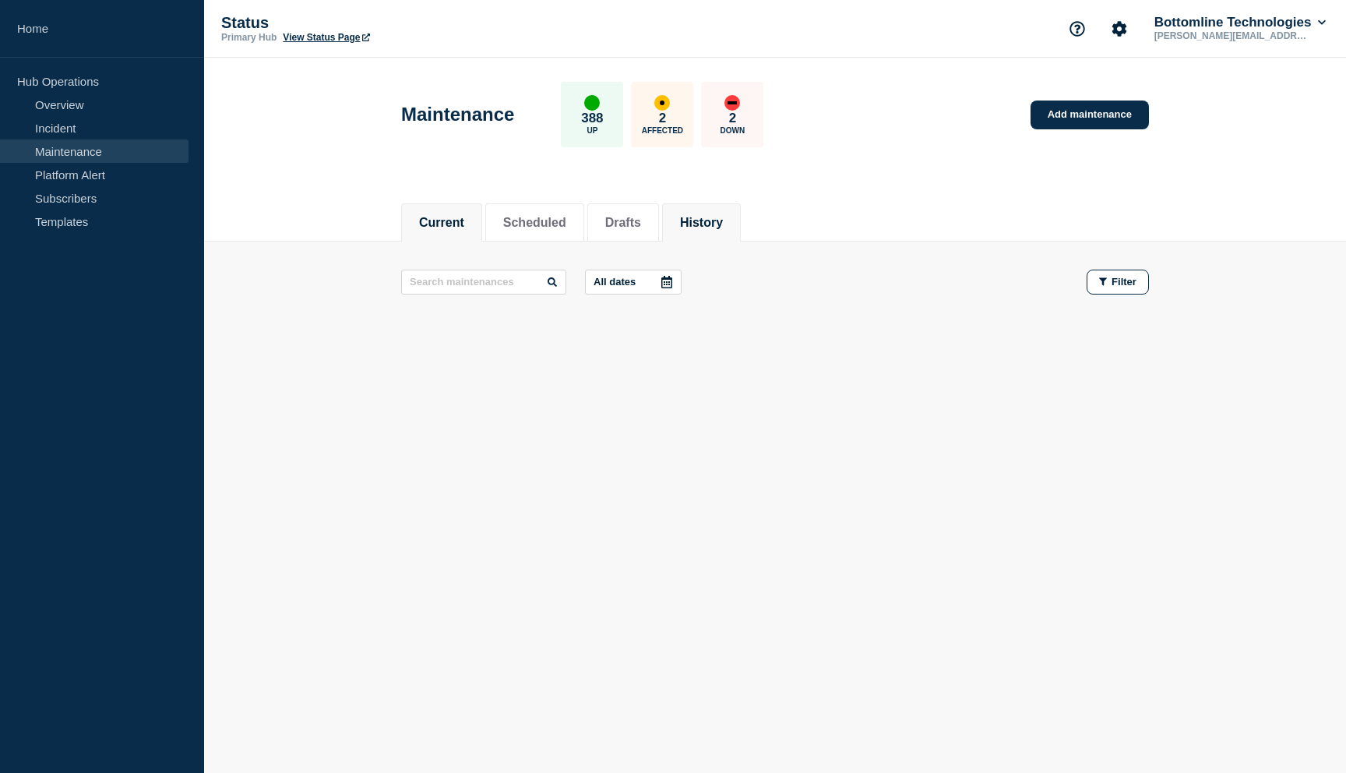
click at [691, 218] on button "History" at bounding box center [701, 223] width 43 height 14
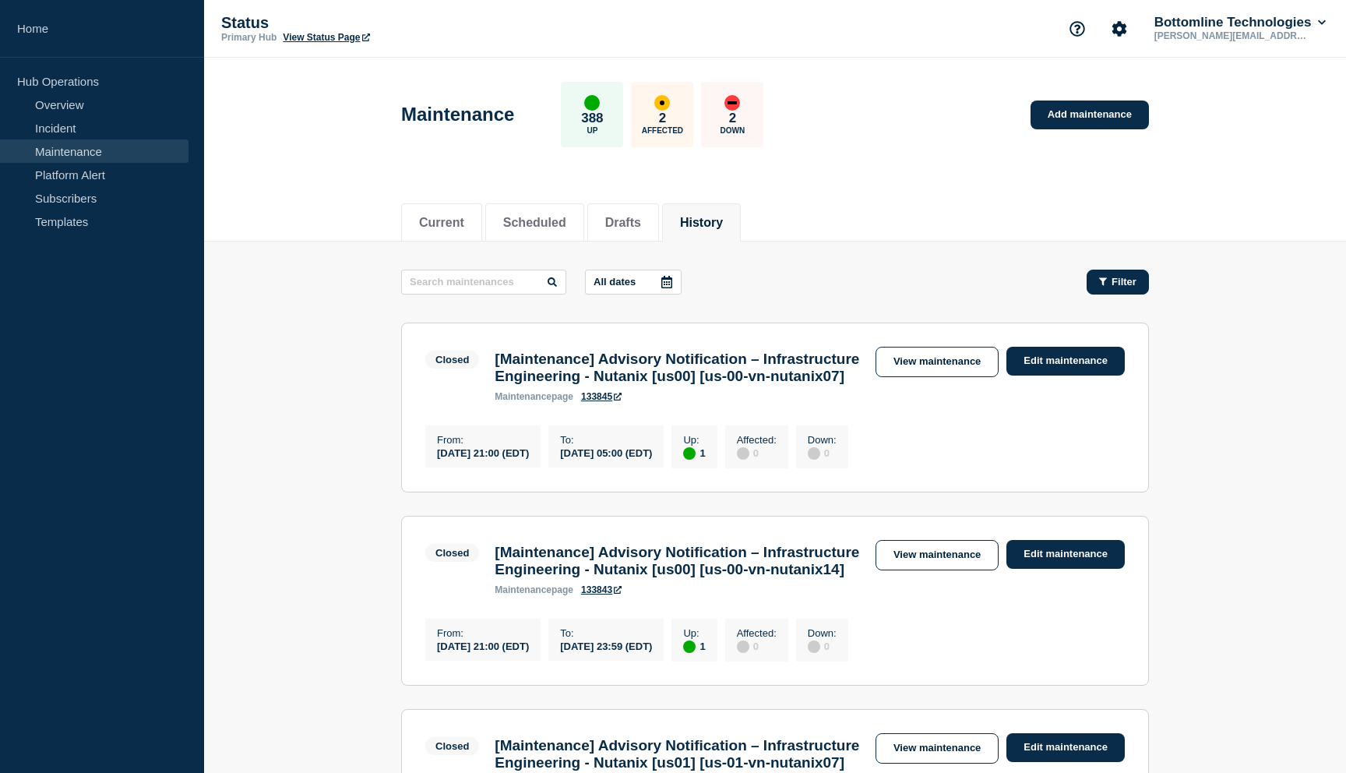
click at [1113, 283] on span "Filter" at bounding box center [1124, 282] width 25 height 12
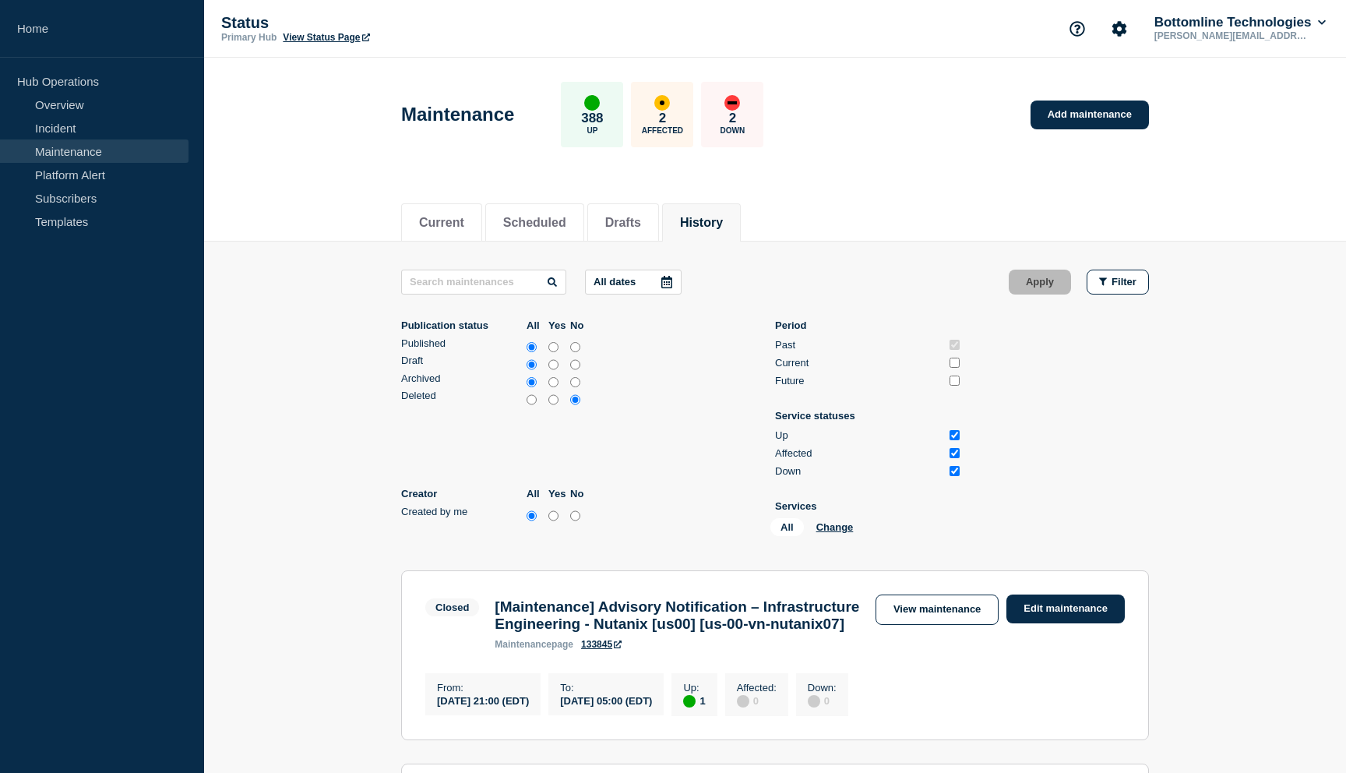
click at [552, 508] on input "yes" at bounding box center [553, 516] width 10 height 16
radio input "true"
click at [1046, 274] on button "Apply" at bounding box center [1040, 282] width 62 height 25
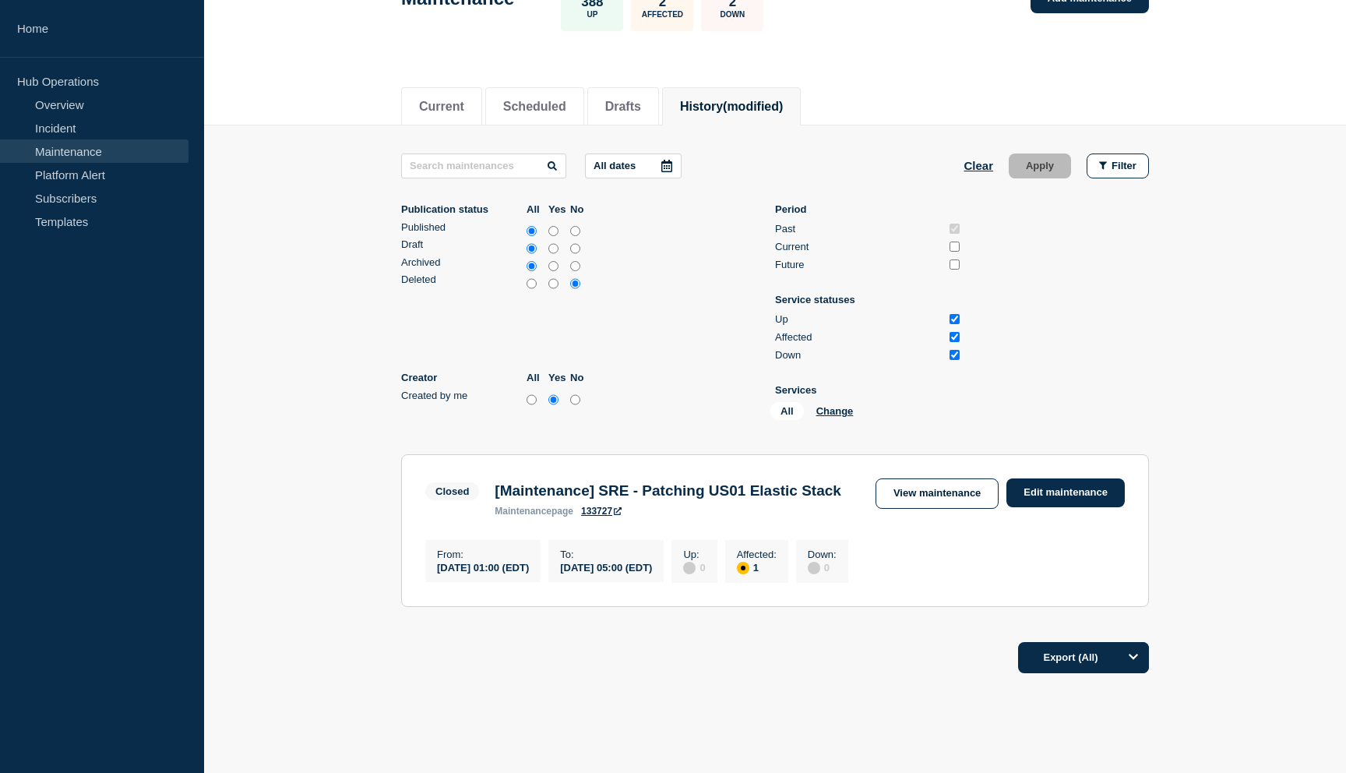
scroll to position [141, 0]
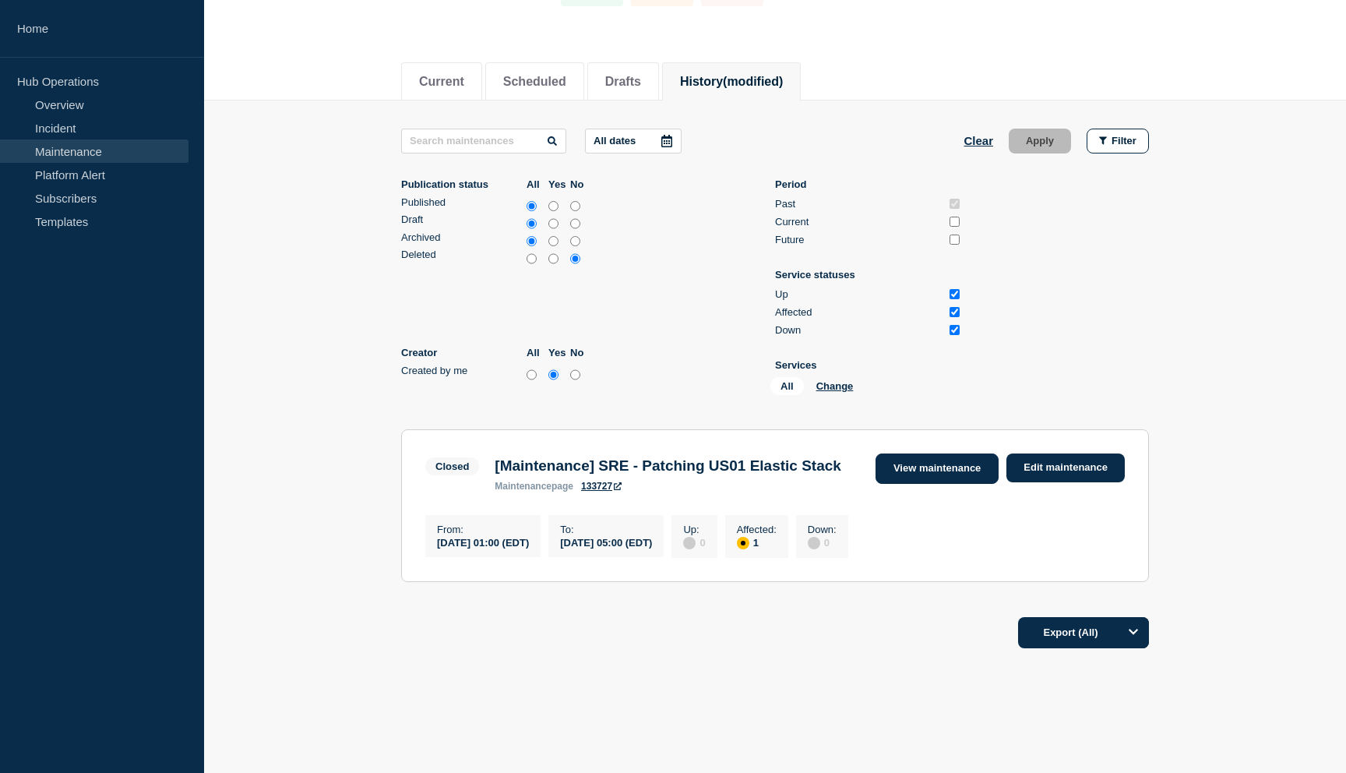
click at [936, 453] on link "View maintenance" at bounding box center [937, 468] width 123 height 30
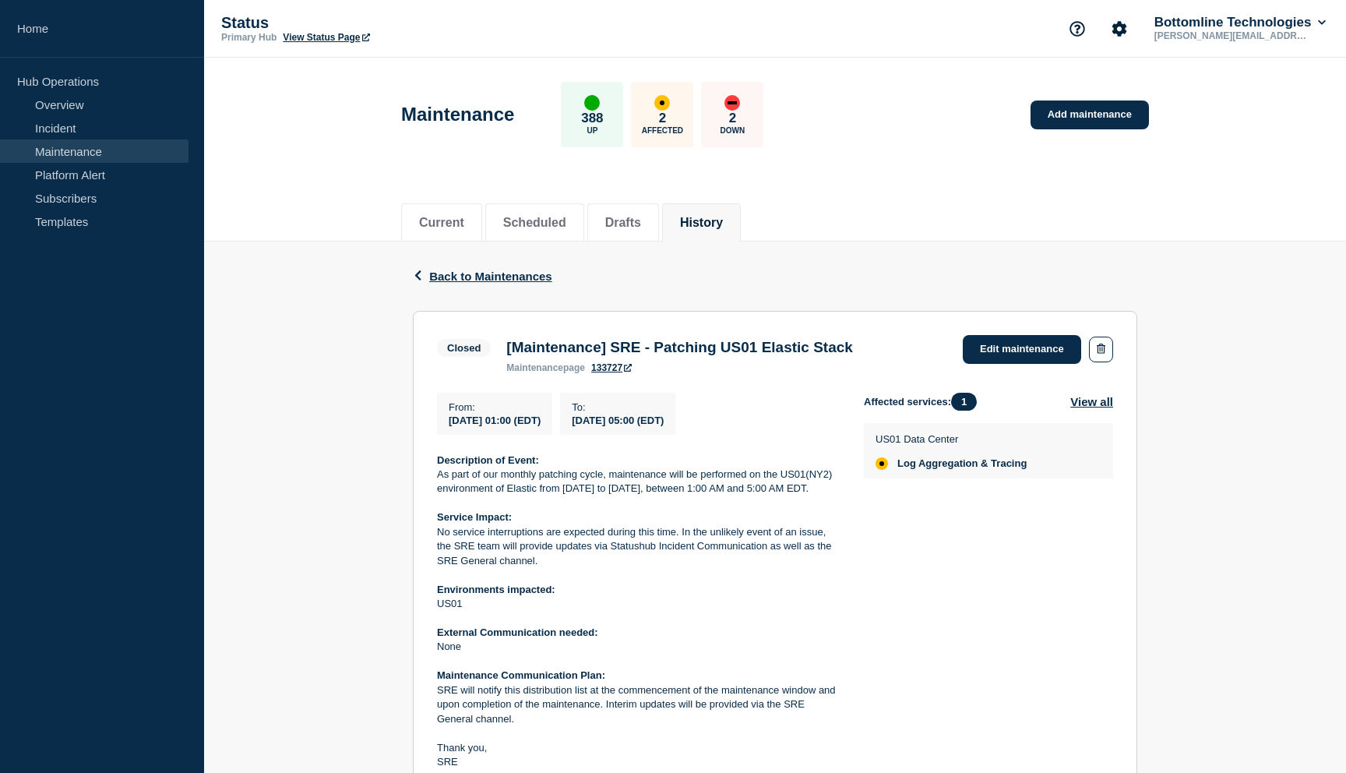
click at [664, 107] on div "affected" at bounding box center [662, 103] width 16 height 16
drag, startPoint x: 842, startPoint y: 351, endPoint x: 508, endPoint y: 354, distance: 334.2
click at [508, 354] on div "[Maintenance] SRE - Patching US01 Elastic Stack maintenance page 133727" at bounding box center [680, 356] width 362 height 34
drag, startPoint x: 500, startPoint y: 351, endPoint x: 845, endPoint y: 349, distance: 345.1
click at [845, 349] on div "[Maintenance] SRE - Patching US01 Elastic Stack maintenance page 133727" at bounding box center [680, 356] width 362 height 34
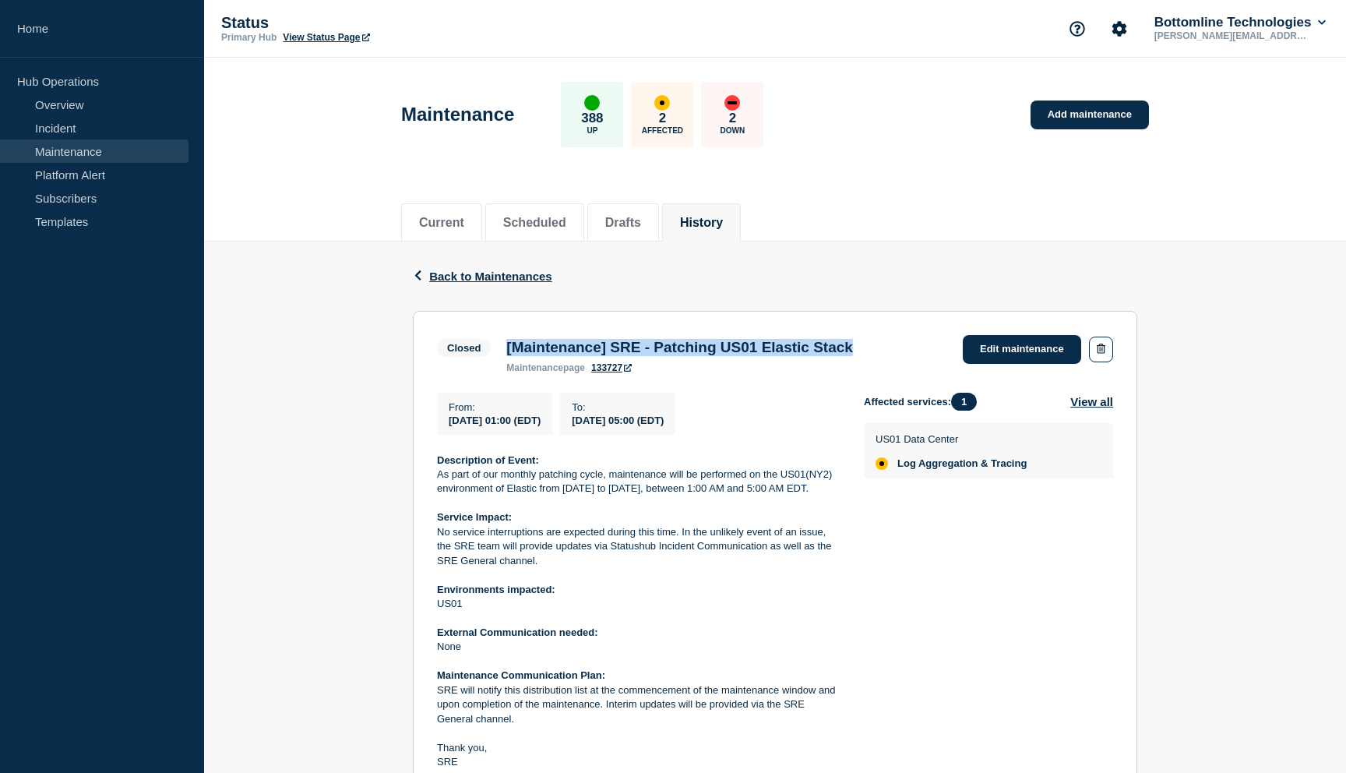
copy h3 "[Maintenance] SRE - Patching US01 Elastic Stack"
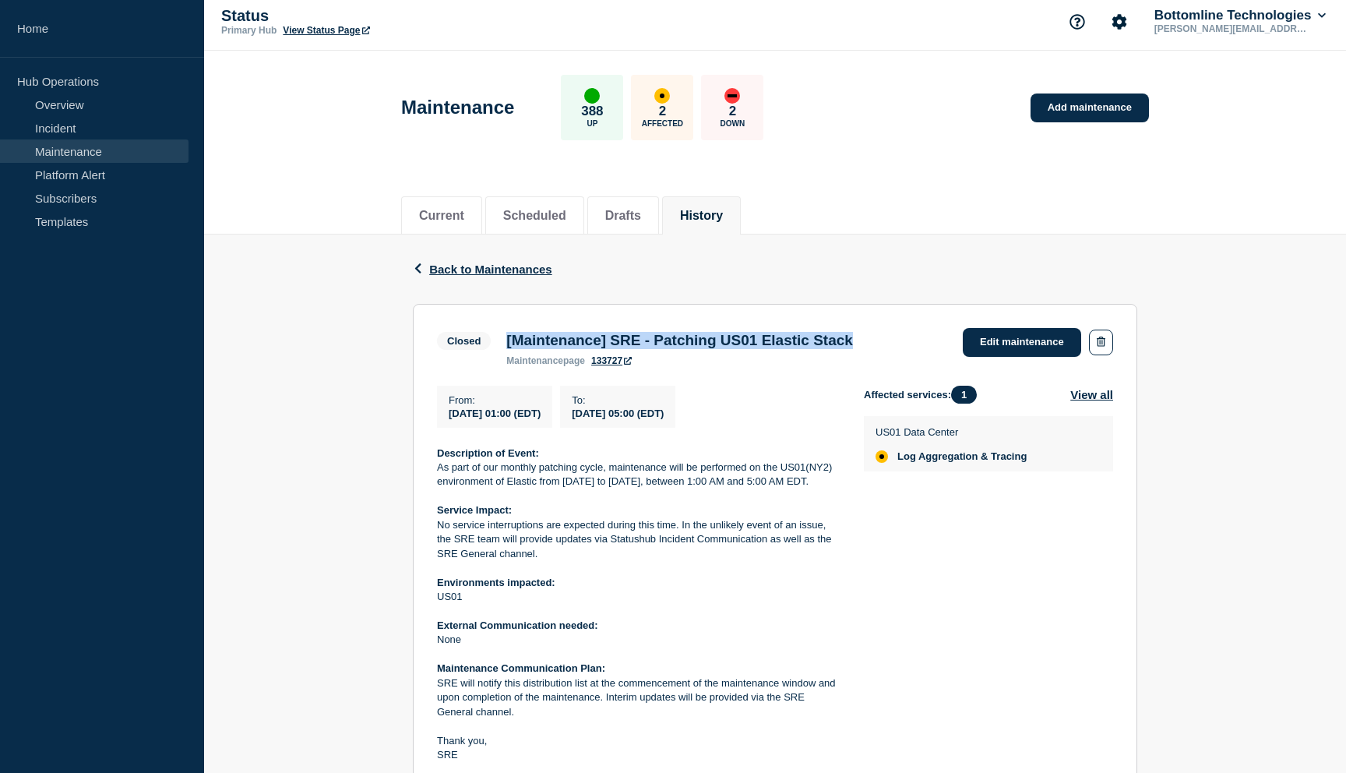
drag, startPoint x: 520, startPoint y: 512, endPoint x: 430, endPoint y: 460, distance: 104.3
click at [430, 460] on section "Closed [Maintenance] SRE - Patching US01 Elastic Stack maintenance page 133727 …" at bounding box center [775, 545] width 724 height 483
copy div "Description of Event: As part of our monthly patching cycle, maintenance will b…"
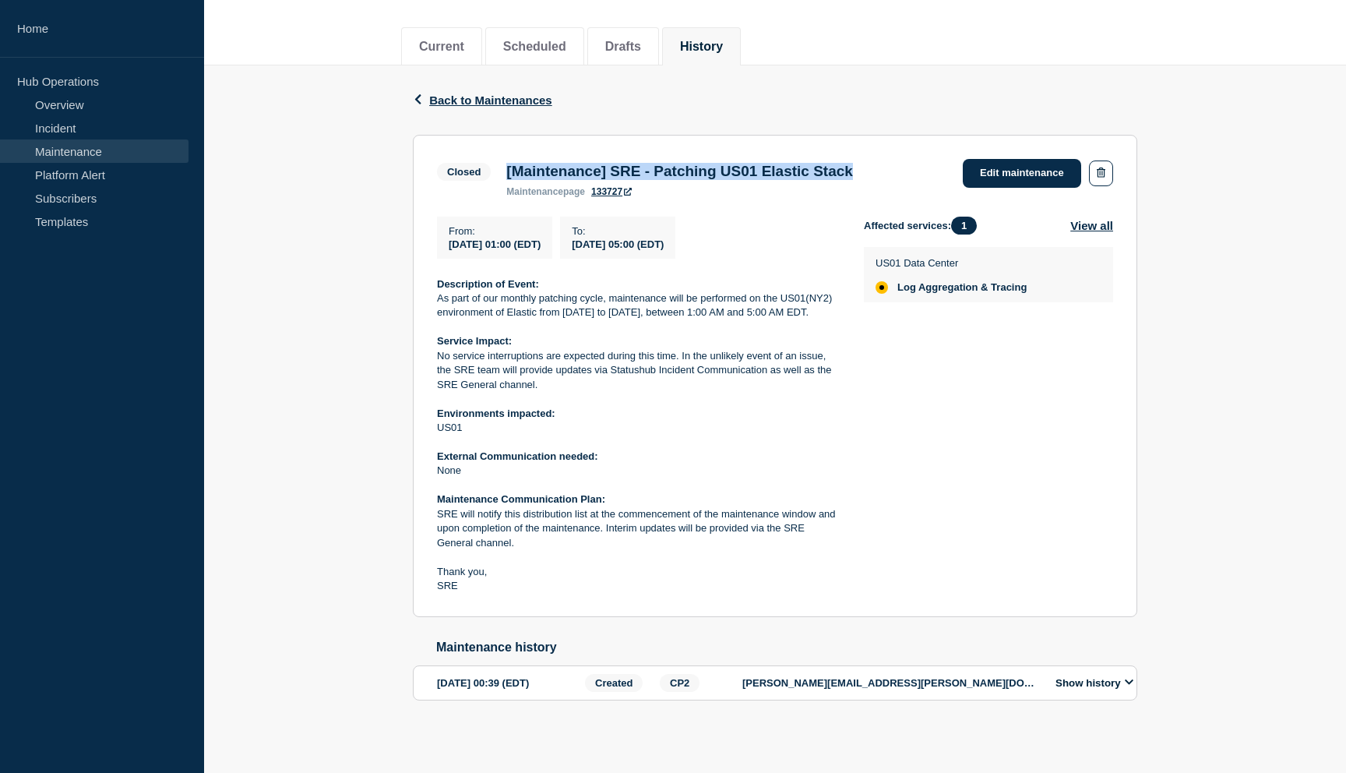
scroll to position [208, 0]
click at [1128, 679] on icon at bounding box center [1129, 682] width 9 height 10
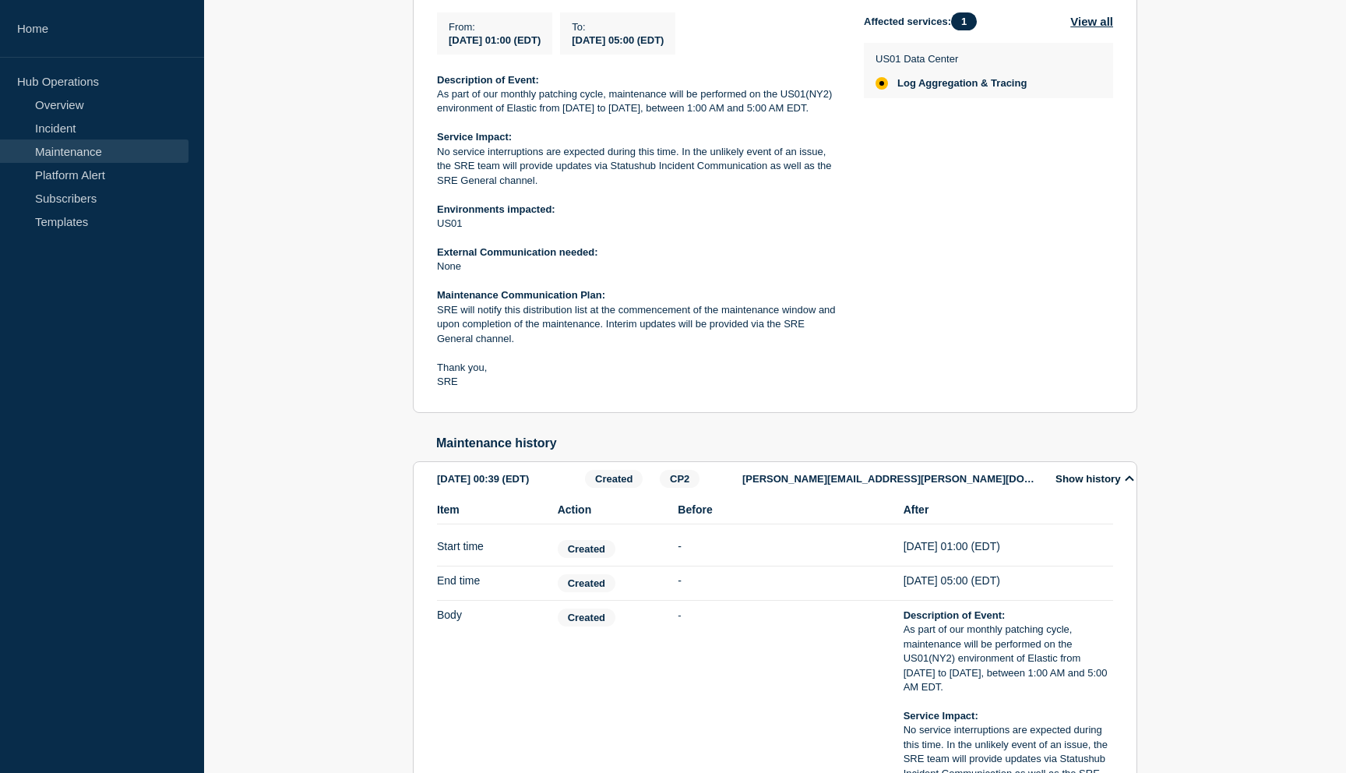
scroll to position [363, 0]
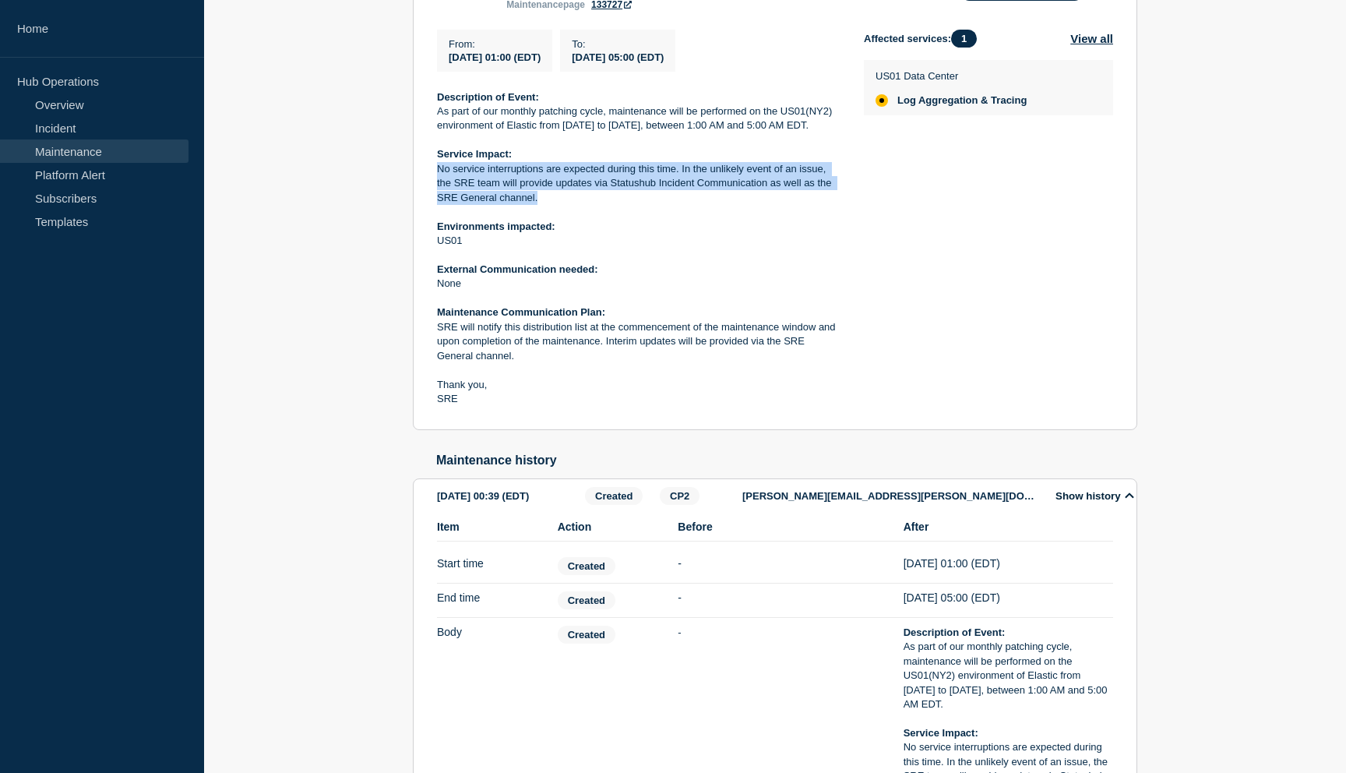
drag, startPoint x: 541, startPoint y: 227, endPoint x: 427, endPoint y: 194, distance: 119.1
click at [427, 194] on section "Closed [Maintenance] SRE - Patching US01 Elastic Stack maintenance page 133727 …" at bounding box center [775, 189] width 724 height 483
copy p "No service interruptions are expected during this time. In the unlikely event o…"
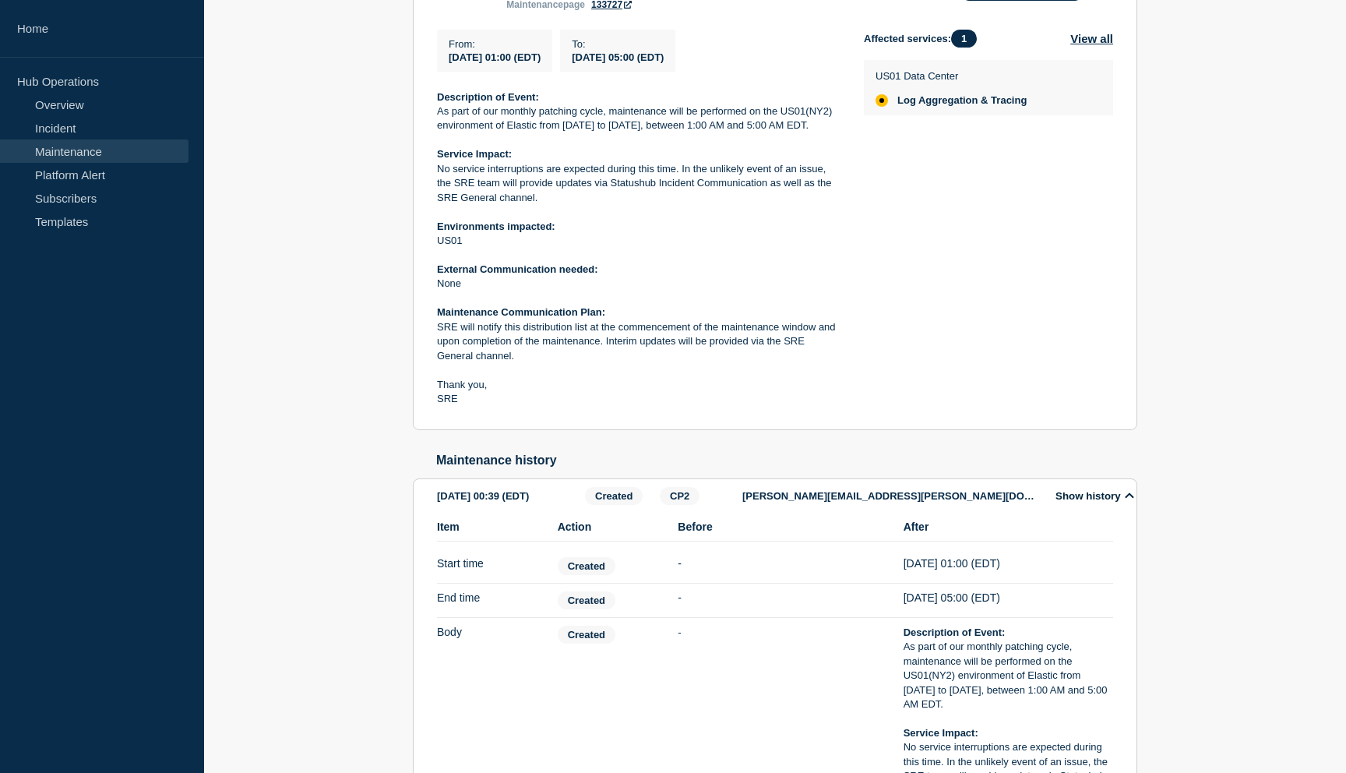
click at [652, 277] on p "External Communication needed:" at bounding box center [638, 270] width 402 height 14
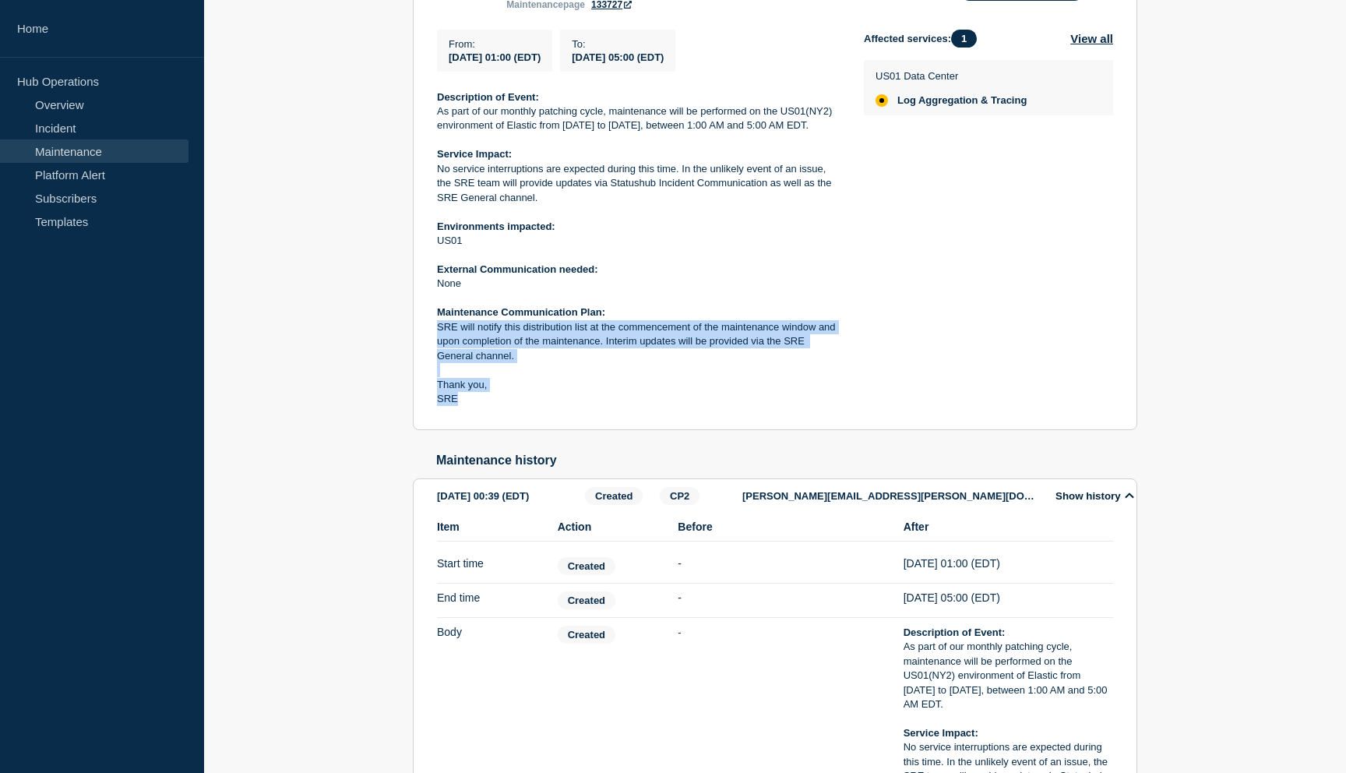
drag, startPoint x: 464, startPoint y: 423, endPoint x: 435, endPoint y: 358, distance: 71.8
click at [435, 358] on section "Closed [Maintenance] SRE - Patching US01 Elastic Stack maintenance page 133727 …" at bounding box center [775, 189] width 724 height 483
copy div "SRE will notify this distribution list at the commencement of the maintenance w…"
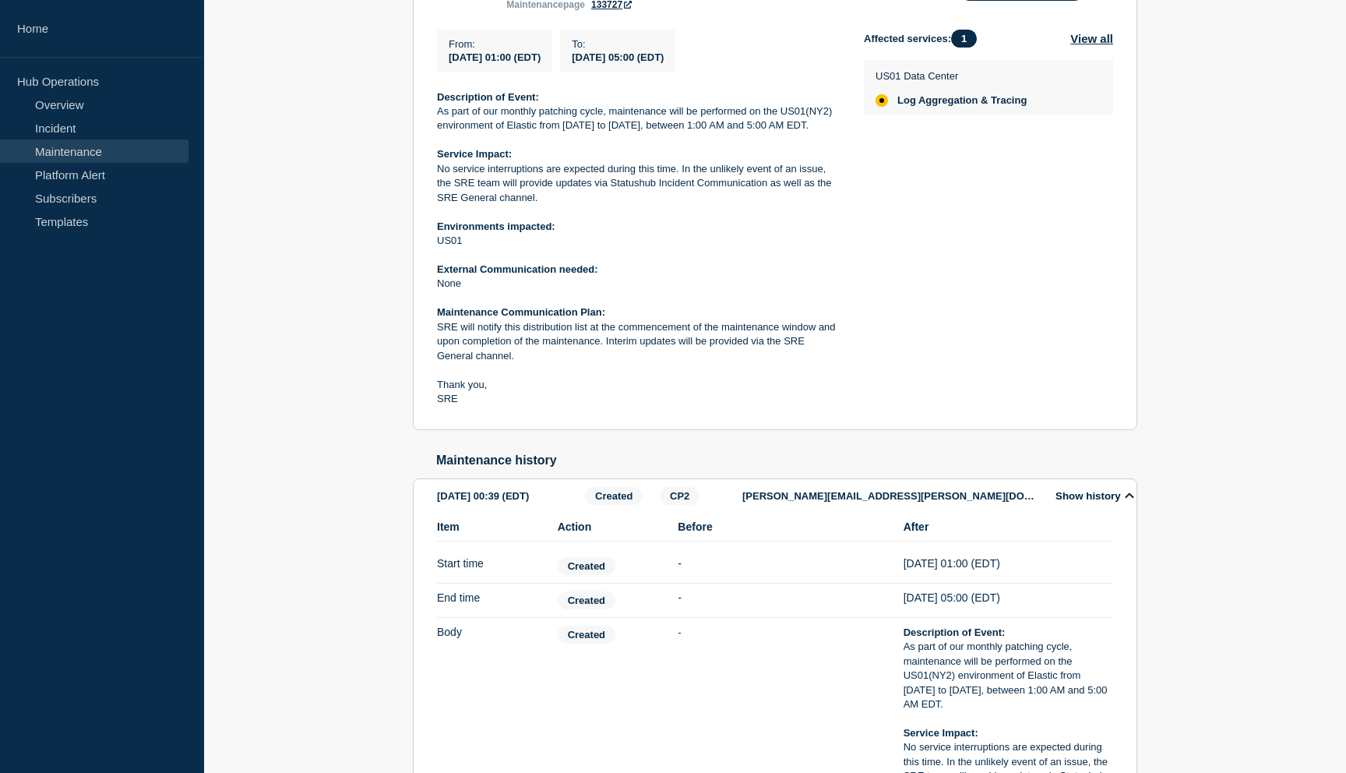
click at [331, 333] on div "Back Back to Maintenances Closed [Maintenance] SRE - Patching US01 Elastic Stac…" at bounding box center [775, 513] width 1142 height 1270
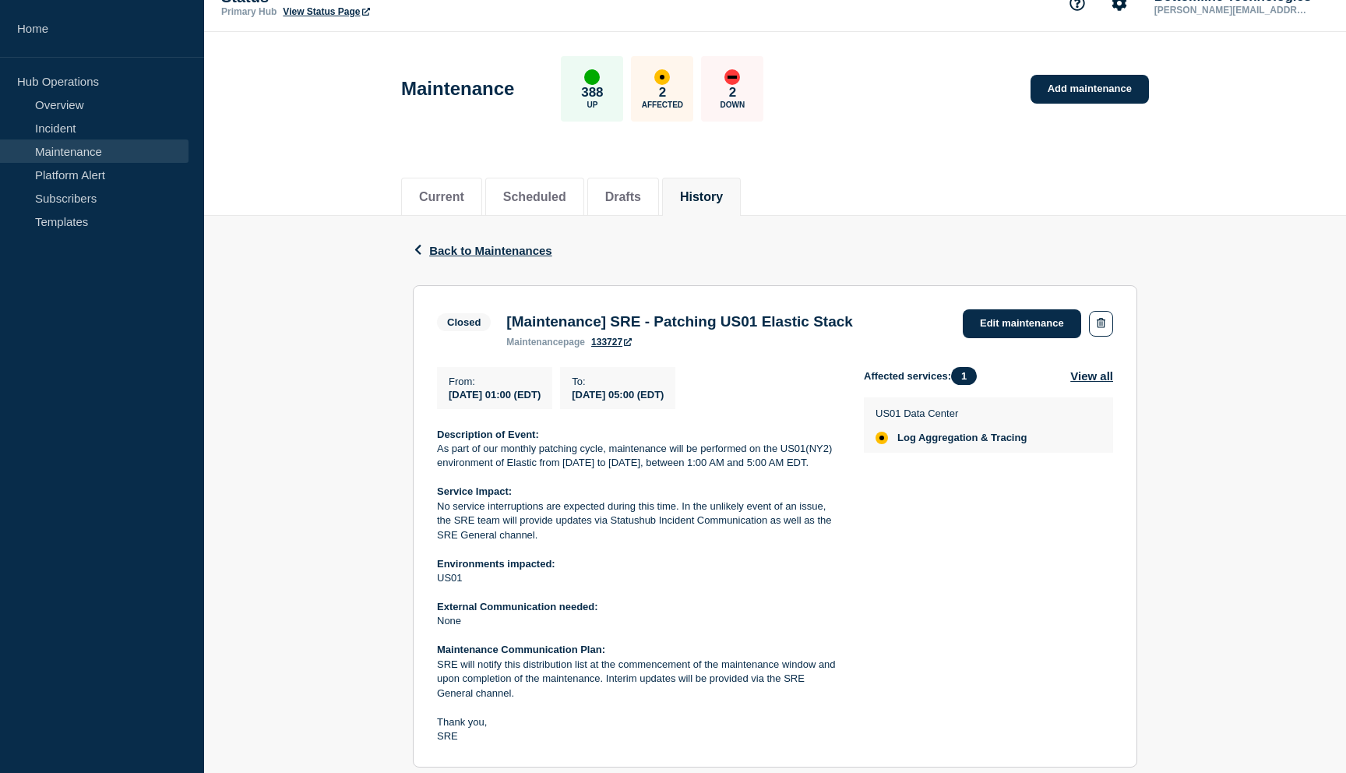
scroll to position [0, 0]
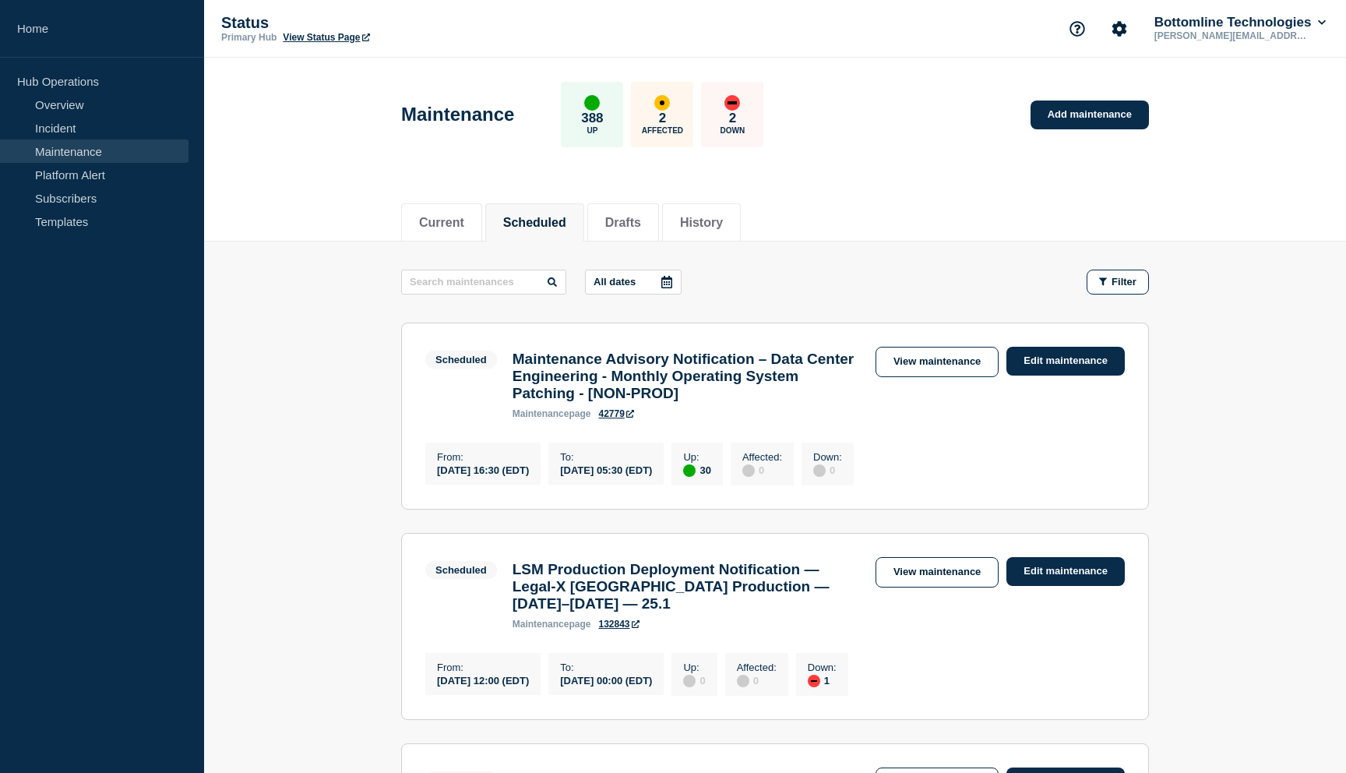
click at [46, 146] on link "Maintenance" at bounding box center [94, 150] width 189 height 23
click at [78, 150] on link "Maintenance" at bounding box center [94, 150] width 189 height 23
click at [78, 152] on link "Maintenance" at bounding box center [94, 150] width 189 height 23
click at [79, 108] on link "Overview" at bounding box center [94, 104] width 189 height 23
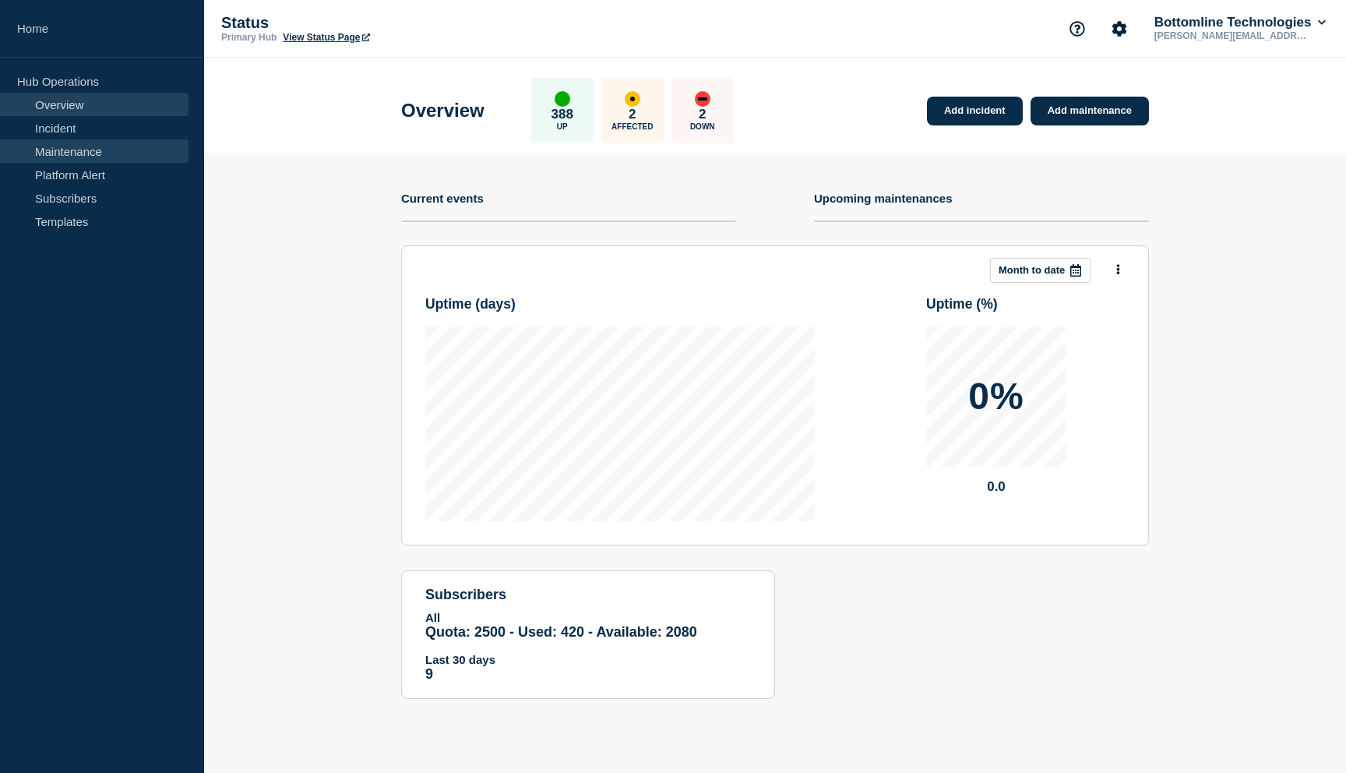
click at [51, 153] on link "Maintenance" at bounding box center [94, 150] width 189 height 23
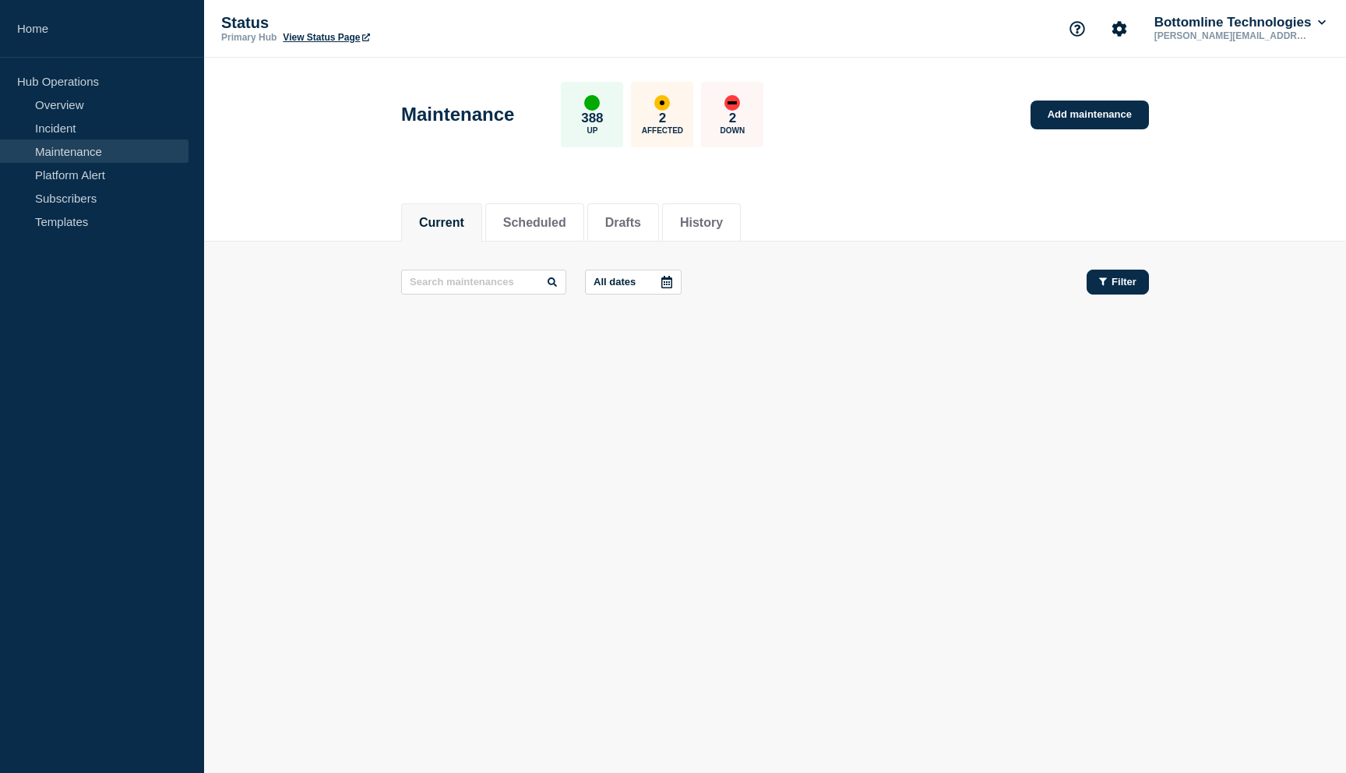
click at [1097, 276] on button "Filter" at bounding box center [1118, 282] width 62 height 25
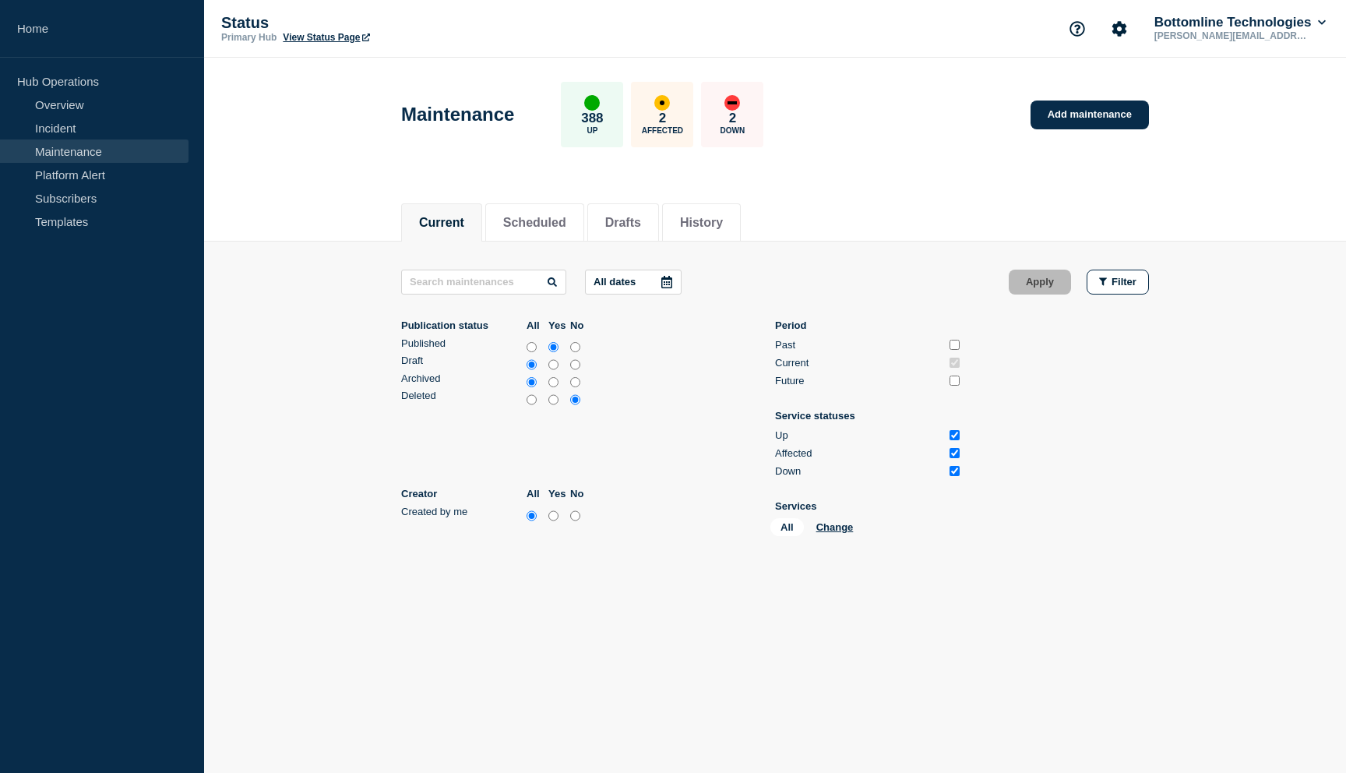
click at [553, 508] on input "yes" at bounding box center [553, 516] width 10 height 16
radio input "true"
click at [1037, 285] on button "Apply" at bounding box center [1040, 282] width 62 height 25
click at [618, 217] on button "Scheduled" at bounding box center [594, 223] width 63 height 14
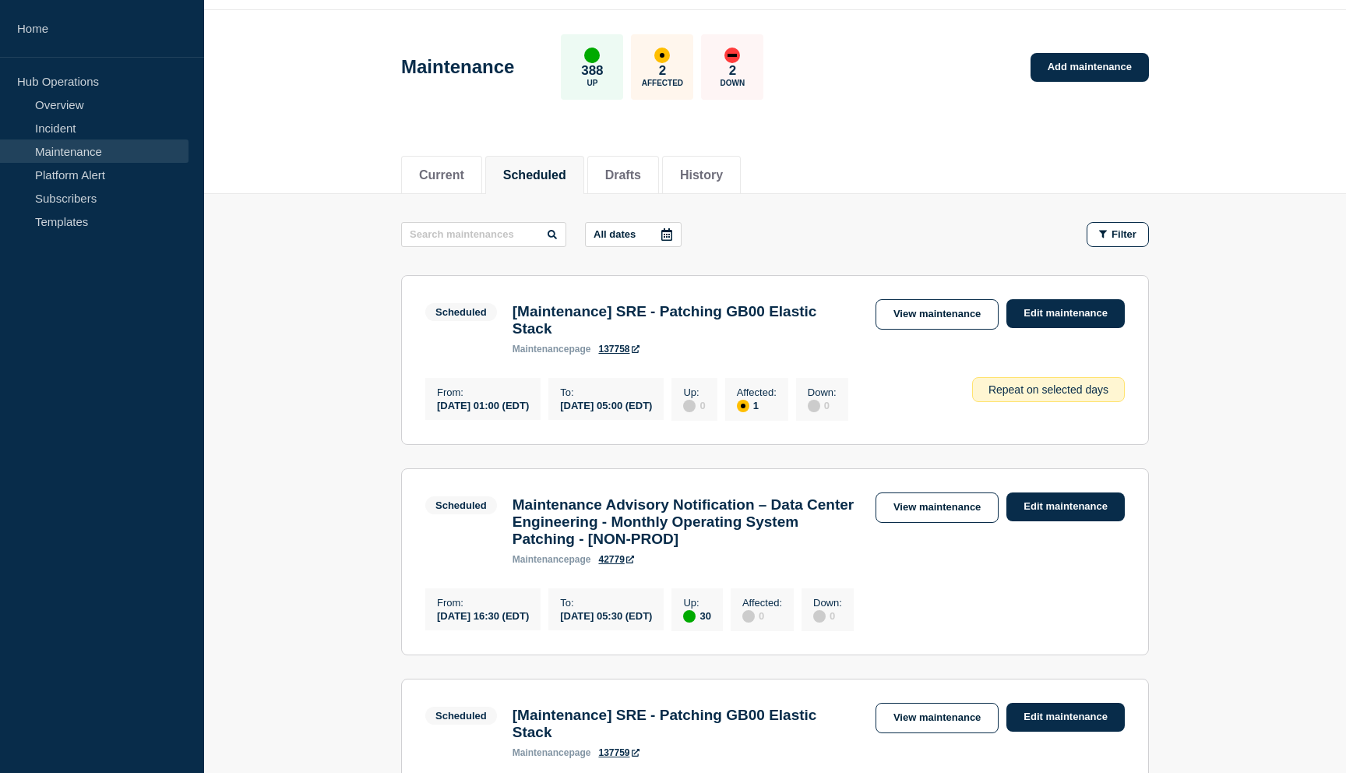
scroll to position [72, 0]
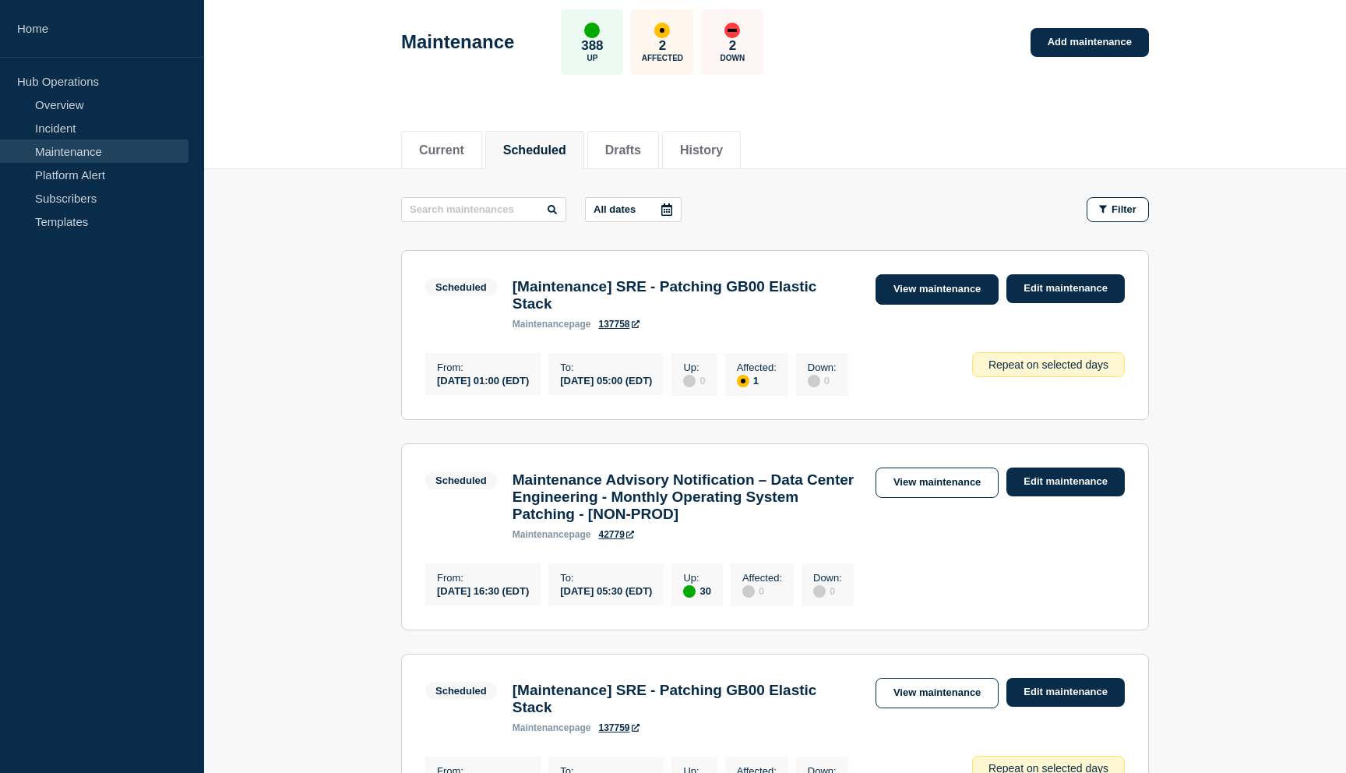
click at [926, 293] on link "View maintenance" at bounding box center [937, 289] width 123 height 30
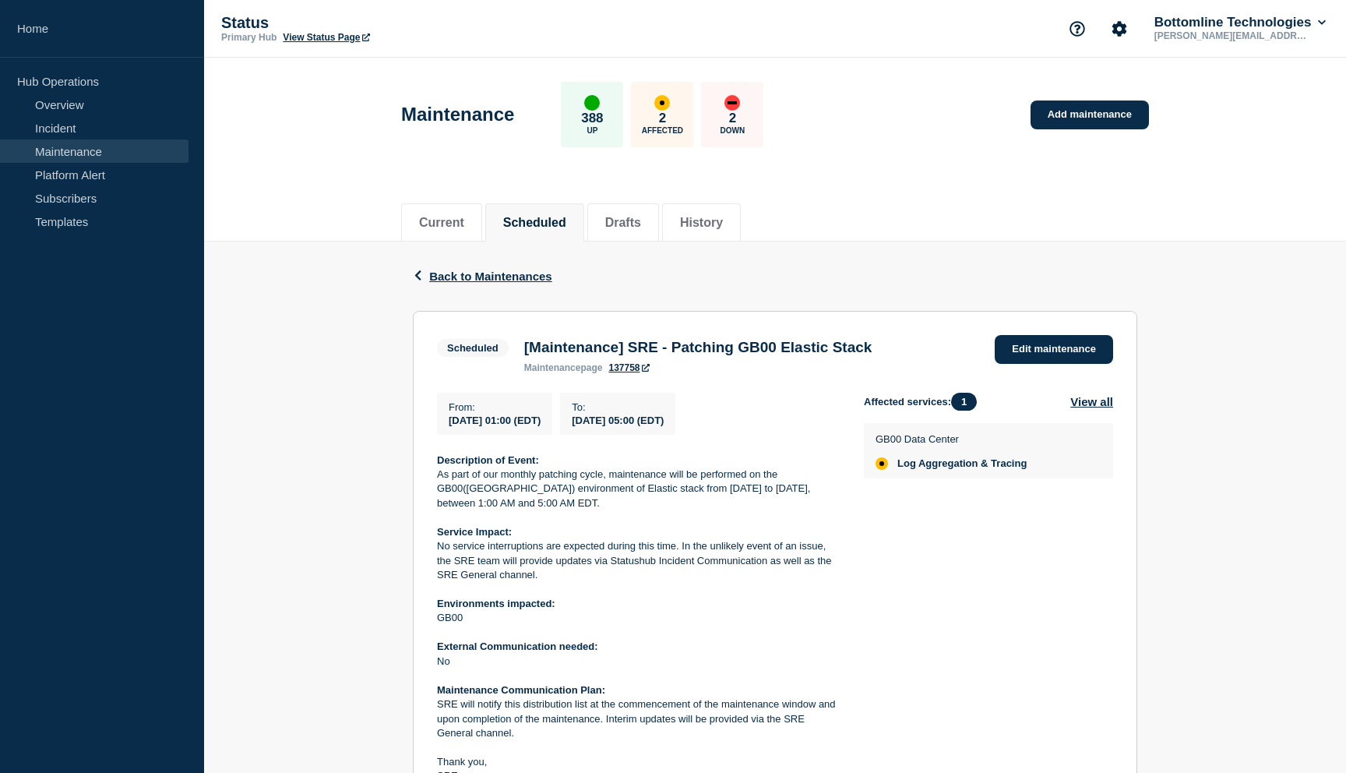
click at [358, 238] on div "Current Scheduled Drafts History" at bounding box center [775, 215] width 1142 height 54
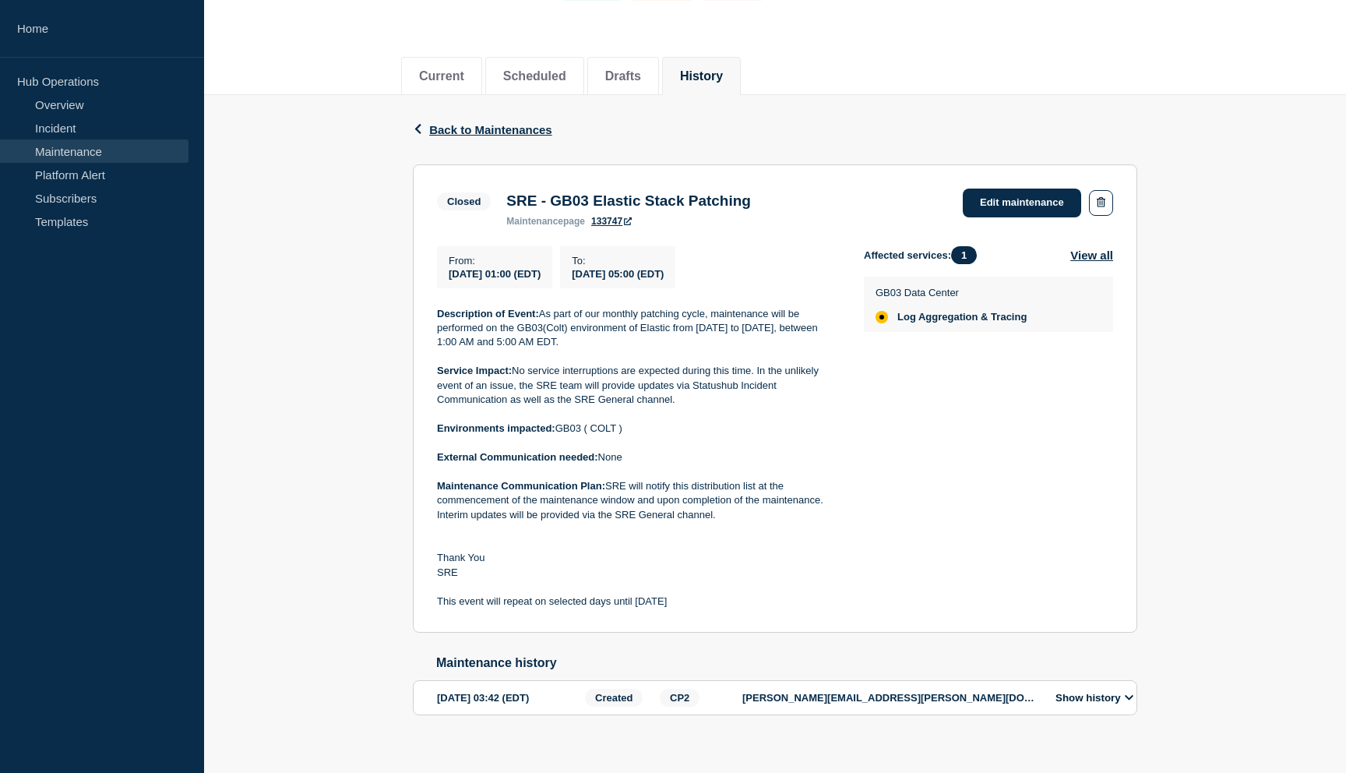
scroll to position [179, 0]
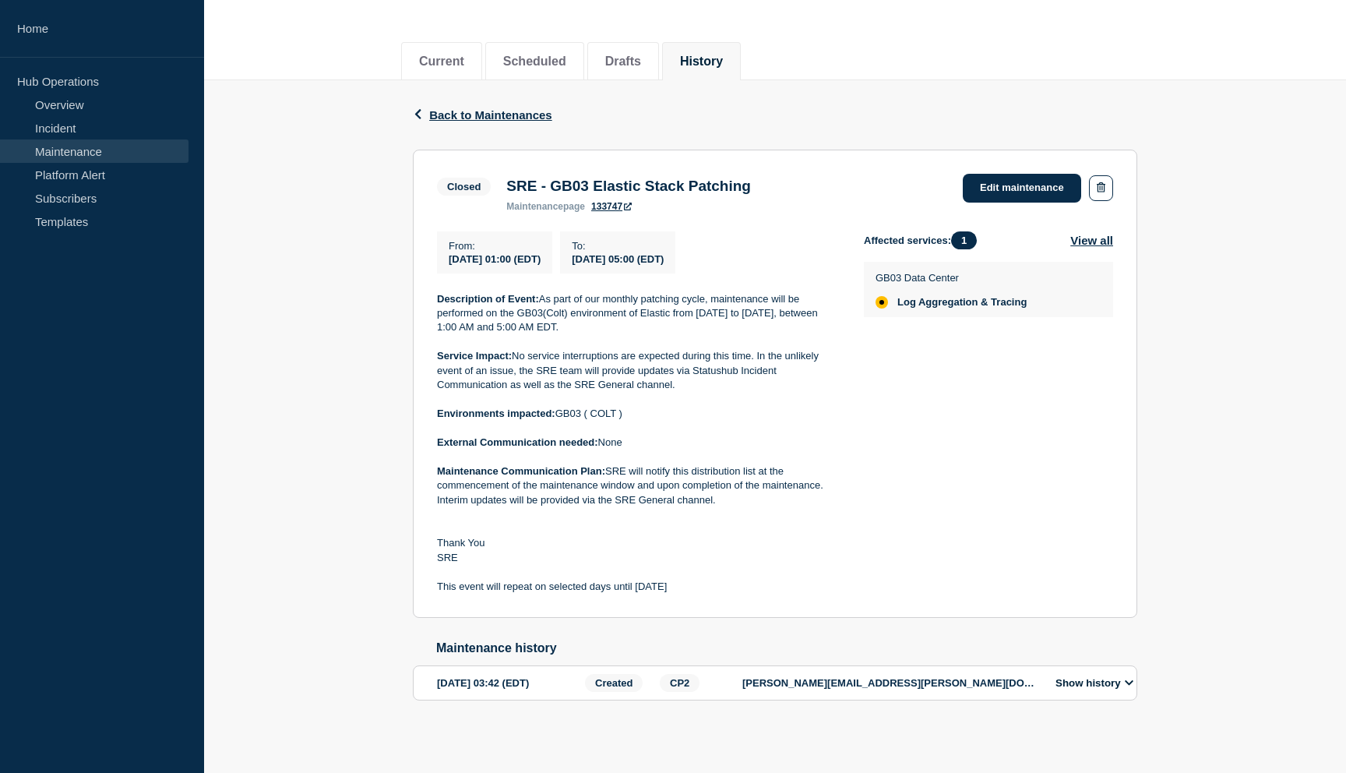
click at [1129, 682] on icon at bounding box center [1129, 683] width 9 height 10
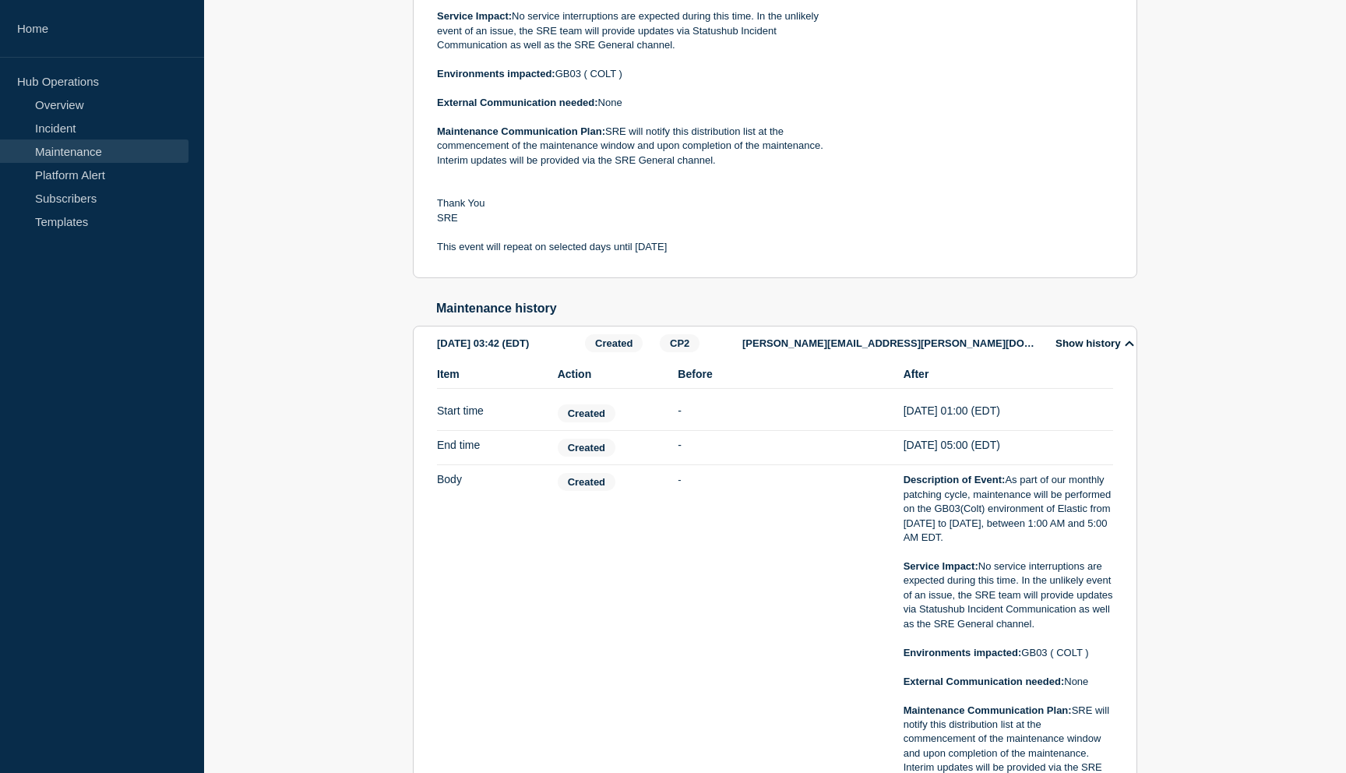
scroll to position [0, 0]
